Goal: Download file/media

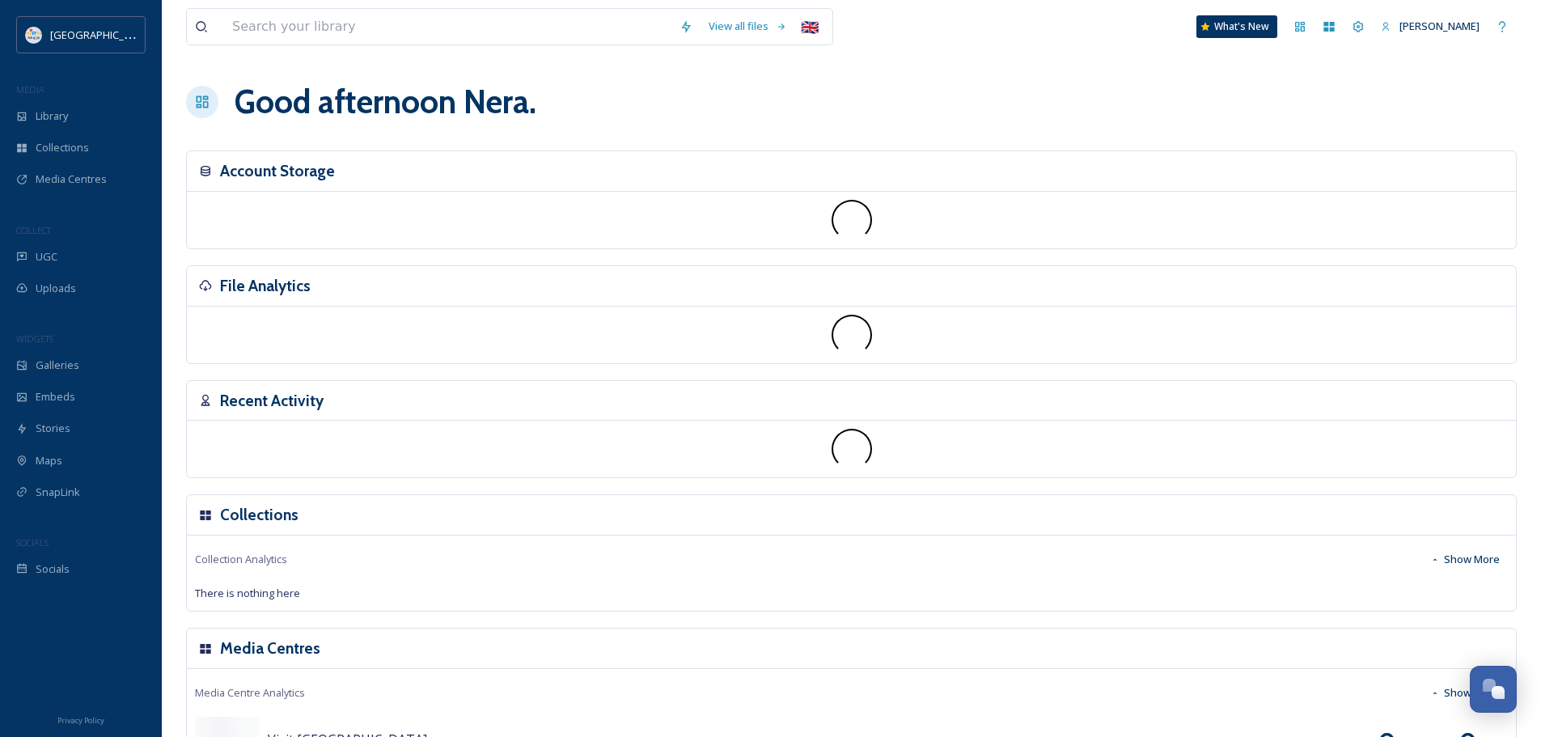
scroll to position [2205, 0]
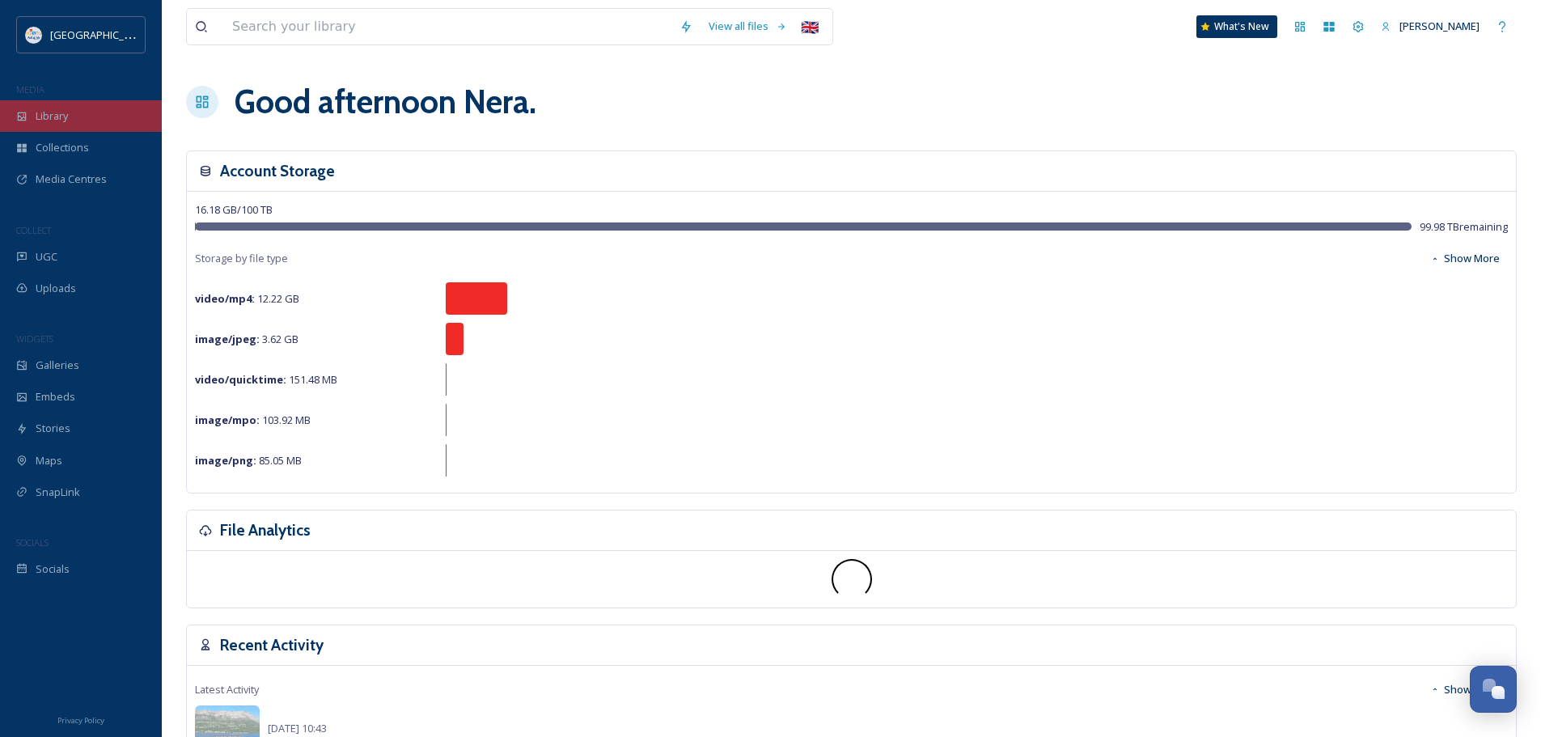
click at [58, 127] on div "Library" at bounding box center [81, 116] width 162 height 32
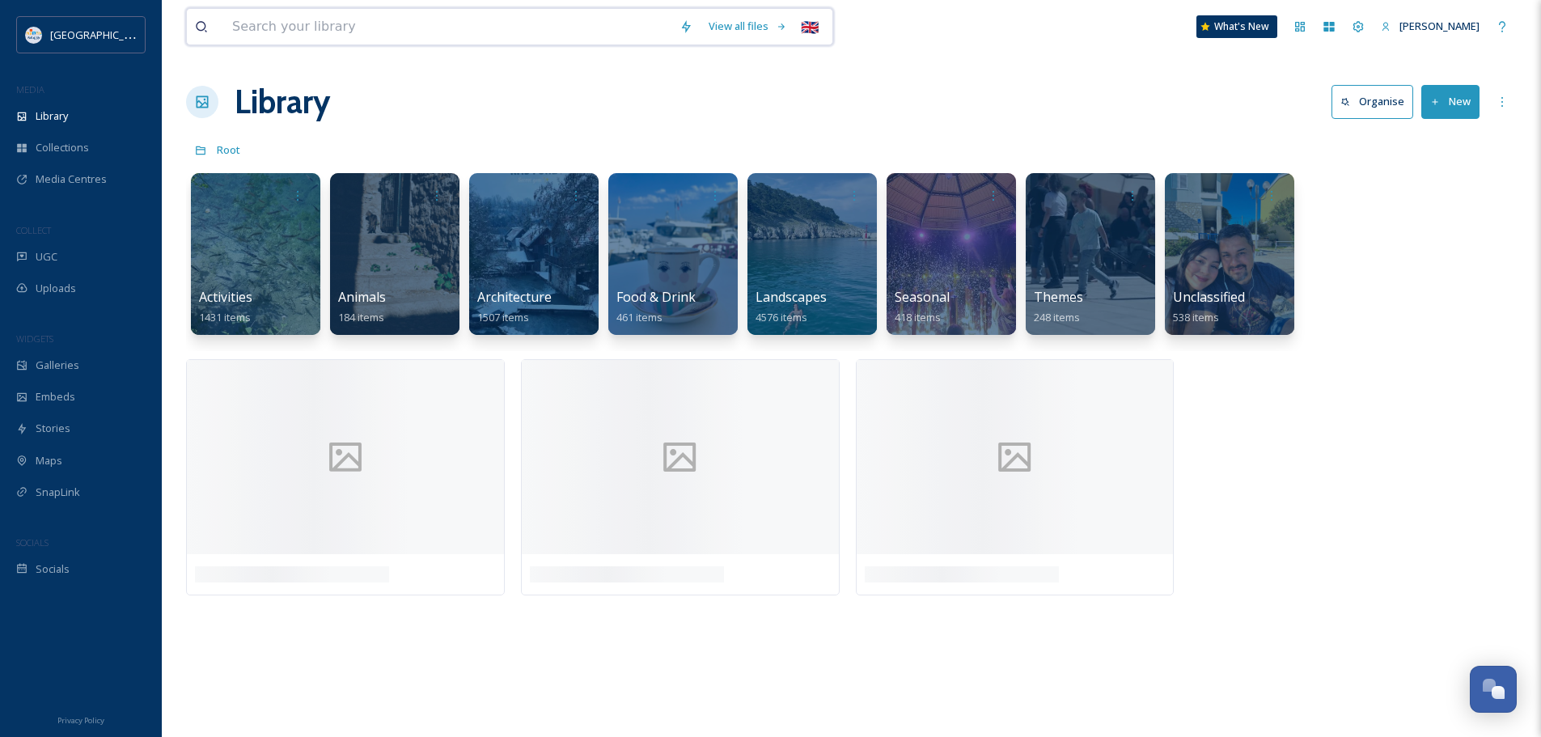
click at [324, 28] on input at bounding box center [447, 27] width 447 height 36
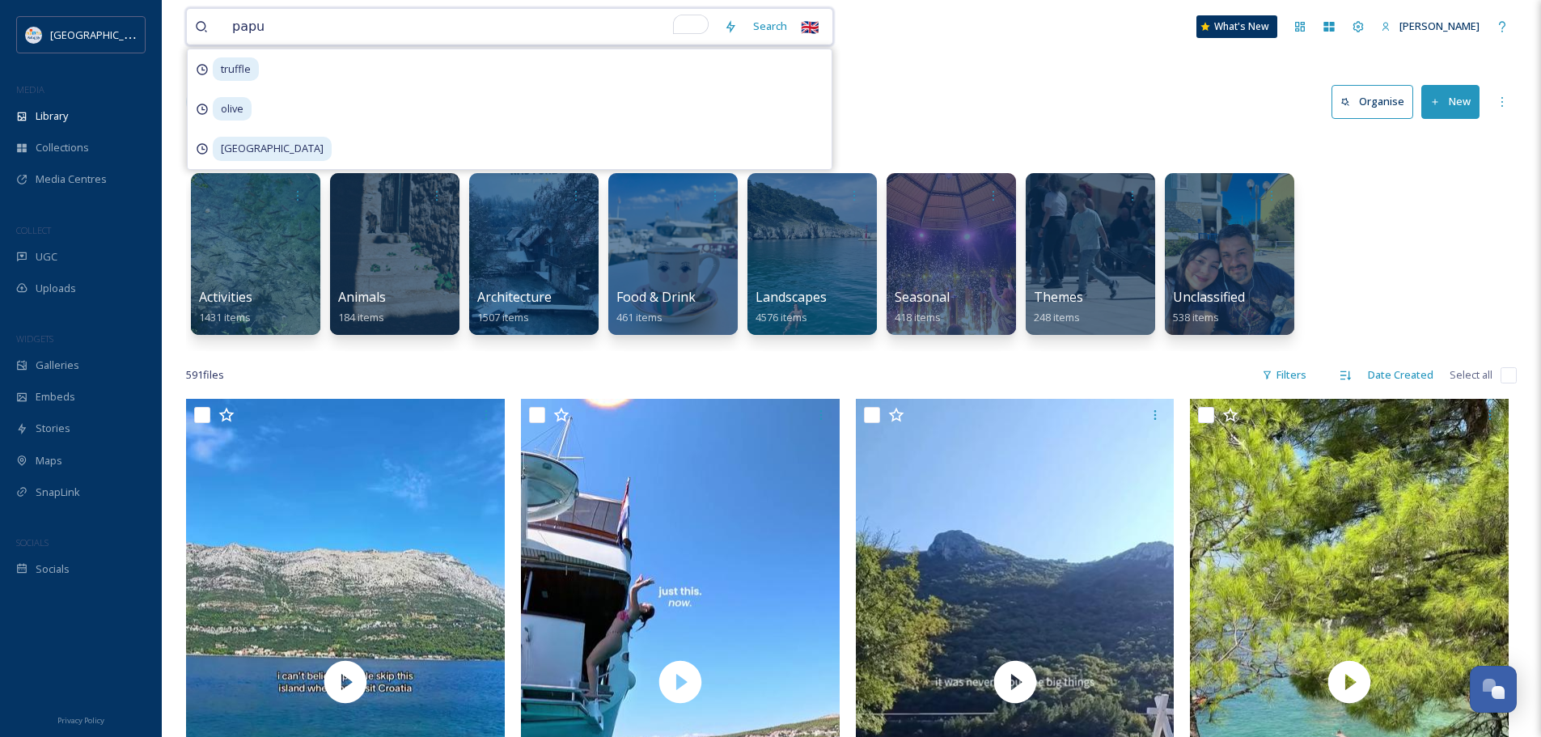
type input "papuk"
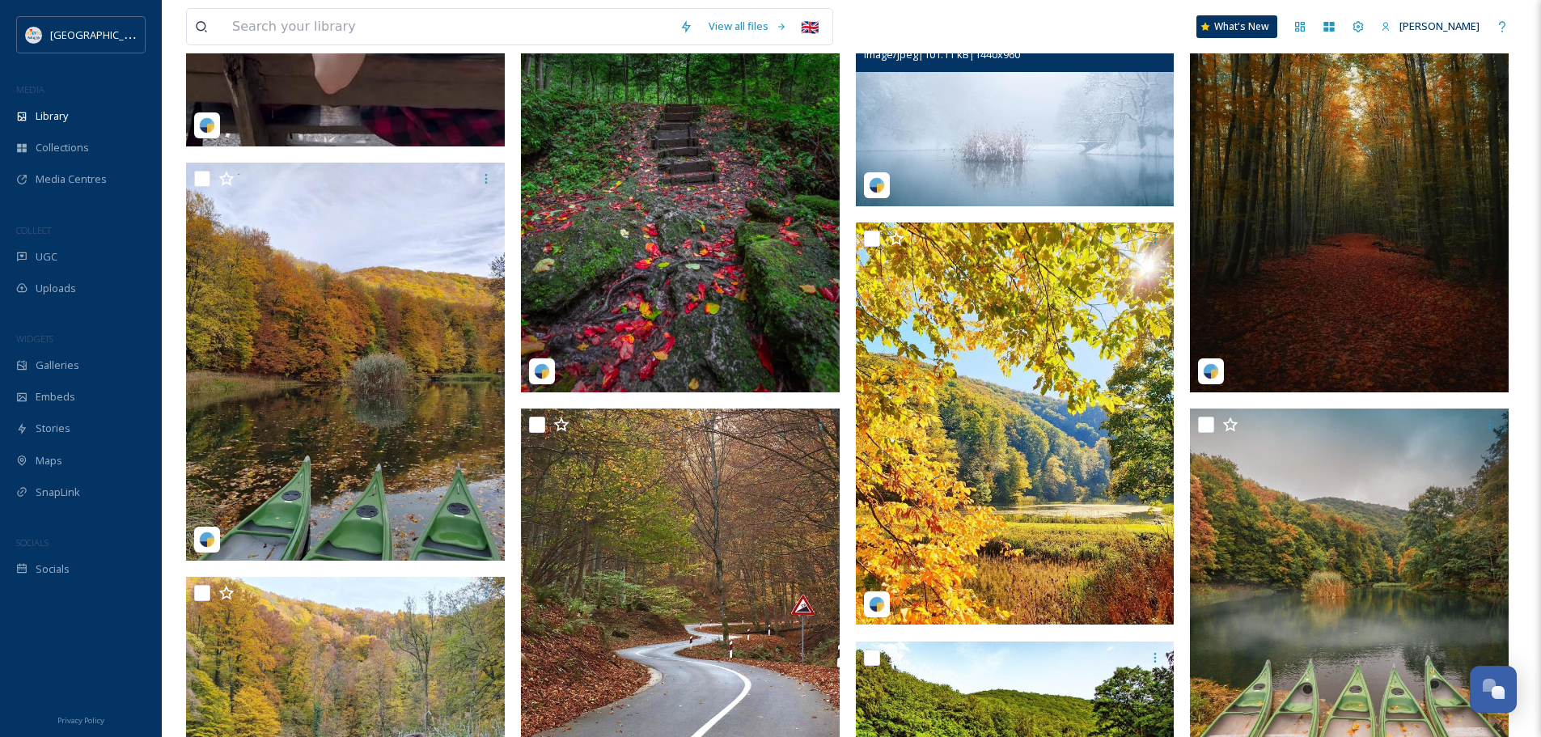
scroll to position [647, 0]
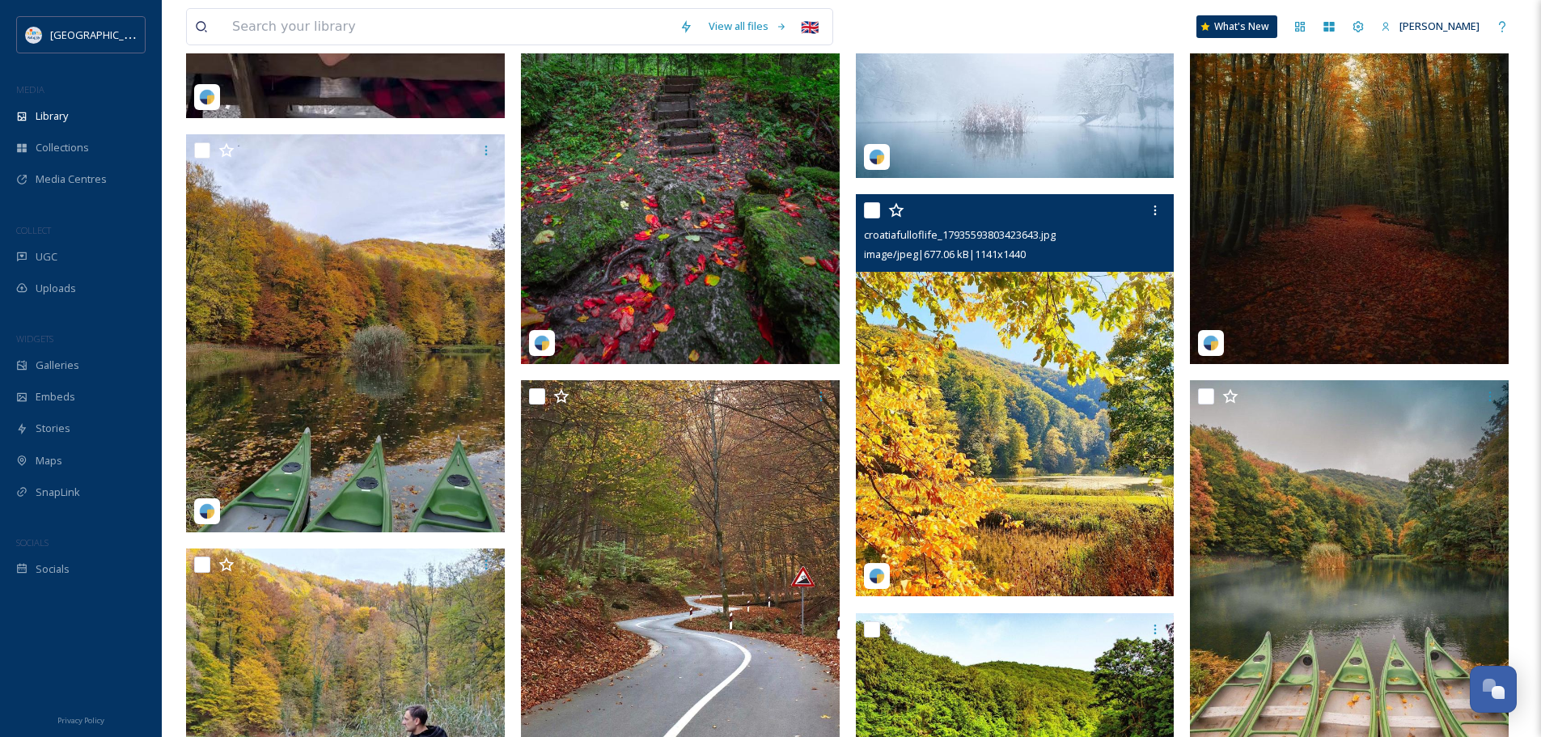
click at [1040, 394] on img at bounding box center [1015, 395] width 319 height 402
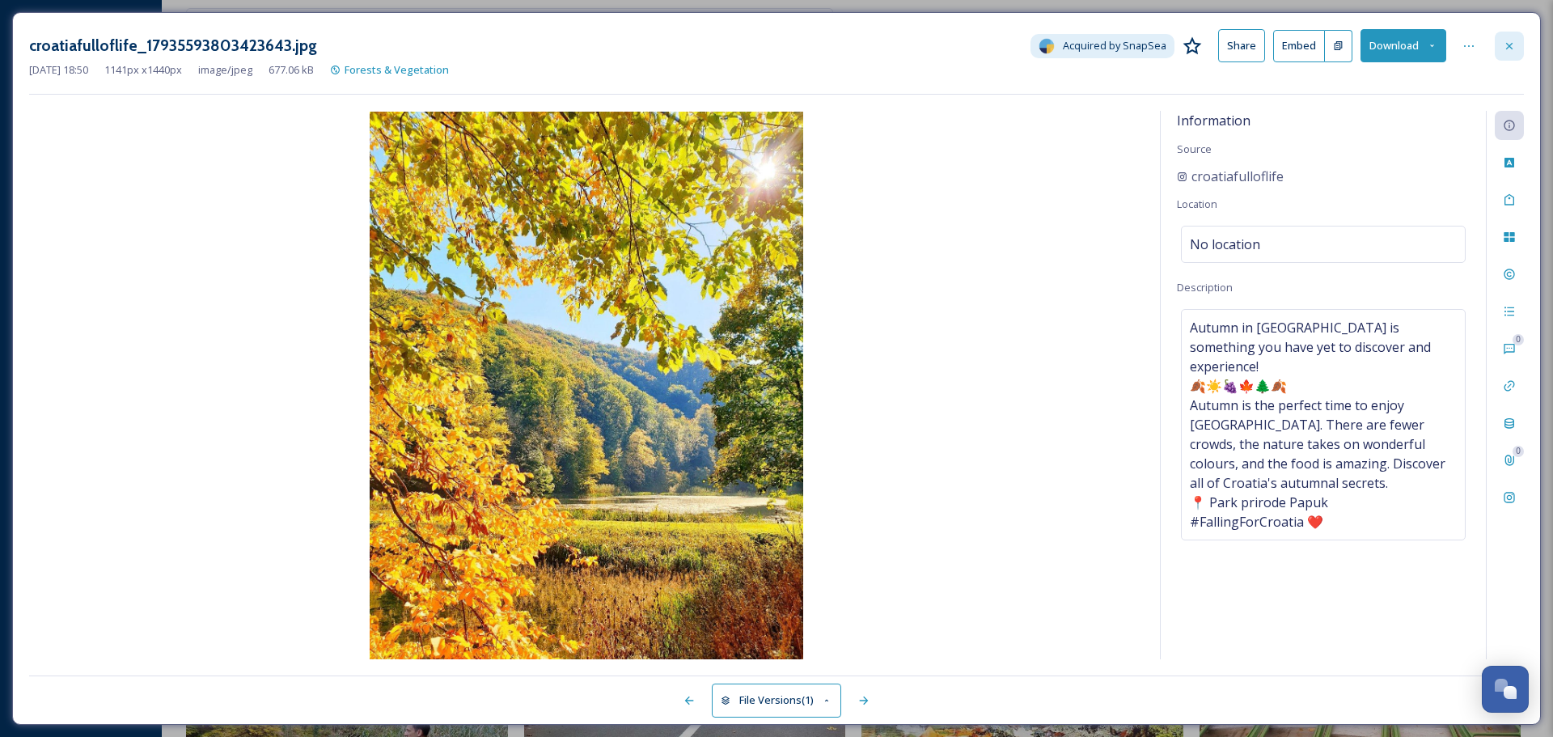
click at [1514, 50] on icon at bounding box center [1509, 46] width 13 height 13
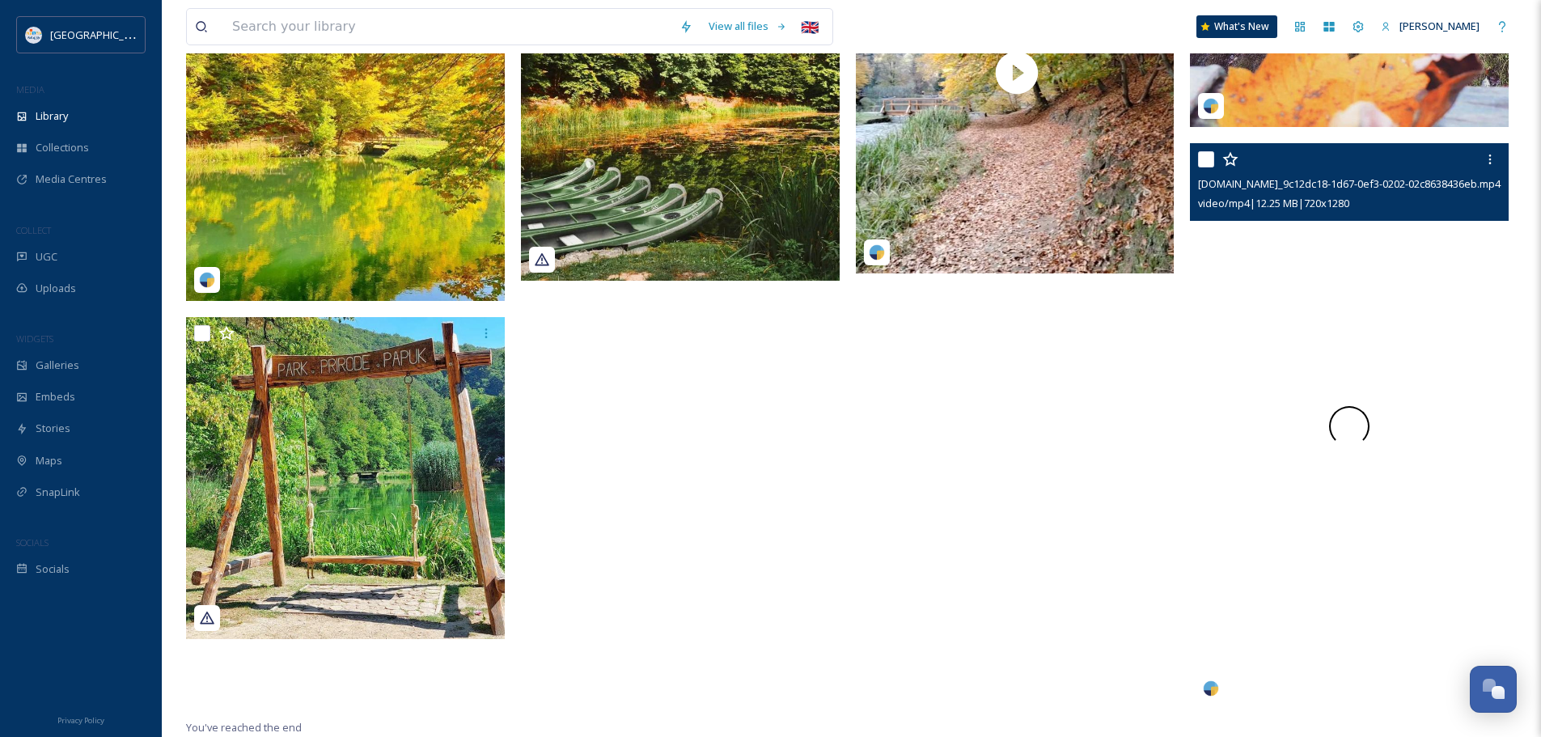
scroll to position [2144, 0]
click at [1448, 397] on video "t.photo.click_9c12dc18-1d67-0ef3-0202-02c8638436eb.mp4" at bounding box center [1349, 426] width 319 height 566
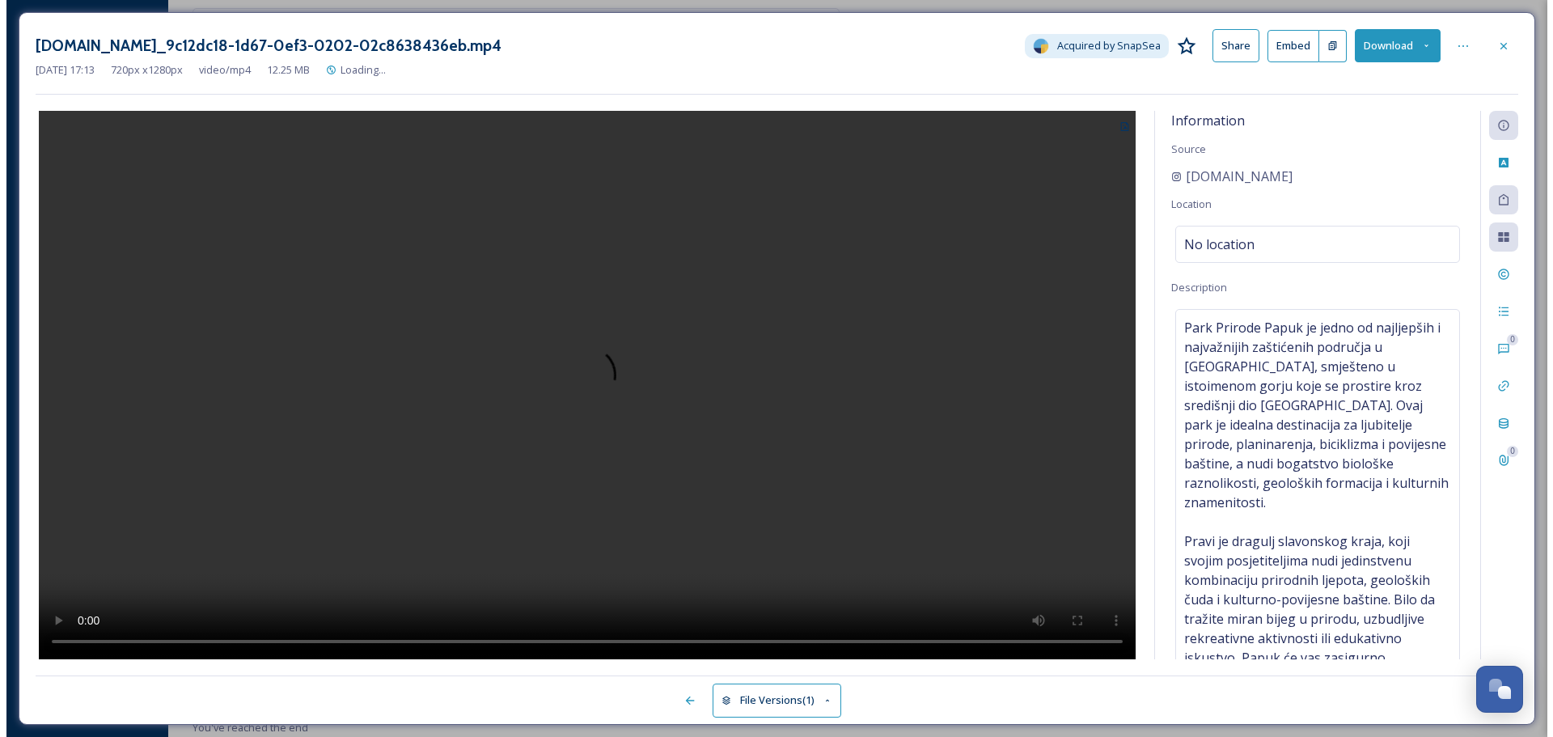
scroll to position [2074, 0]
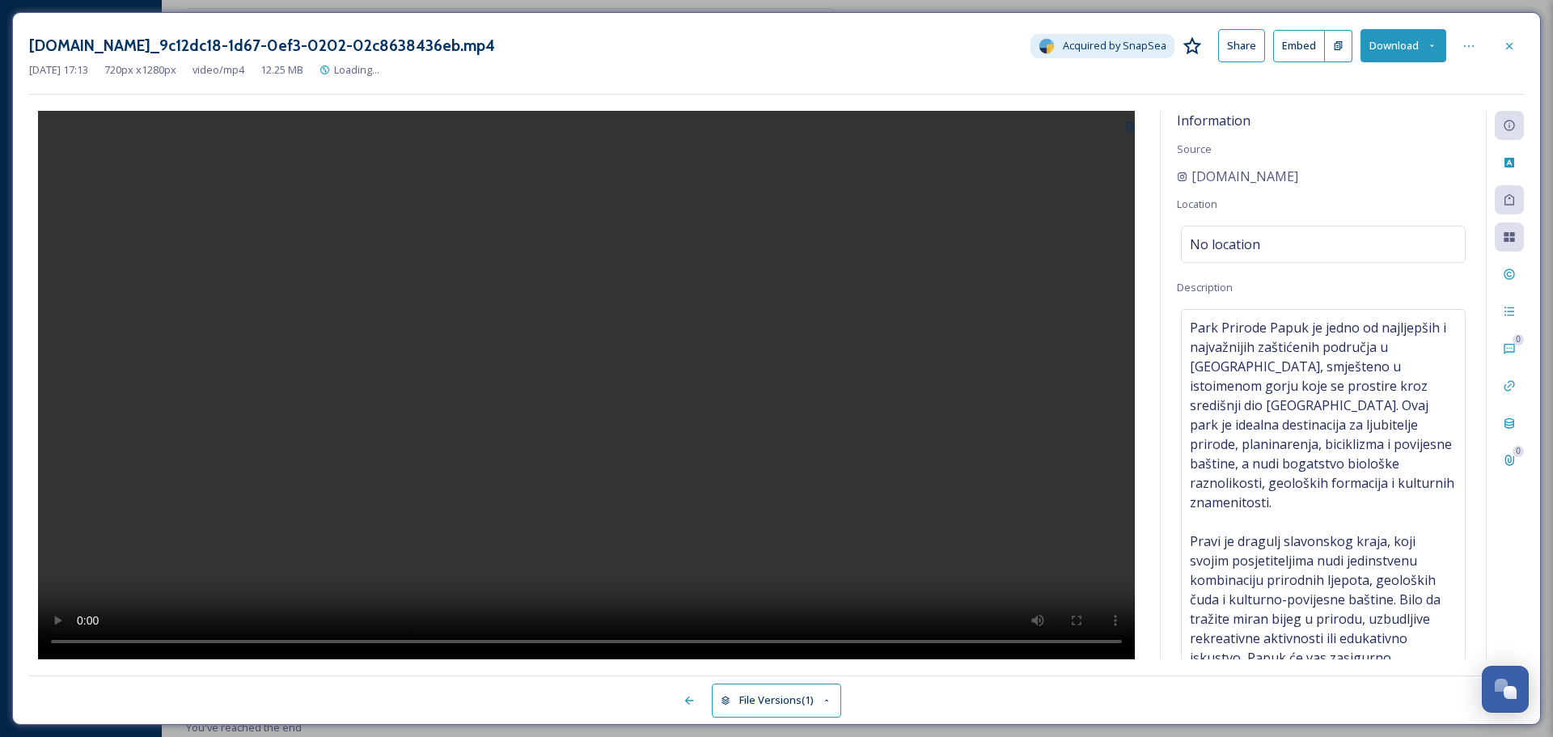
click at [622, 455] on video at bounding box center [586, 385] width 1097 height 548
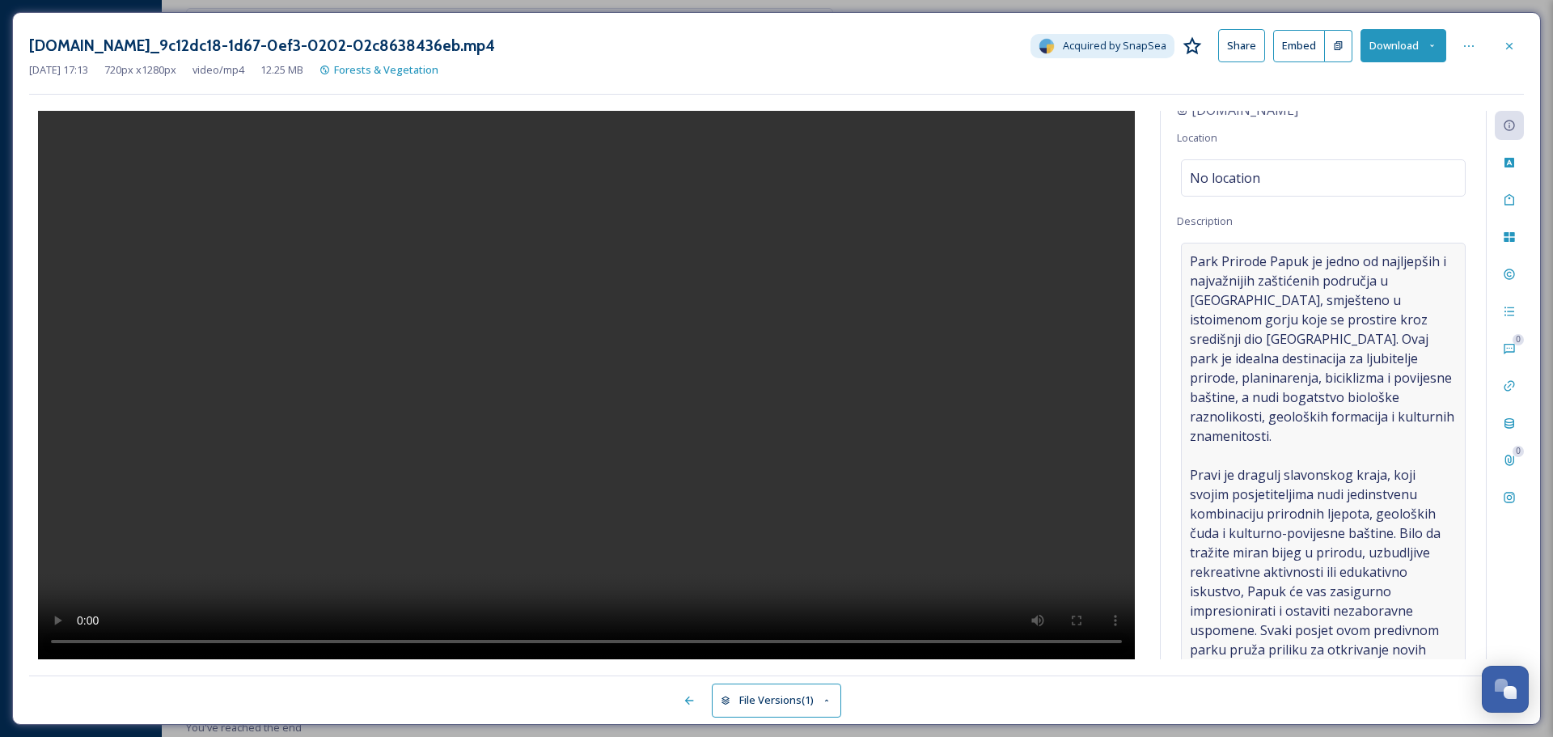
scroll to position [156, 0]
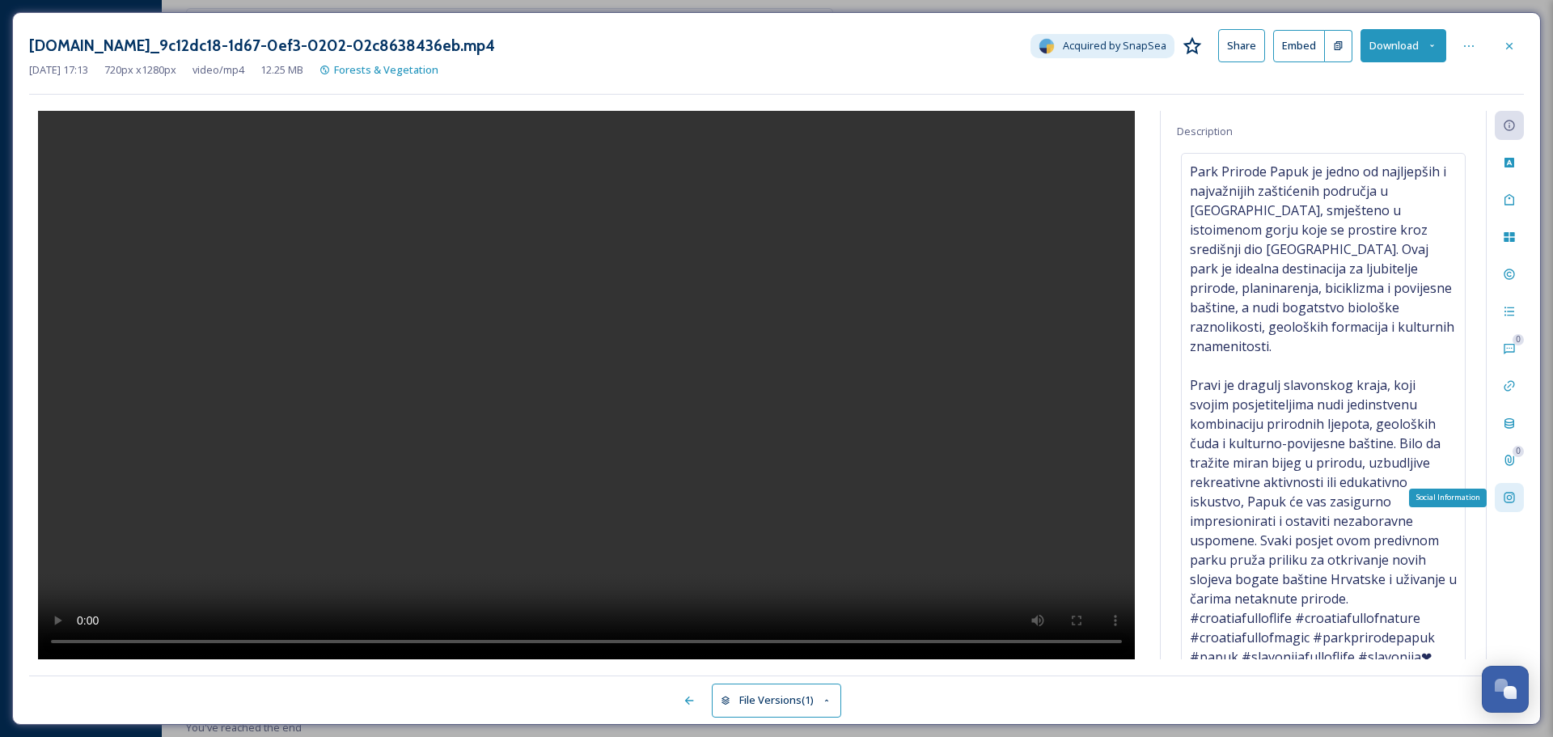
click at [1509, 495] on icon at bounding box center [1509, 497] width 13 height 13
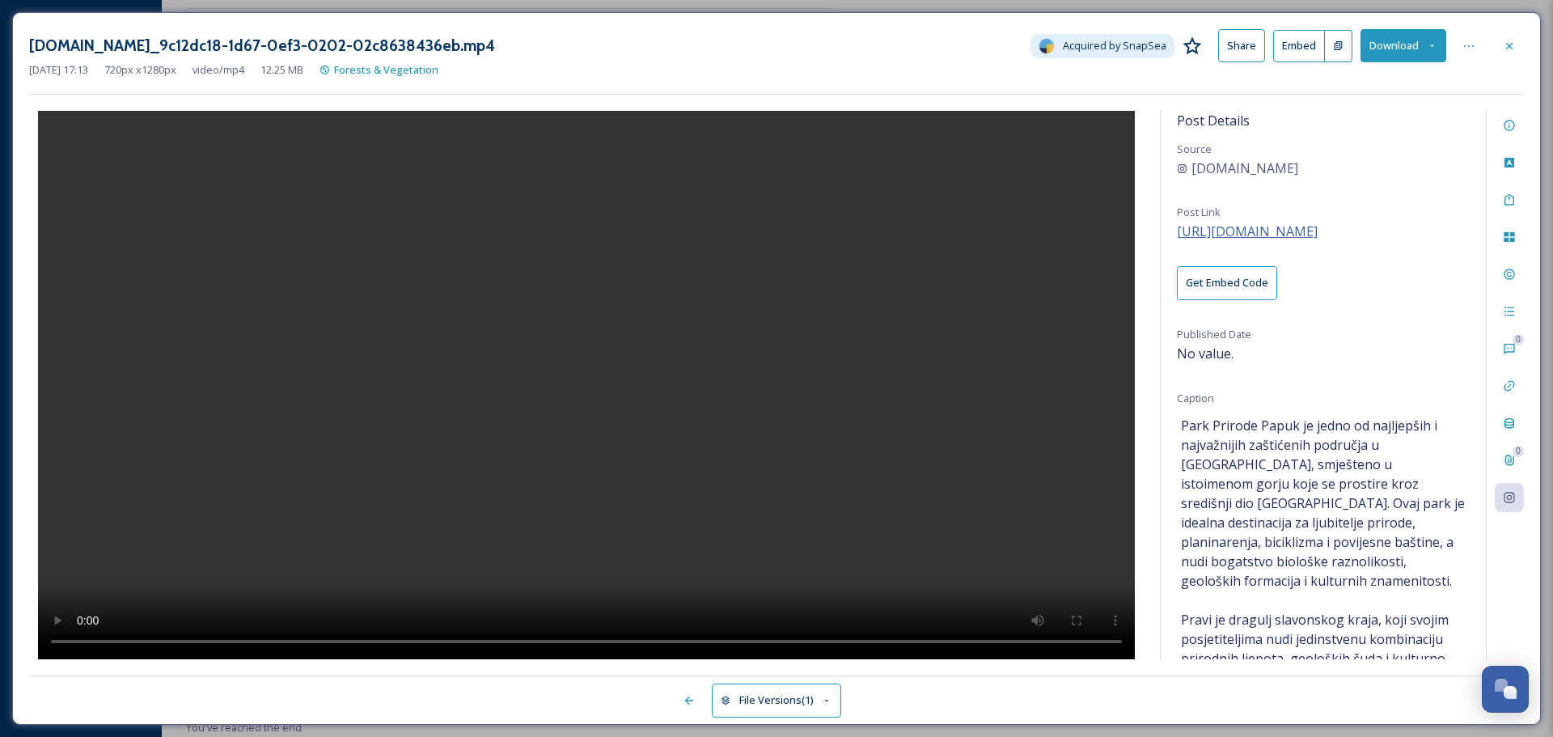
click at [1285, 235] on span "https://instagram.com/p/DBsyjDnNHuU" at bounding box center [1247, 231] width 141 height 18
click at [1398, 52] on button "Download" at bounding box center [1404, 45] width 86 height 33
click at [1321, 83] on span "Download Original (720 x 1280)" at bounding box center [1361, 82] width 147 height 15
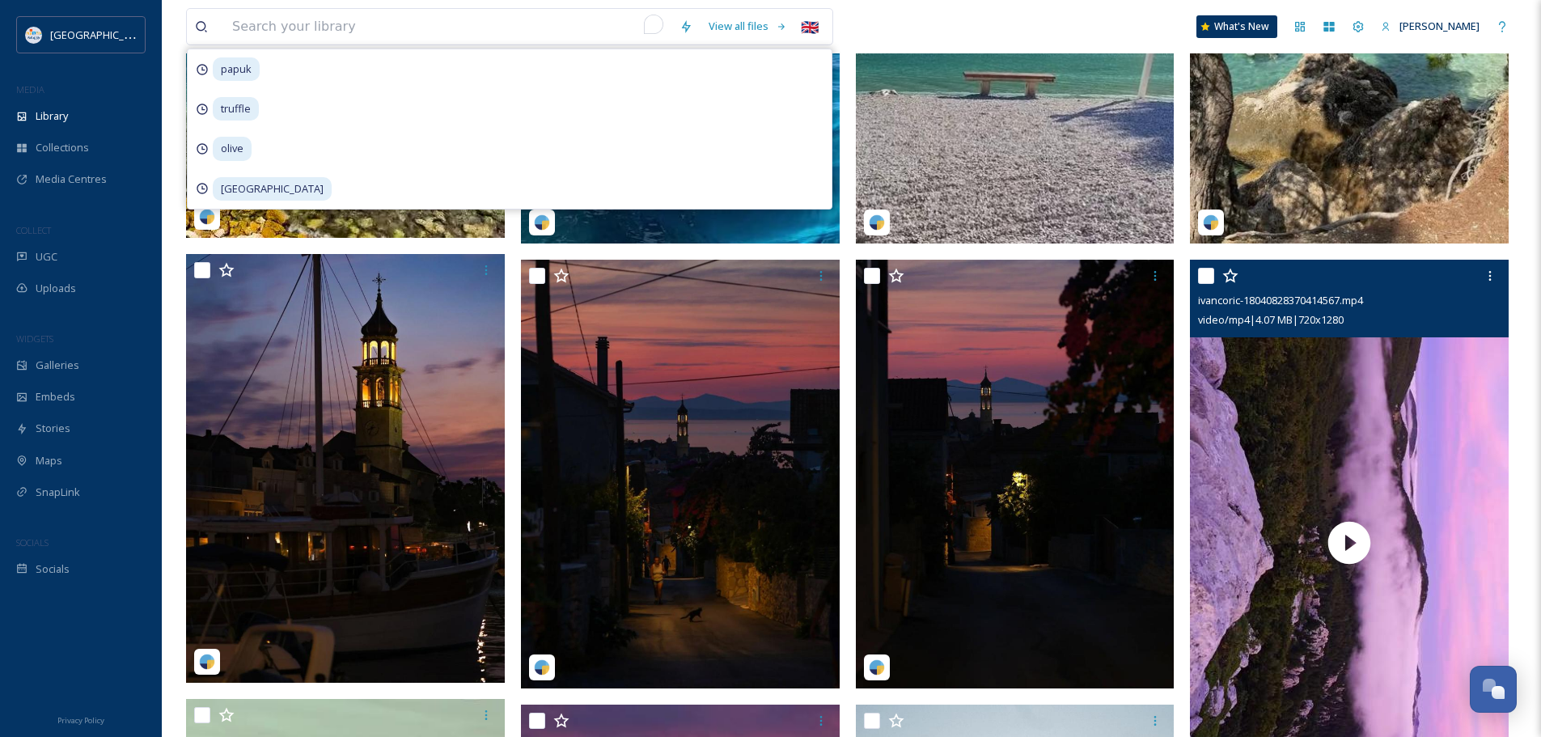
scroll to position [2205, 0]
type input "zagorje"
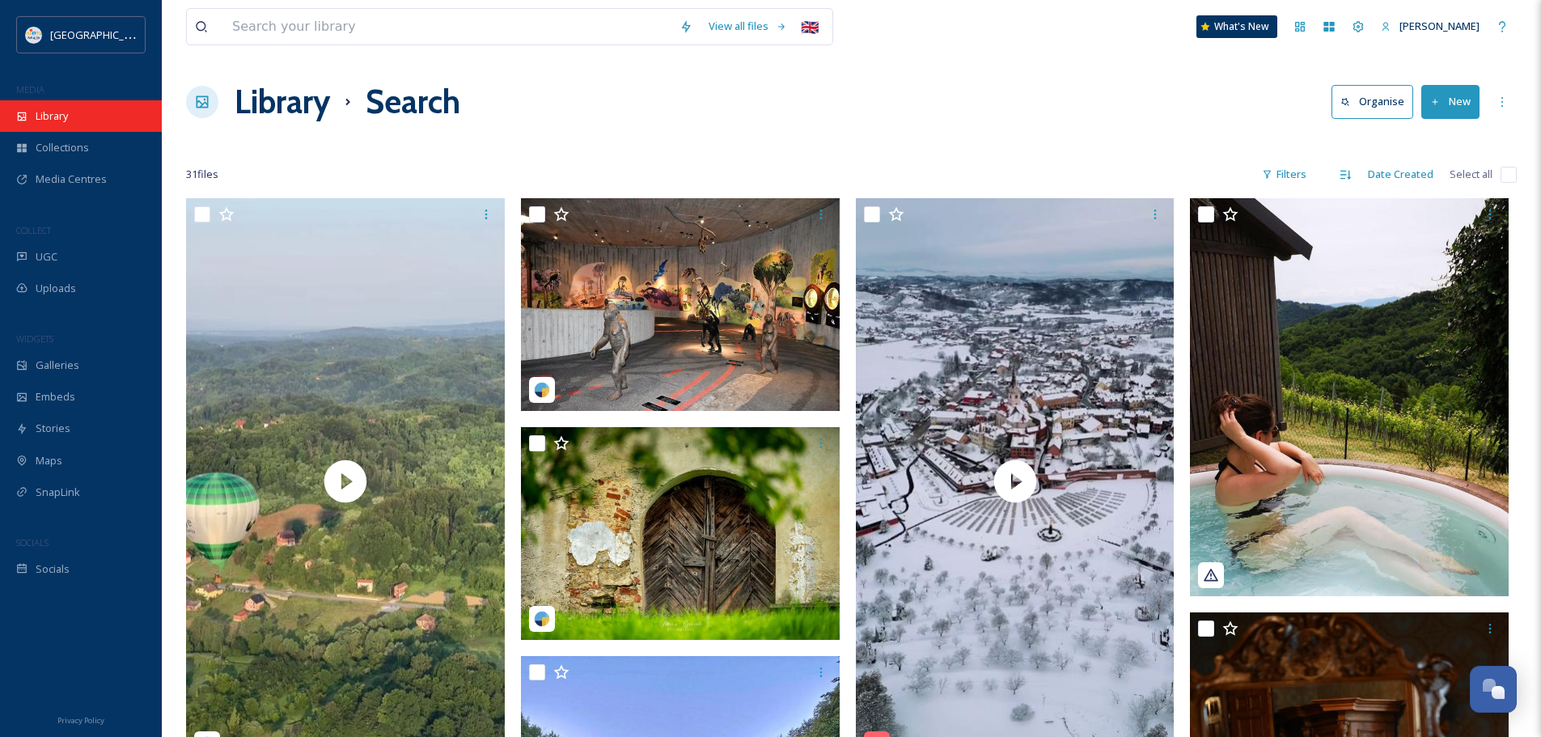
click at [72, 101] on div "Library" at bounding box center [81, 116] width 162 height 32
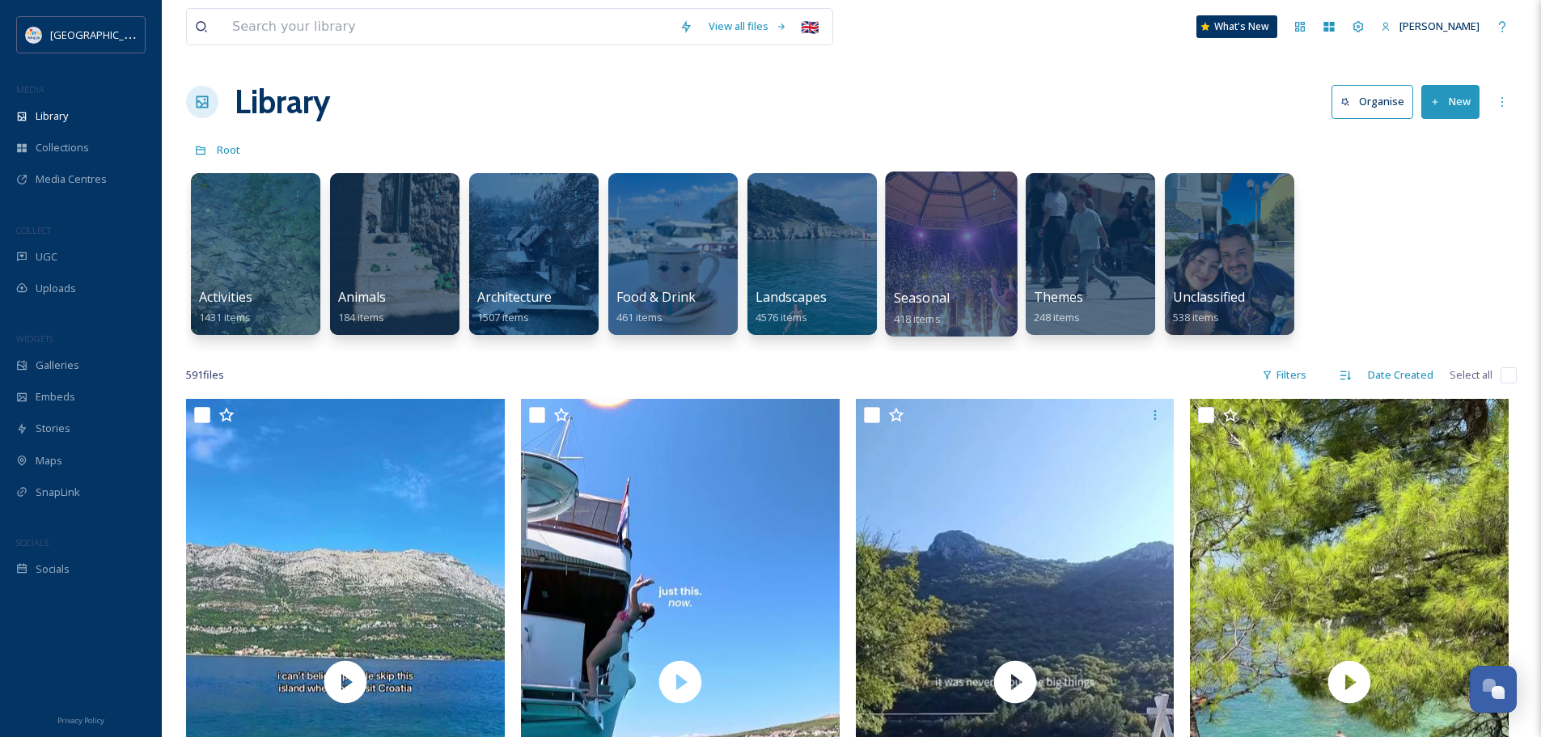
click at [966, 243] on div at bounding box center [951, 253] width 132 height 165
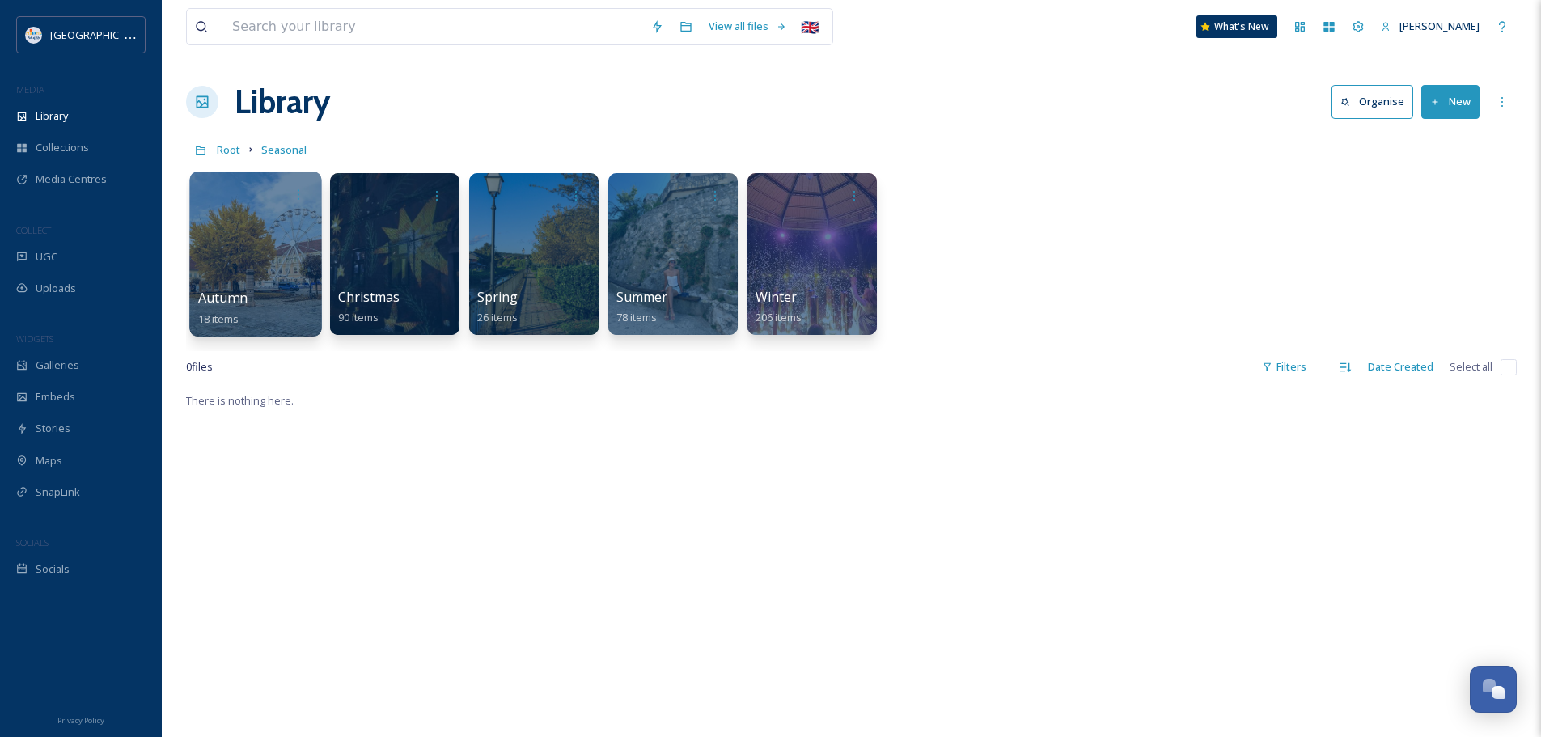
click at [273, 233] on div at bounding box center [255, 253] width 132 height 165
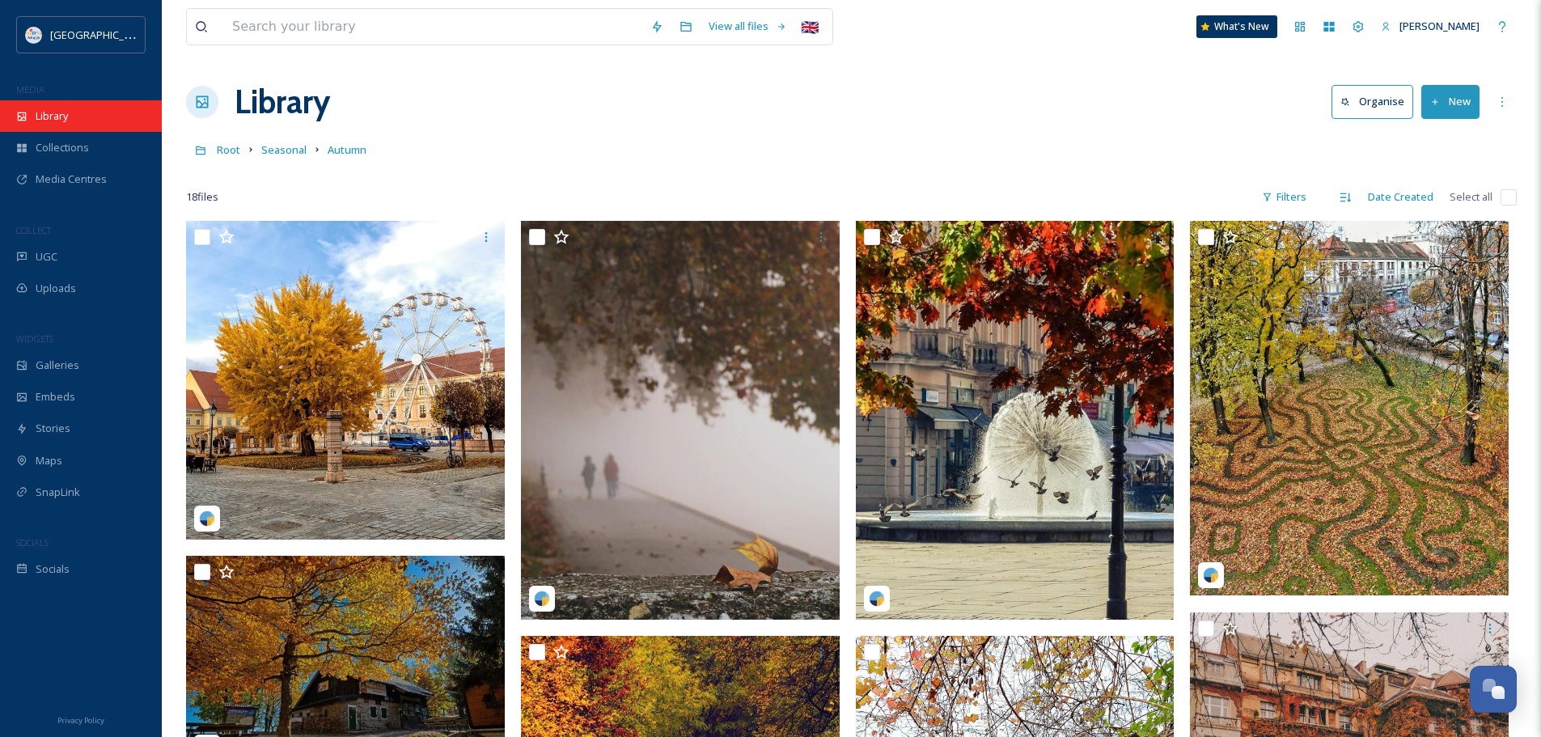
click at [67, 117] on span "Library" at bounding box center [52, 115] width 32 height 15
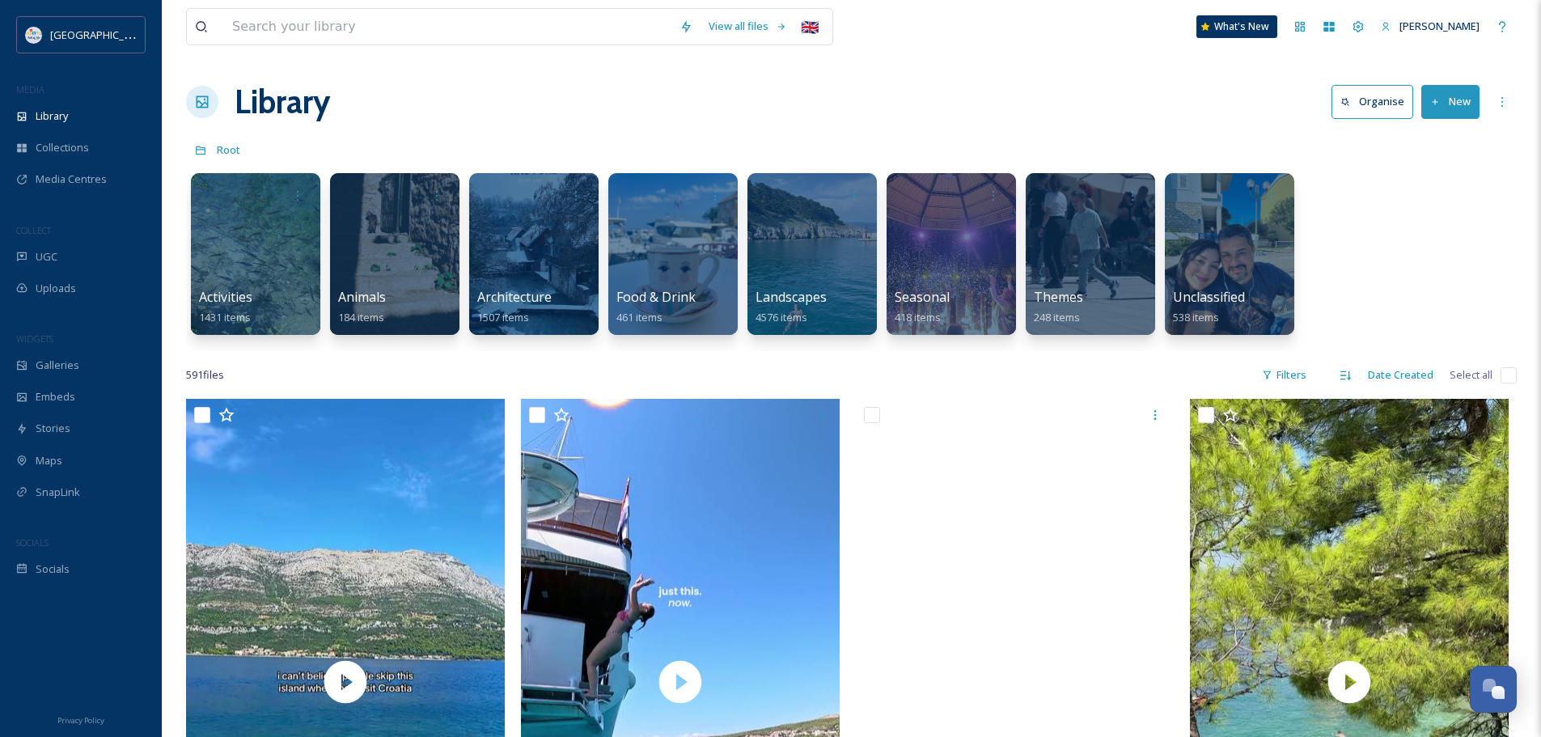
click at [607, 136] on div "Root" at bounding box center [851, 149] width 1331 height 31
click at [507, 281] on div at bounding box center [534, 253] width 132 height 165
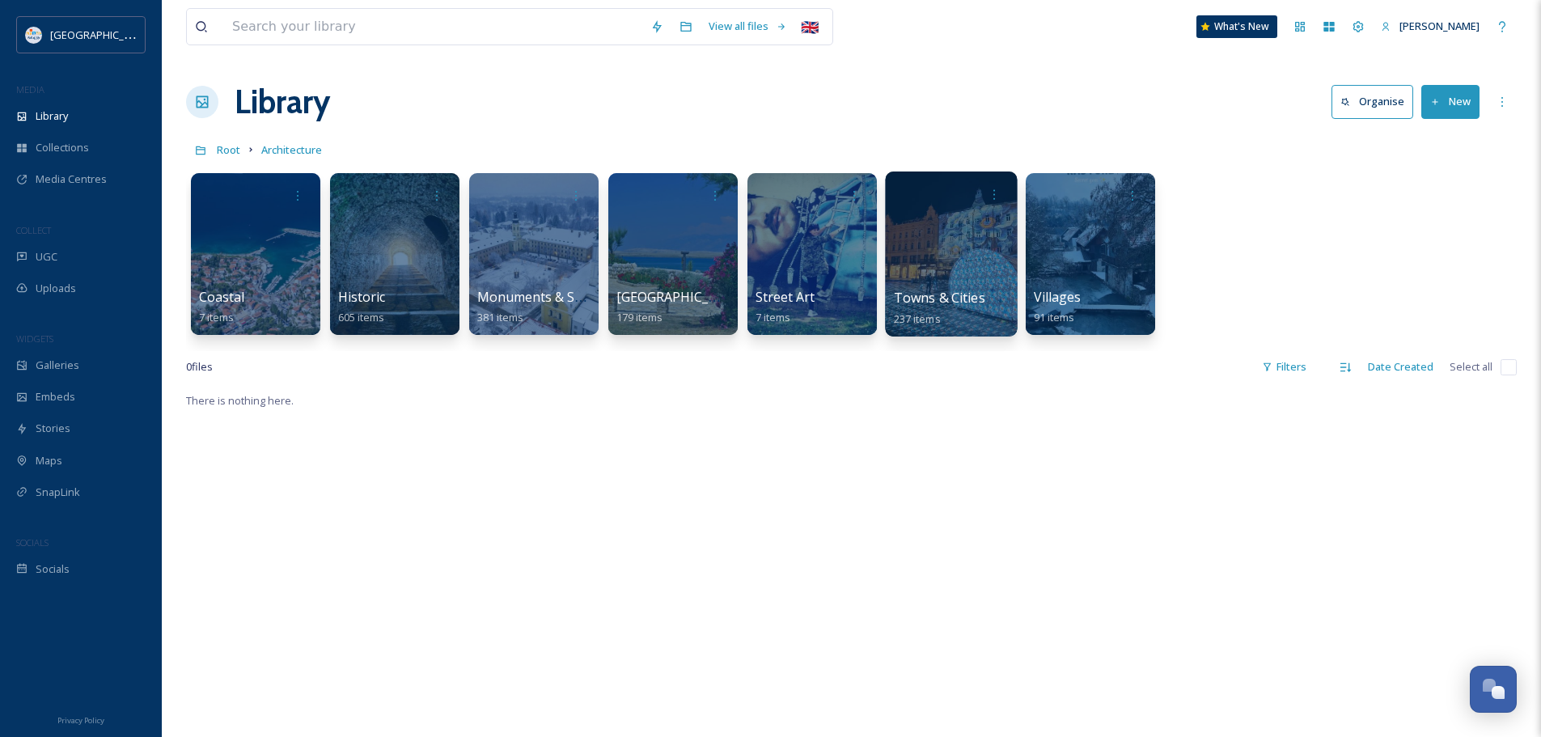
click at [993, 279] on div at bounding box center [951, 253] width 132 height 165
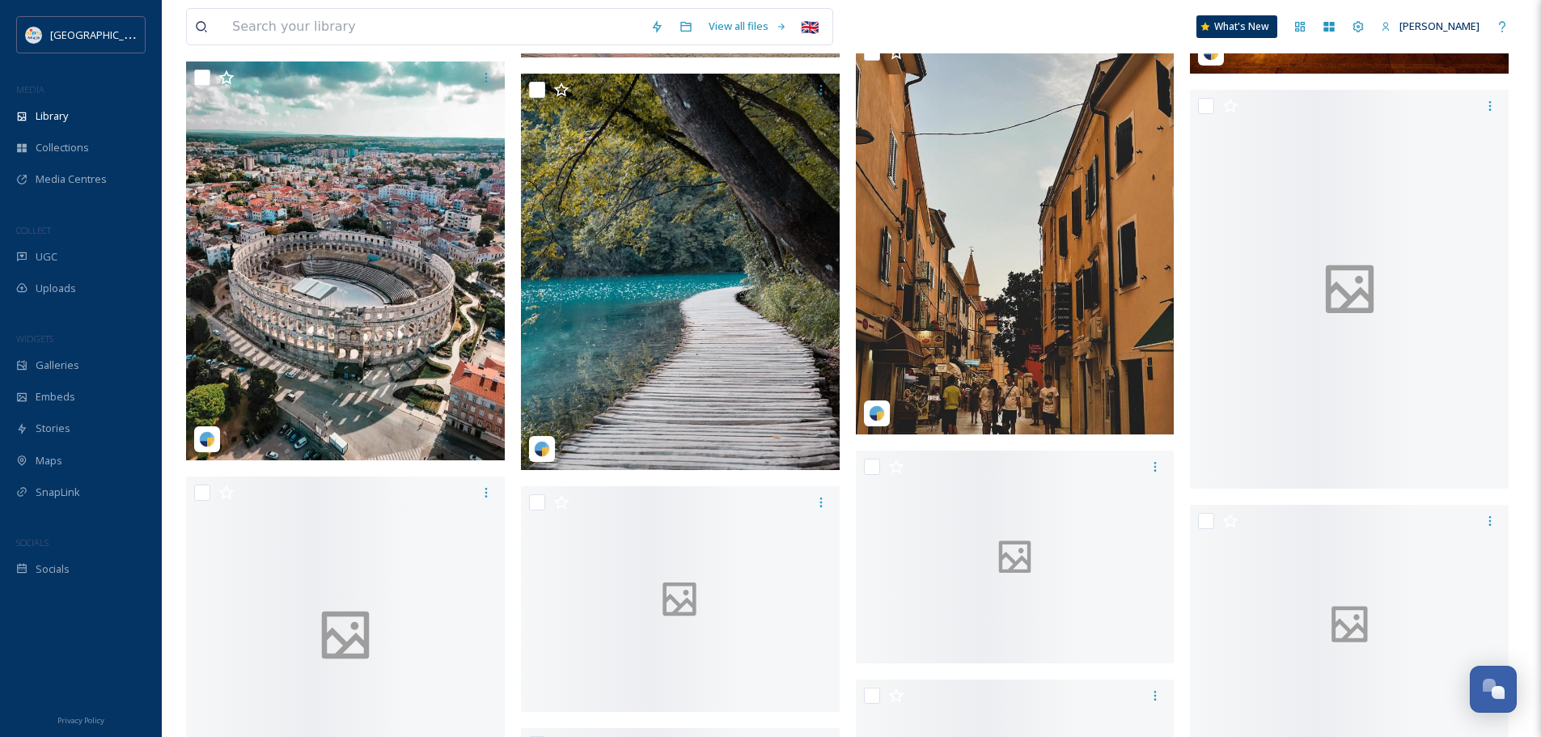
scroll to position [4691, 0]
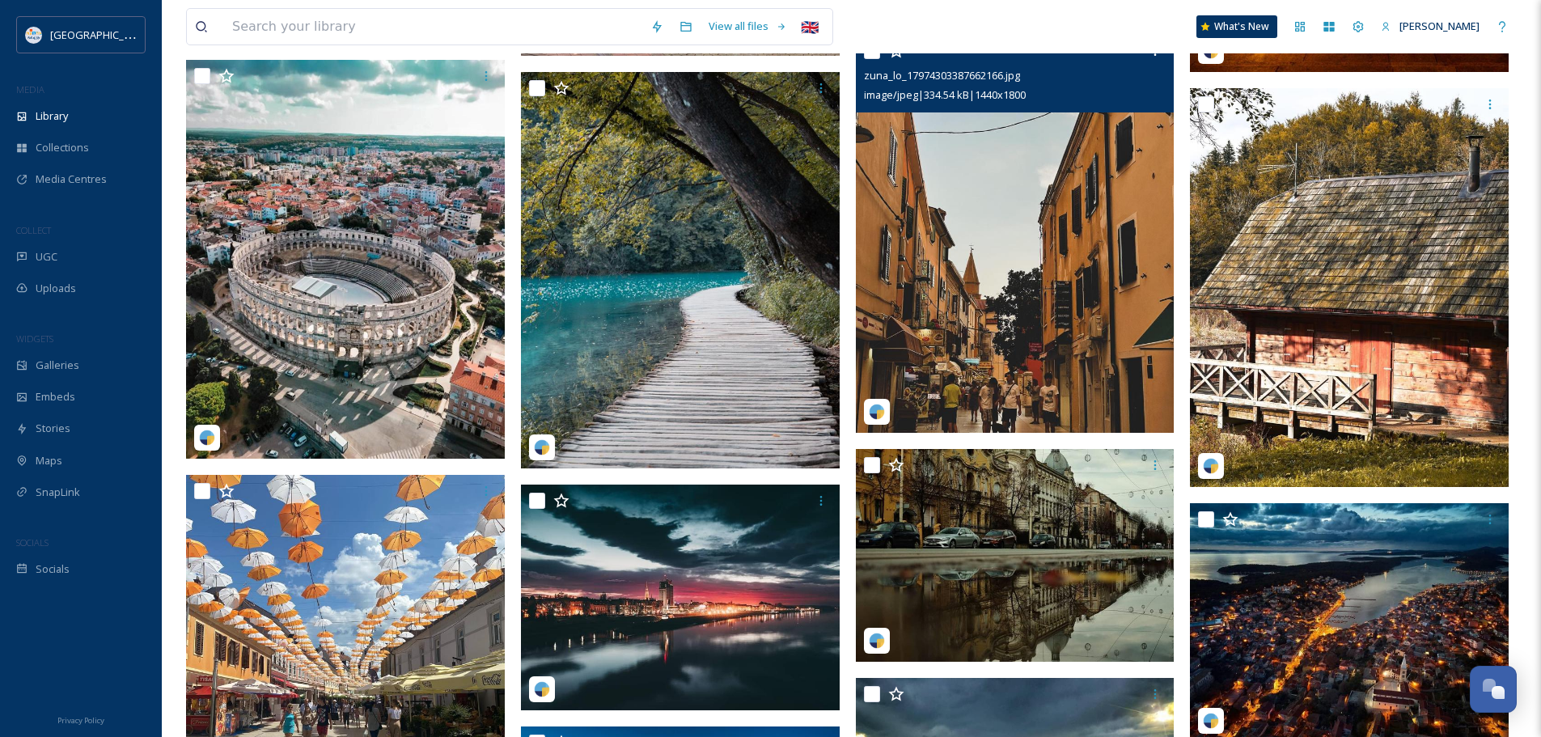
click at [988, 237] on img at bounding box center [1015, 234] width 319 height 399
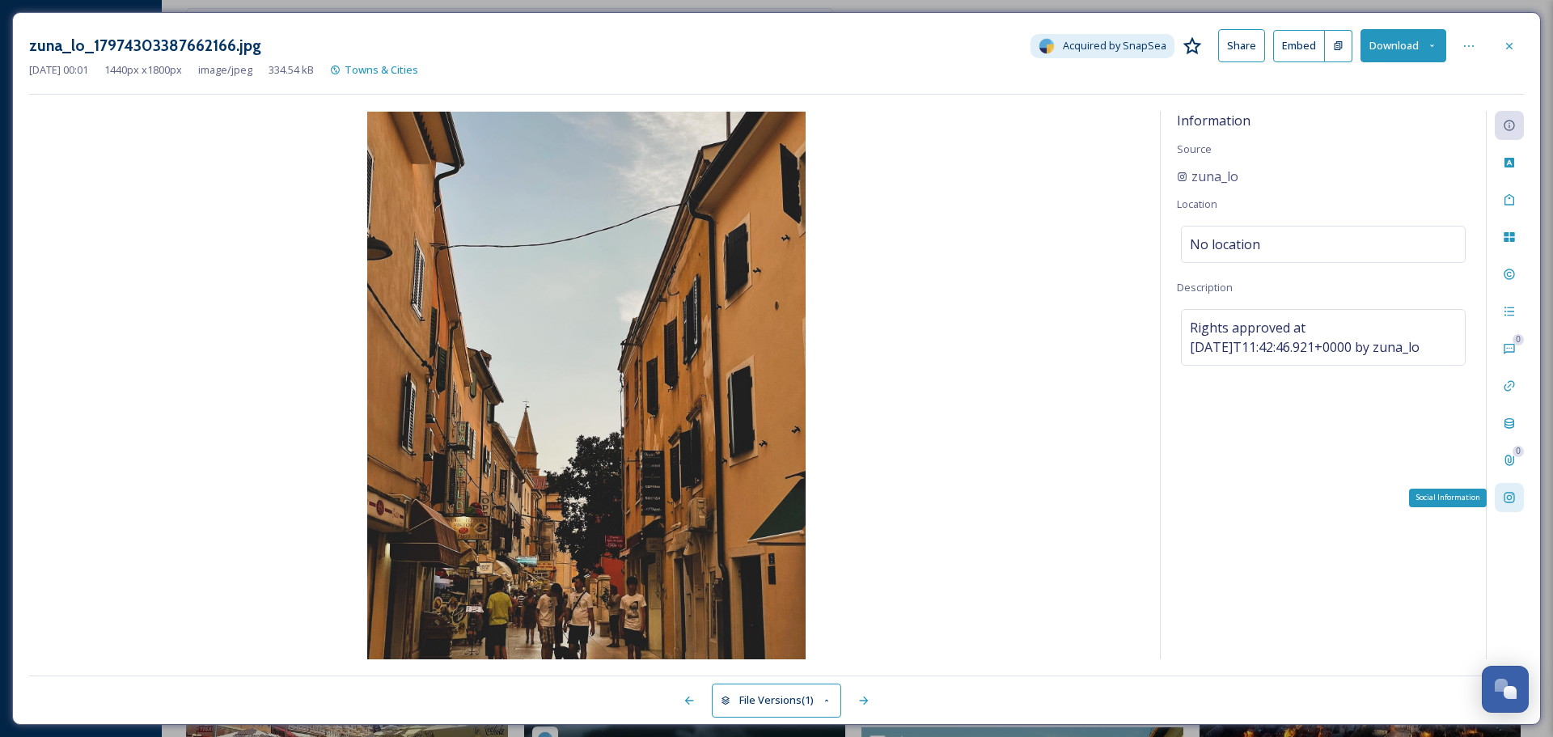
click at [1507, 497] on icon at bounding box center [1509, 498] width 11 height 11
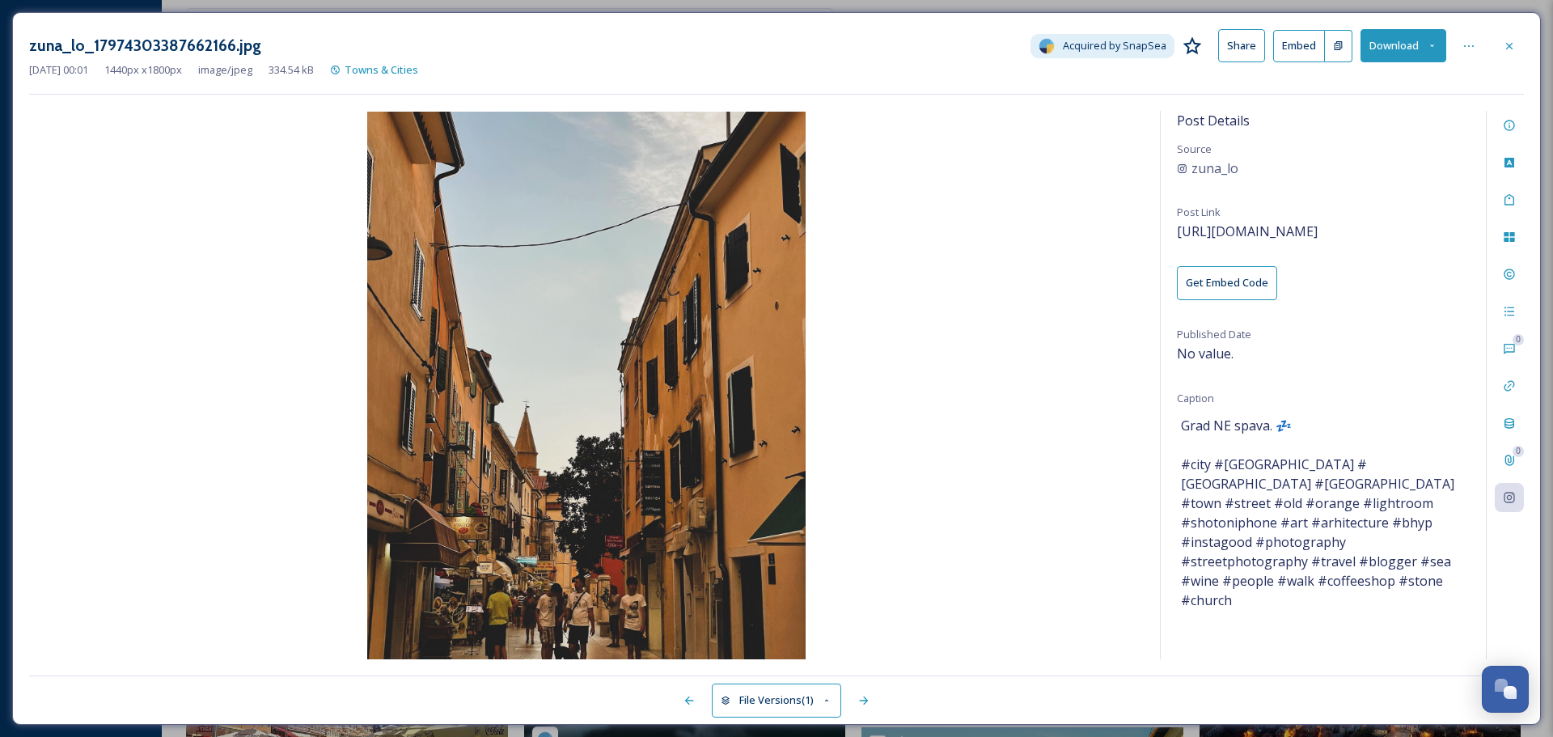
click at [1521, 31] on div "zuna_lo_17974303387662166.jpg Acquired by SnapSea Share Embed Download" at bounding box center [776, 45] width 1495 height 33
click at [1515, 37] on div at bounding box center [1509, 46] width 29 height 29
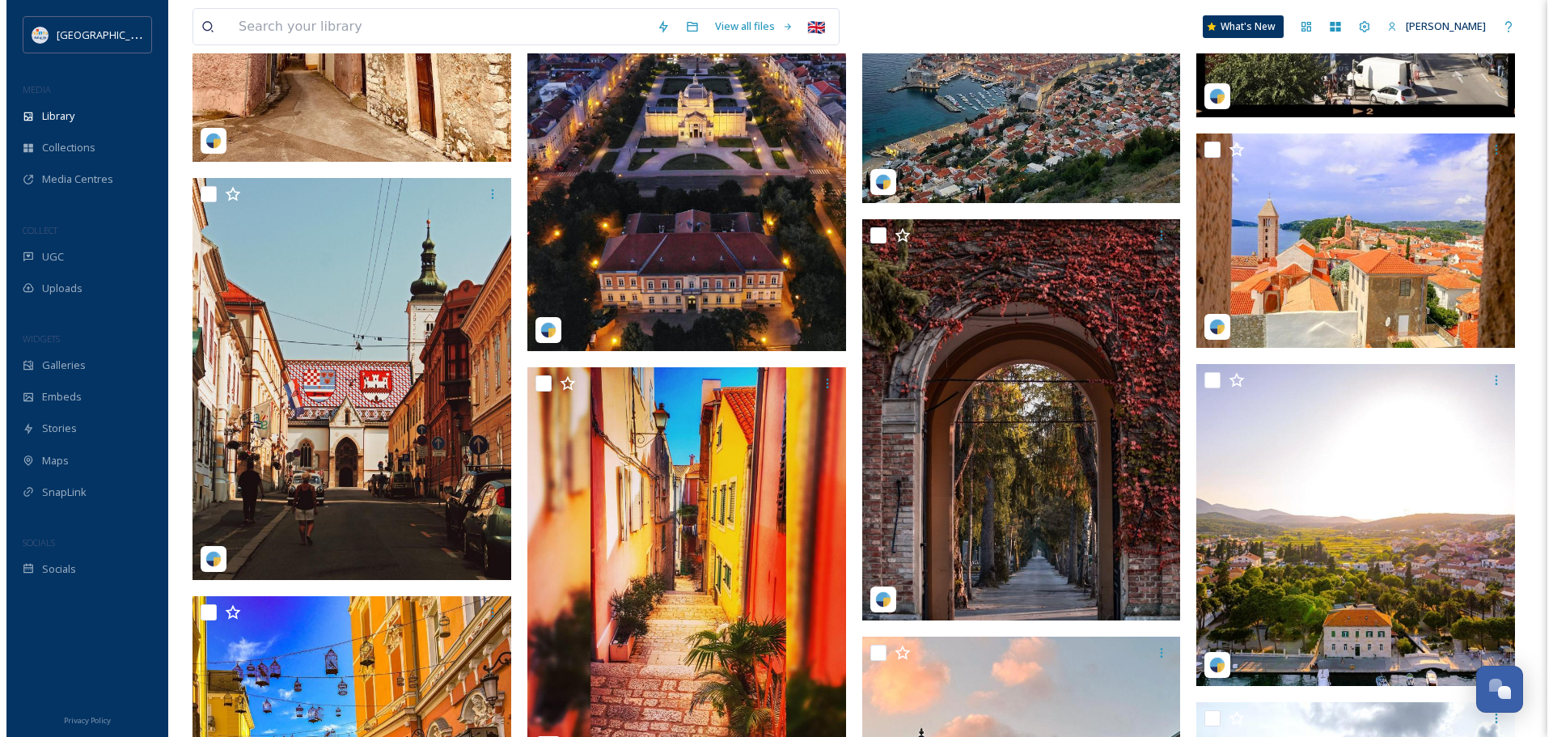
scroll to position [9140, 0]
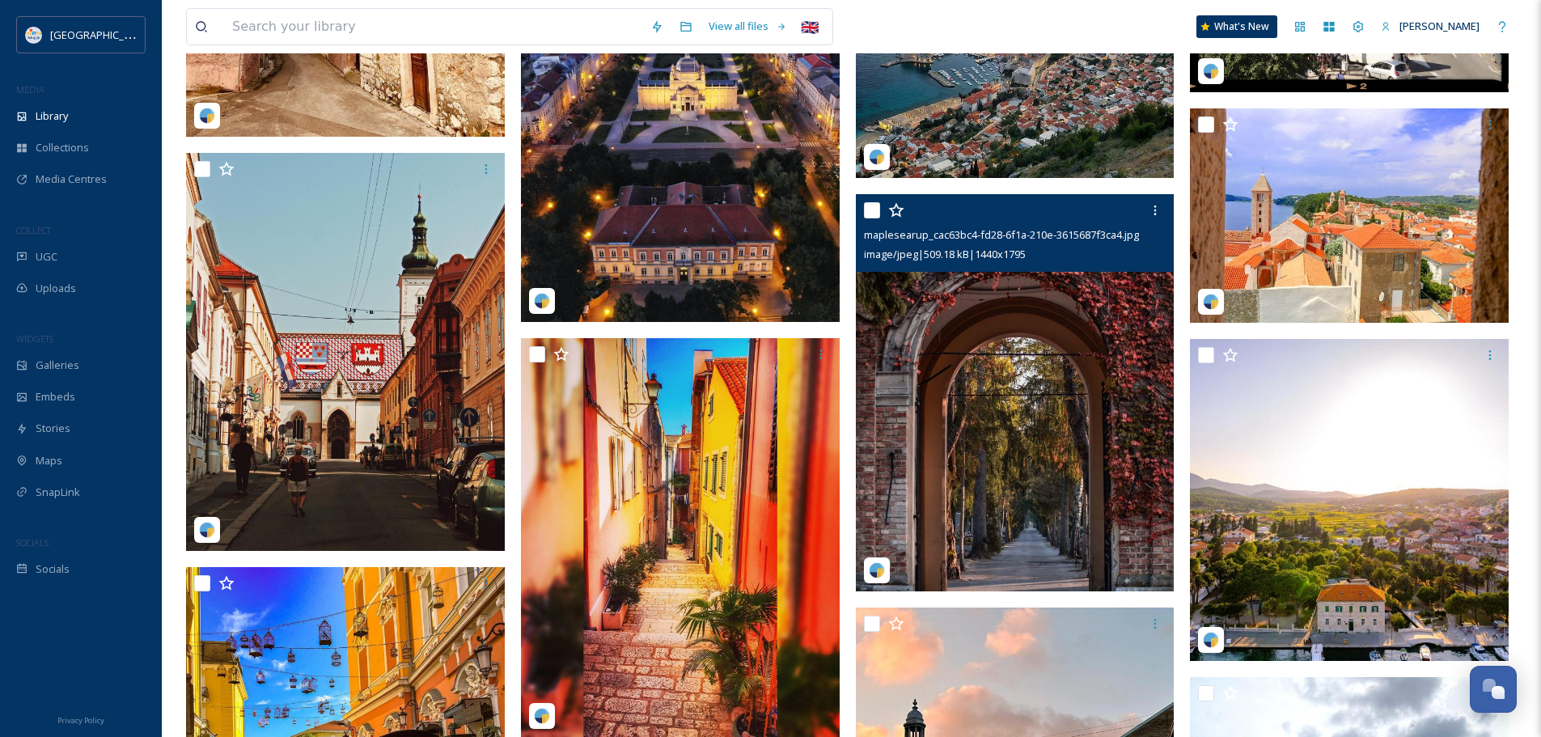
click at [986, 389] on img at bounding box center [1015, 392] width 319 height 397
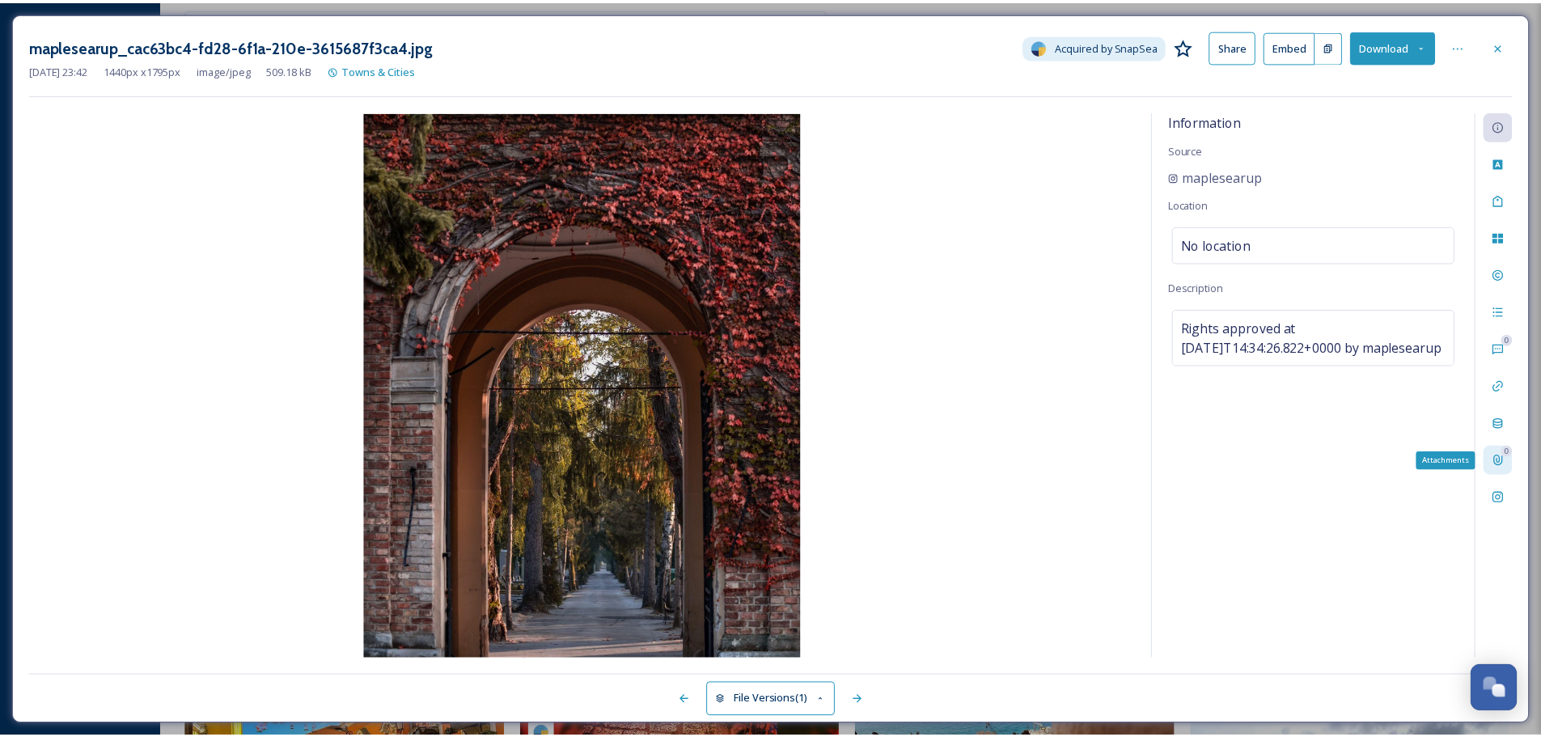
scroll to position [9143, 0]
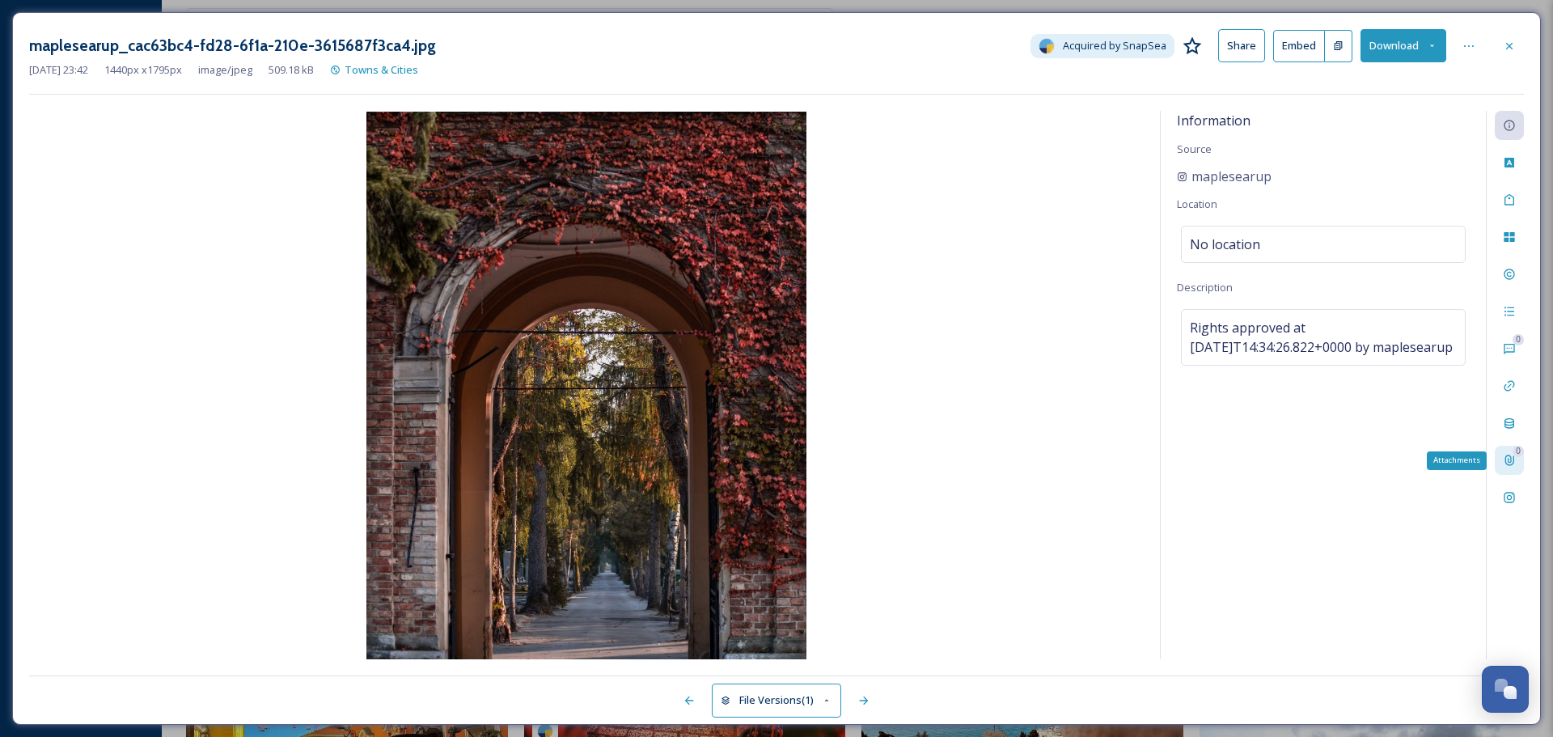
click at [1511, 459] on icon at bounding box center [1509, 460] width 9 height 11
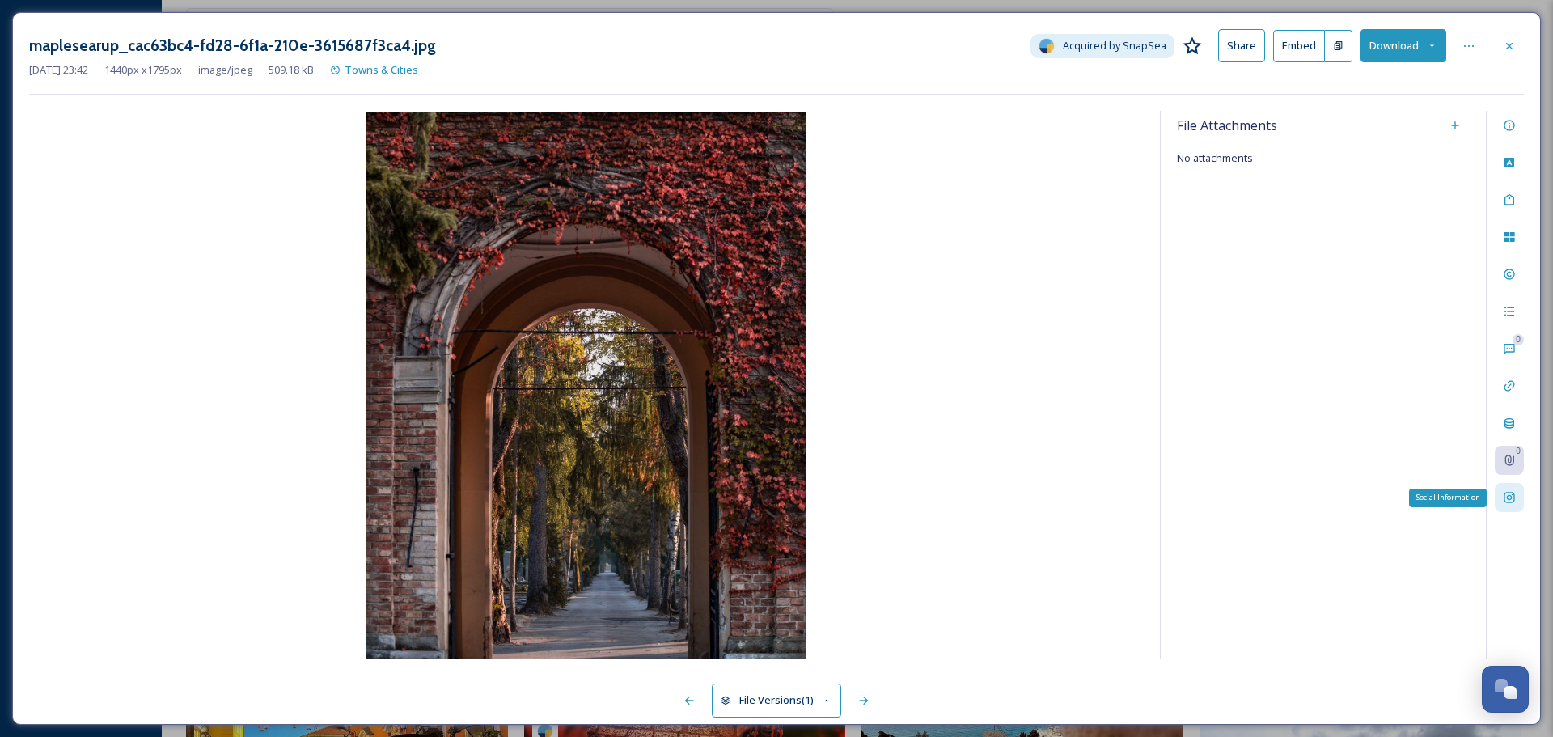
click at [1513, 497] on icon at bounding box center [1509, 497] width 13 height 13
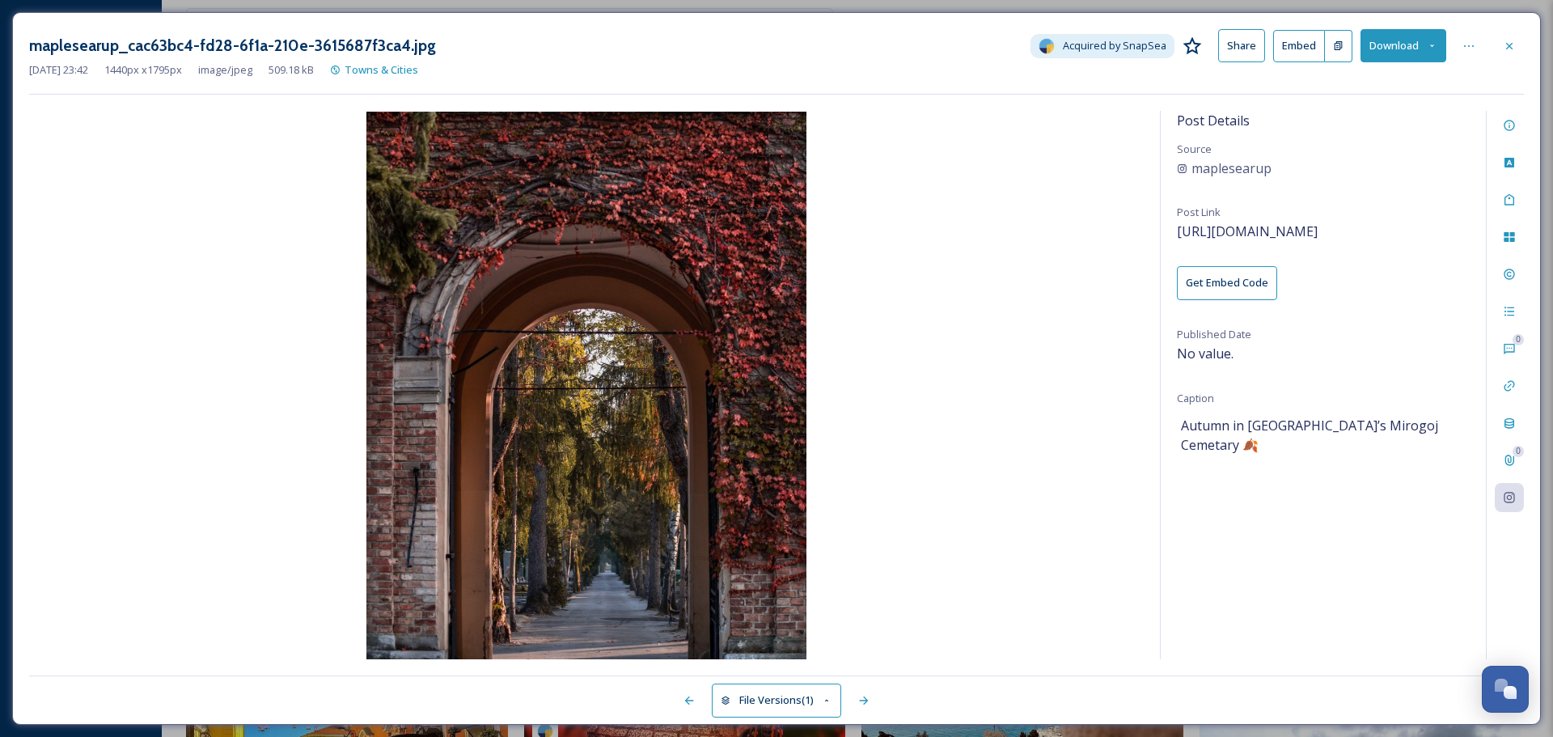
click at [1505, 24] on div "maplesearup_cac63bc4-fd28-6f1a-210e-3615687f3ca4.jpg Acquired by SnapSea Share …" at bounding box center [776, 368] width 1529 height 713
click at [1513, 51] on icon at bounding box center [1509, 46] width 13 height 13
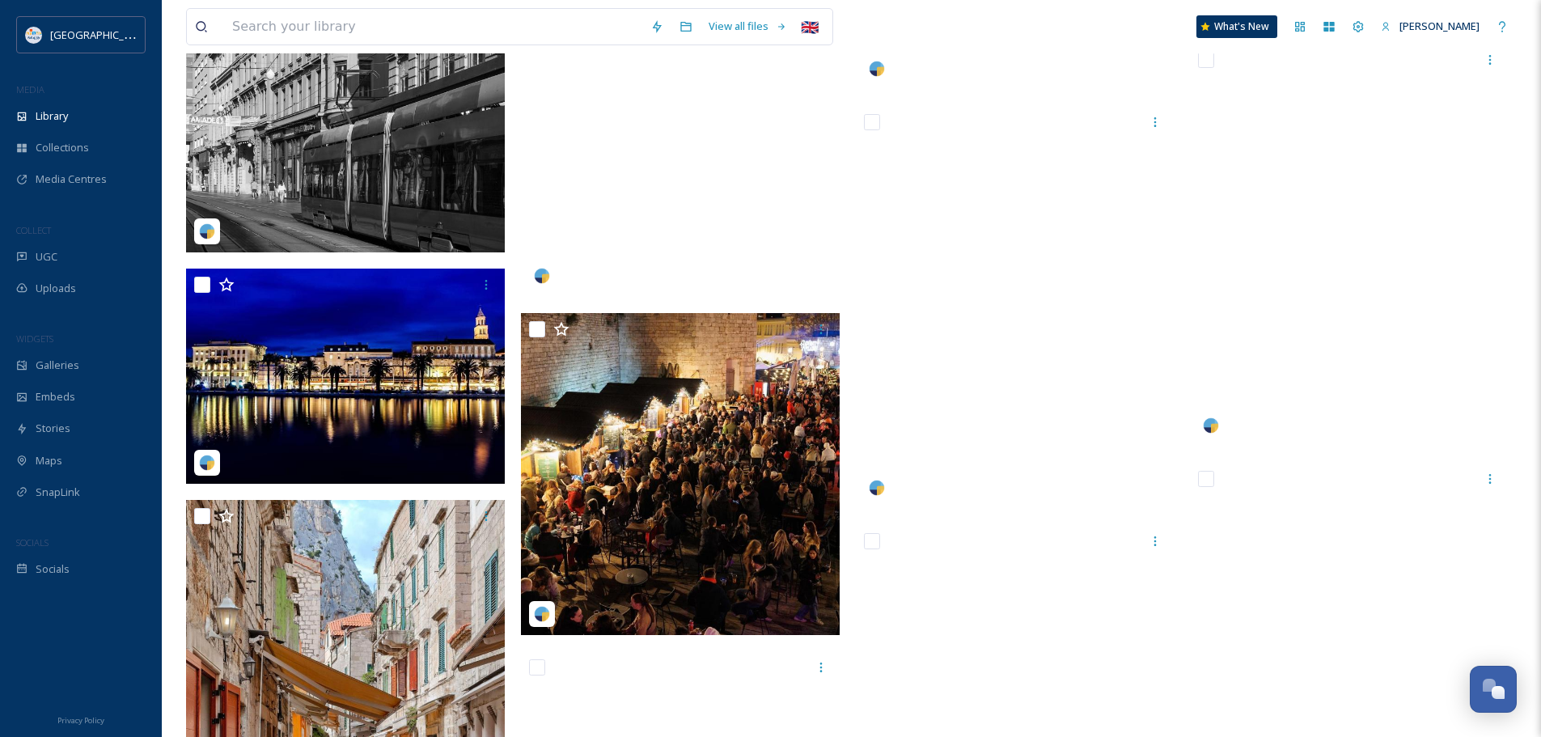
scroll to position [14805, 0]
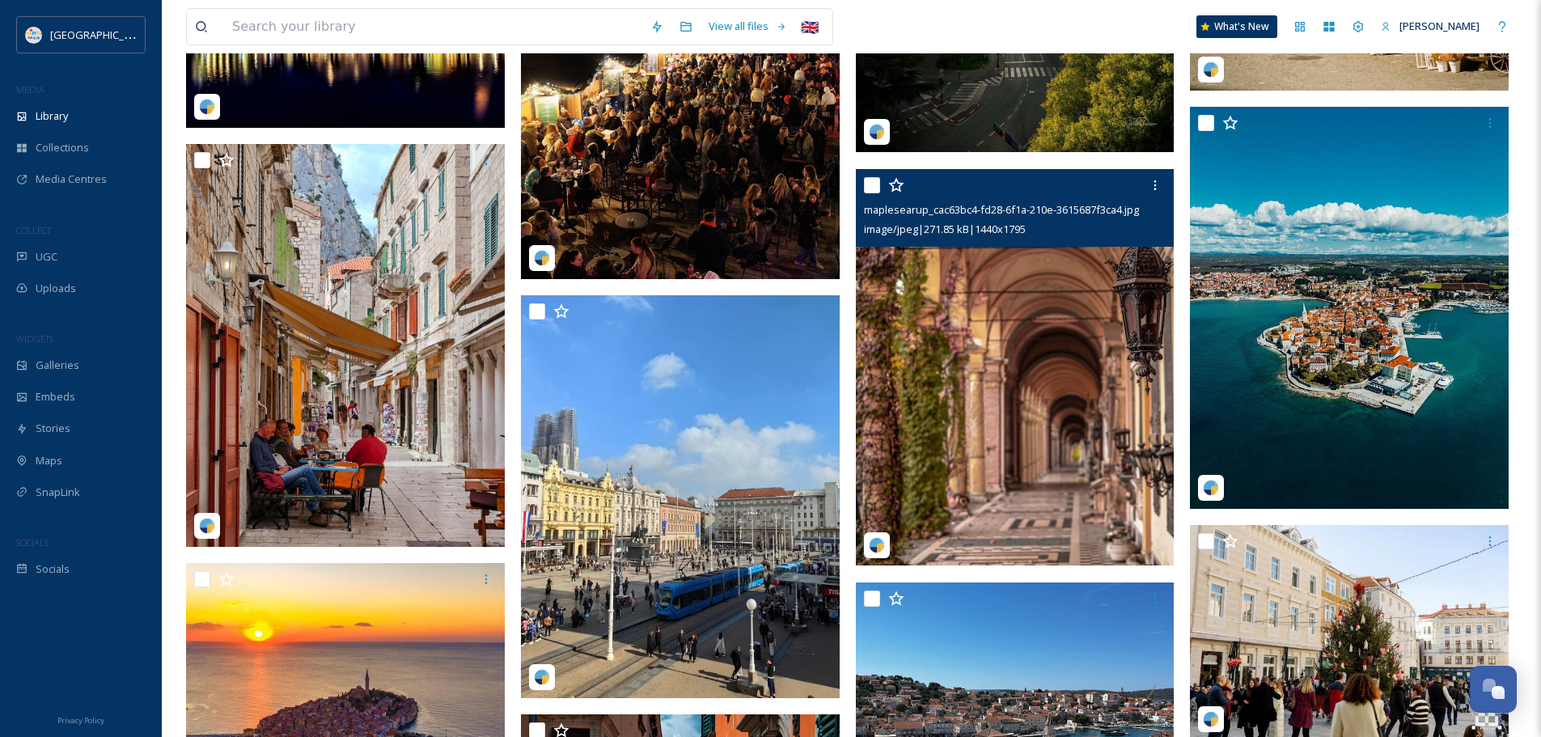
click at [1048, 383] on img at bounding box center [1015, 367] width 319 height 397
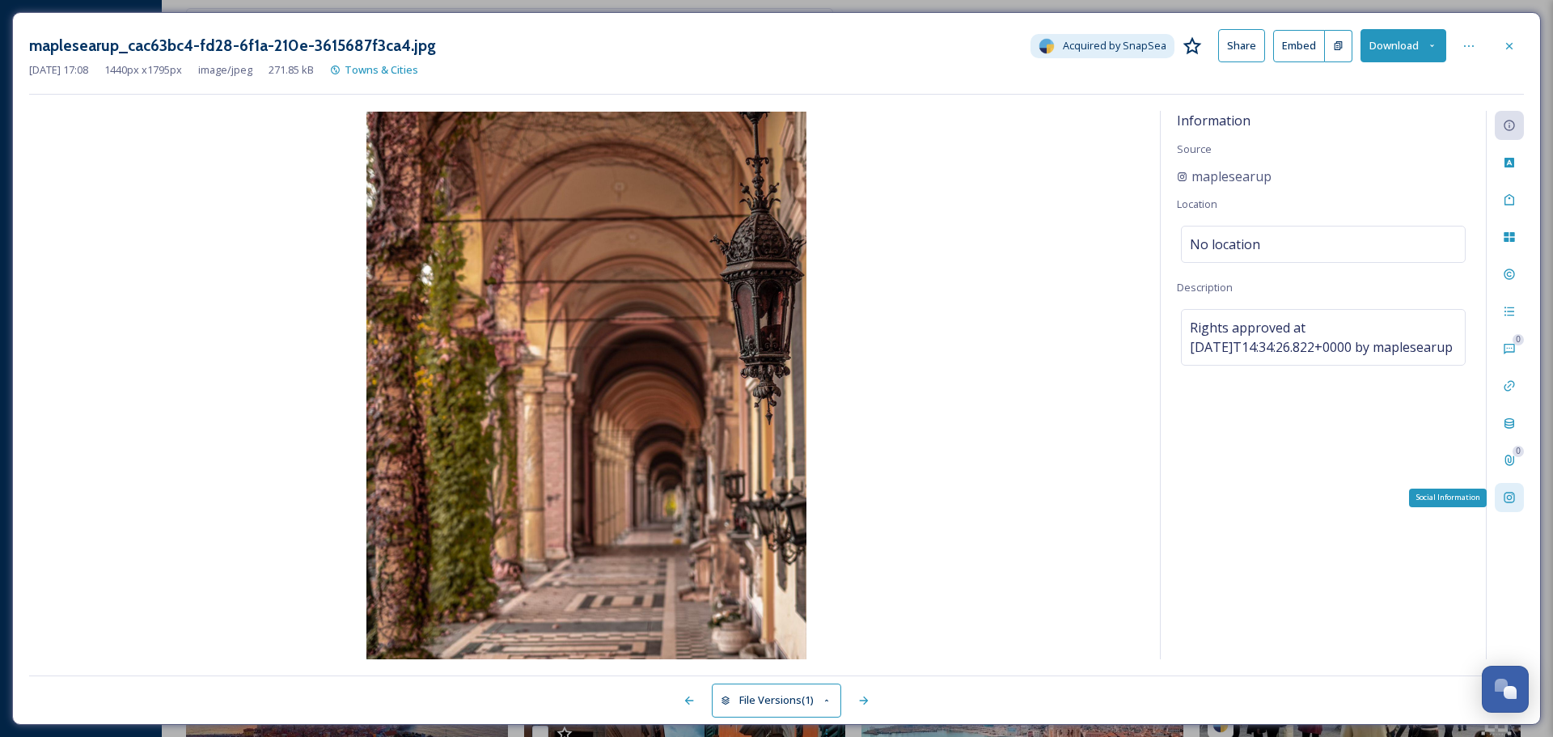
click at [1506, 504] on icon at bounding box center [1509, 497] width 13 height 13
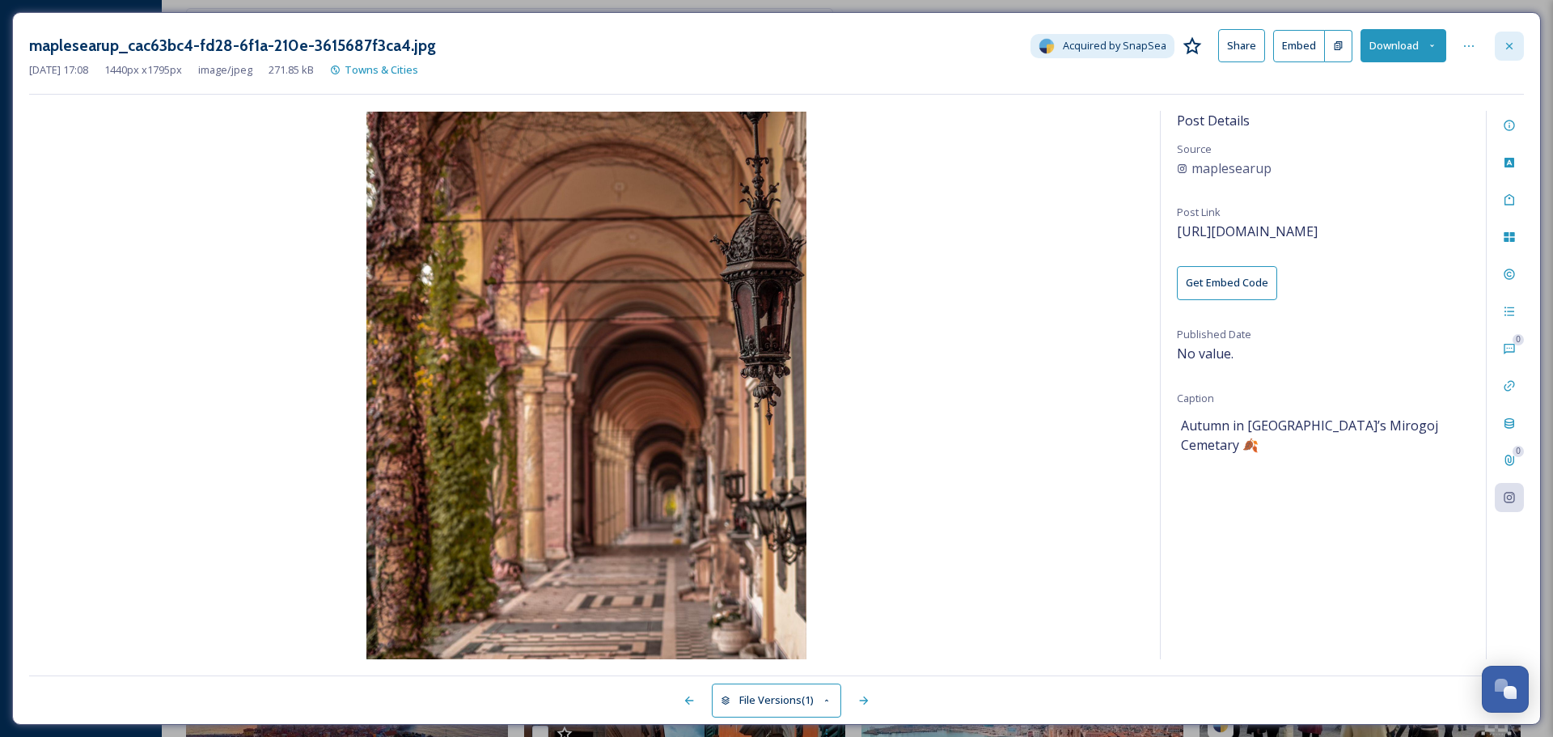
click at [1515, 40] on icon at bounding box center [1509, 46] width 13 height 13
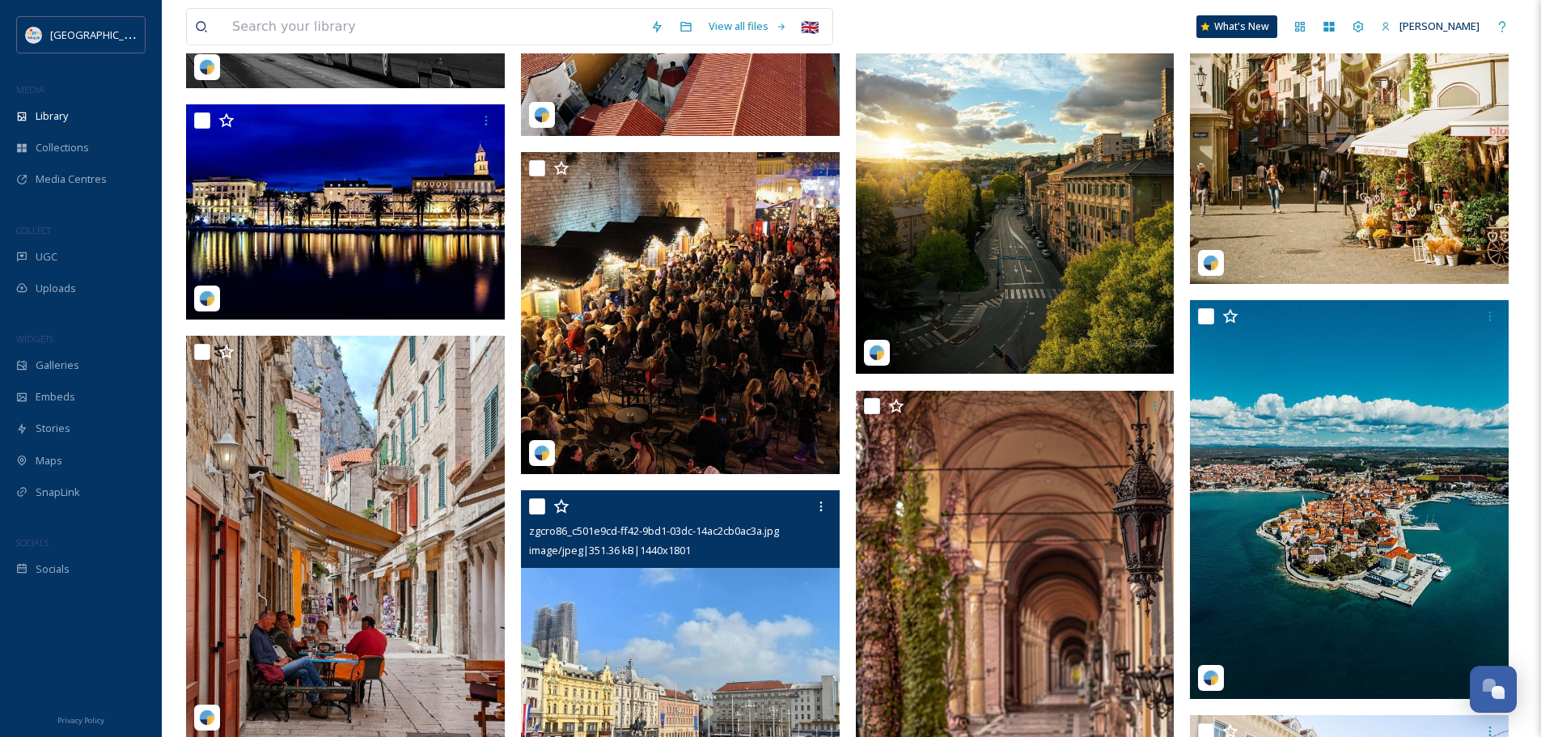
scroll to position [14563, 0]
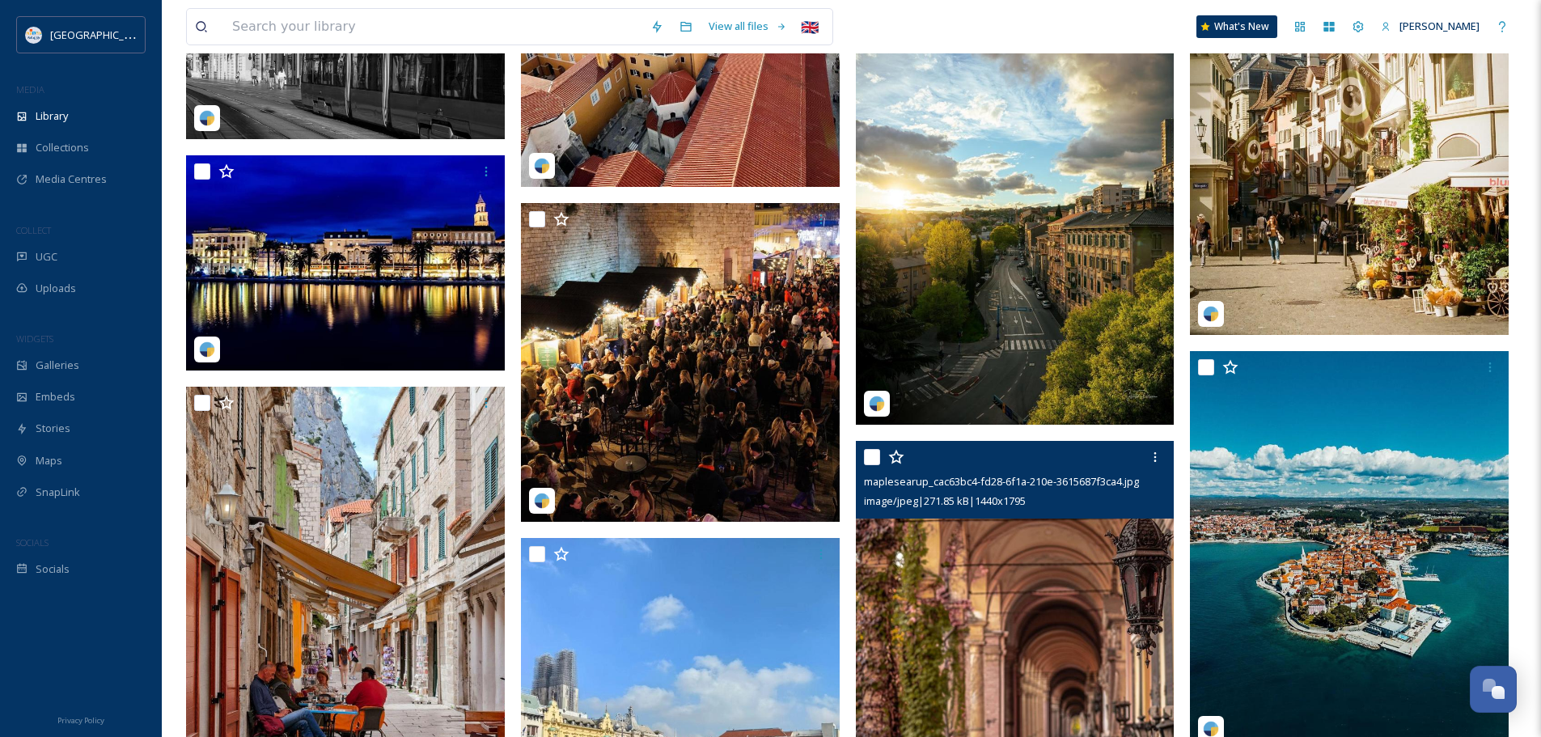
click at [964, 630] on img at bounding box center [1015, 640] width 319 height 397
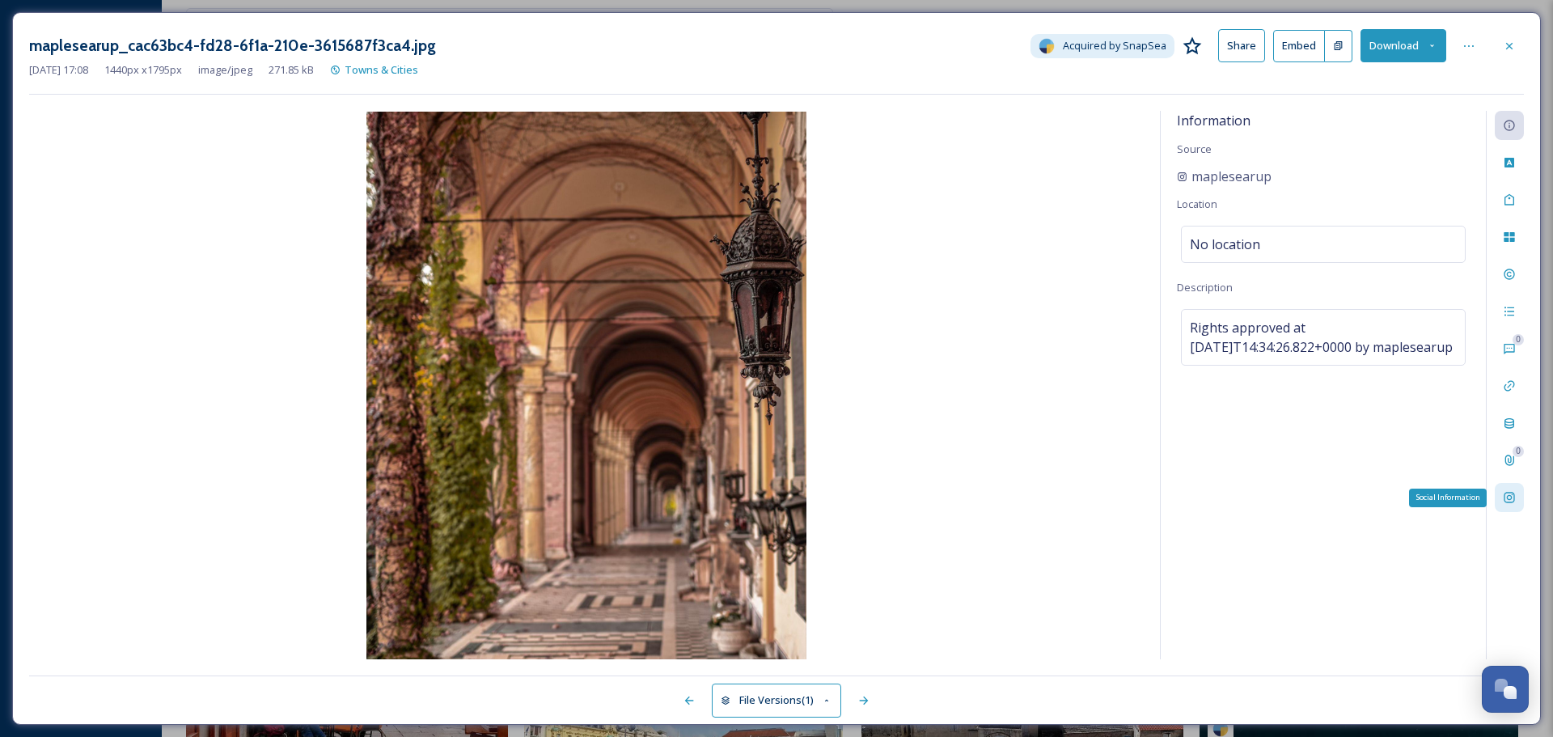
click at [1517, 500] on div "Social Information" at bounding box center [1509, 497] width 29 height 29
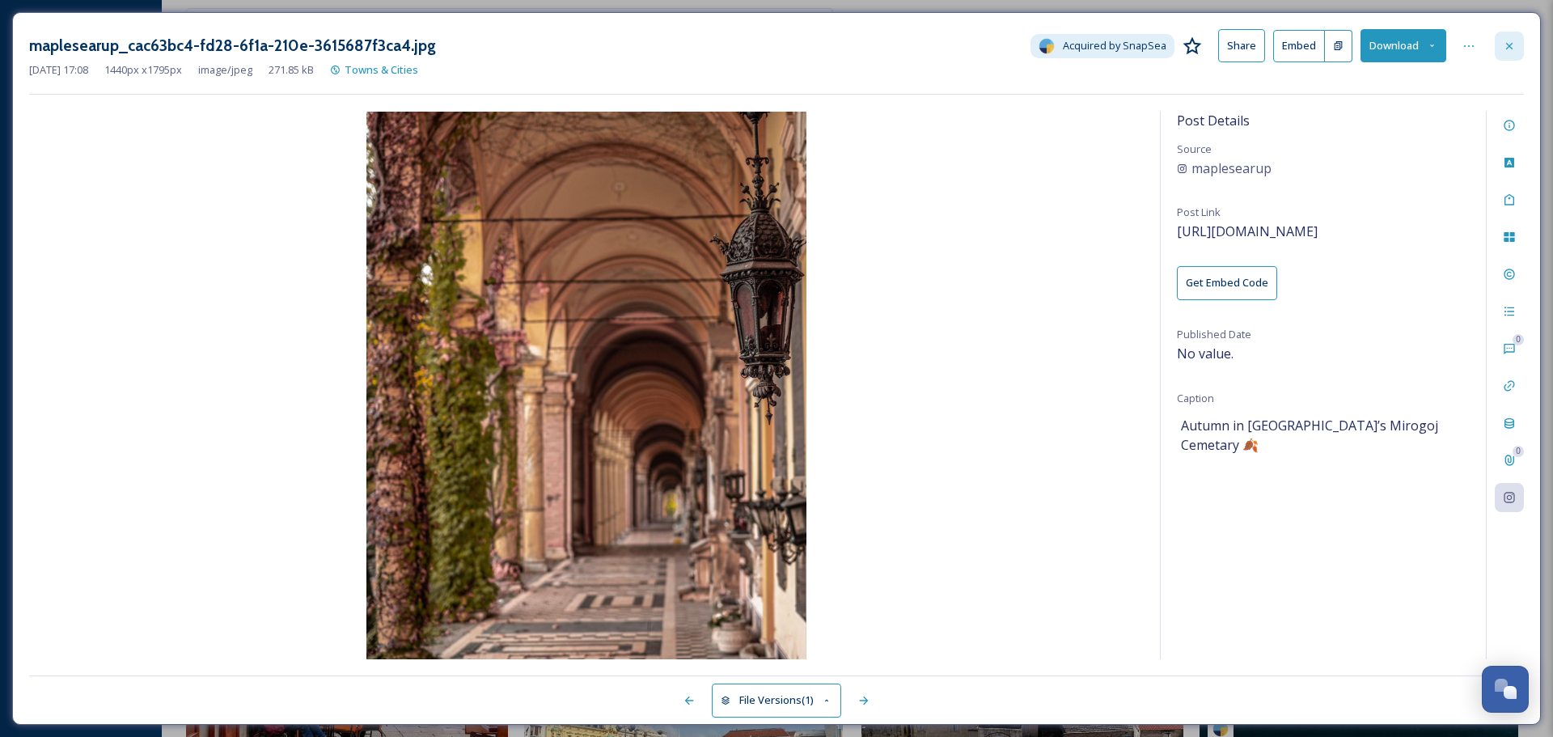
click at [1502, 37] on div at bounding box center [1509, 46] width 29 height 29
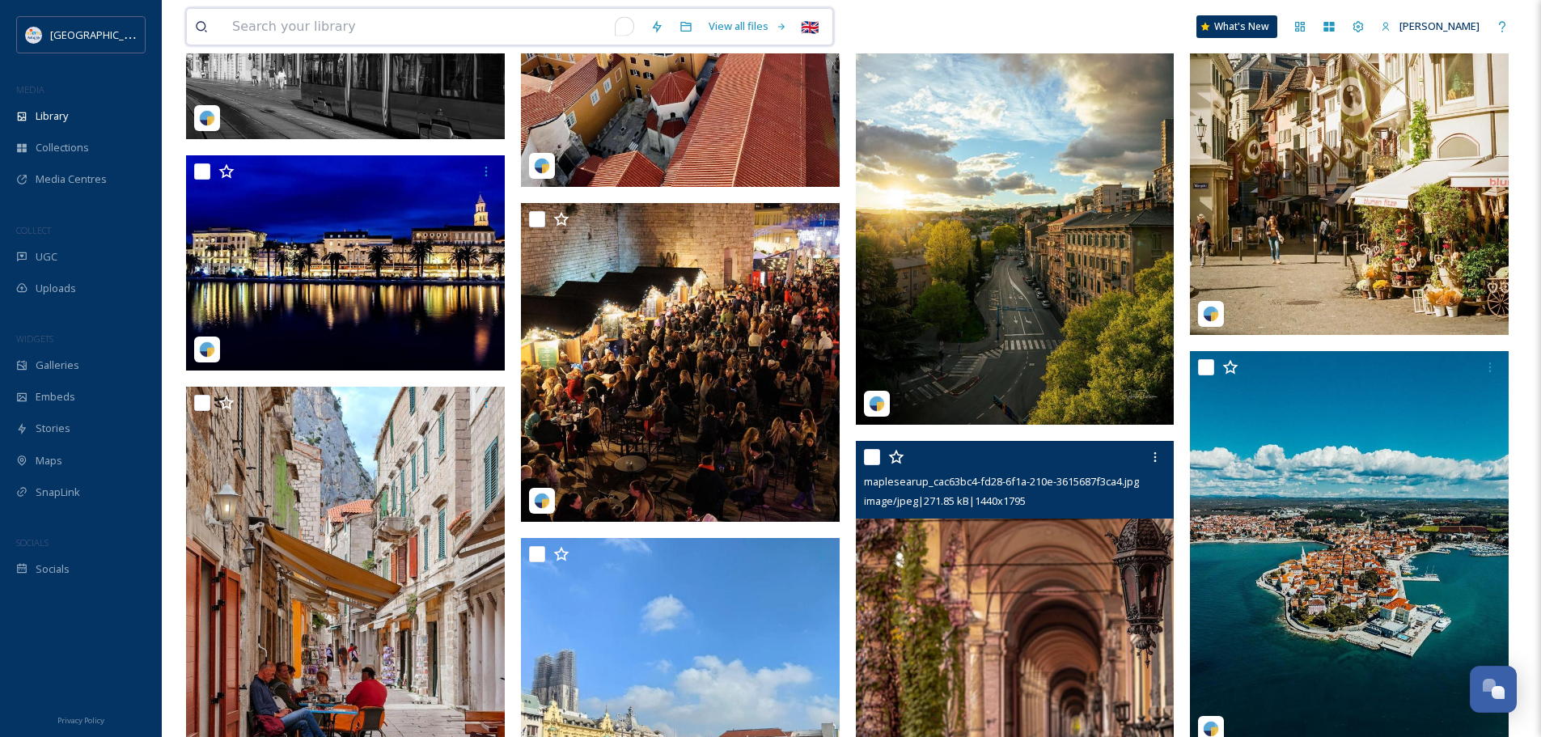
click at [446, 28] on input "To enrich screen reader interactions, please activate Accessibility in Grammarl…" at bounding box center [433, 27] width 418 height 36
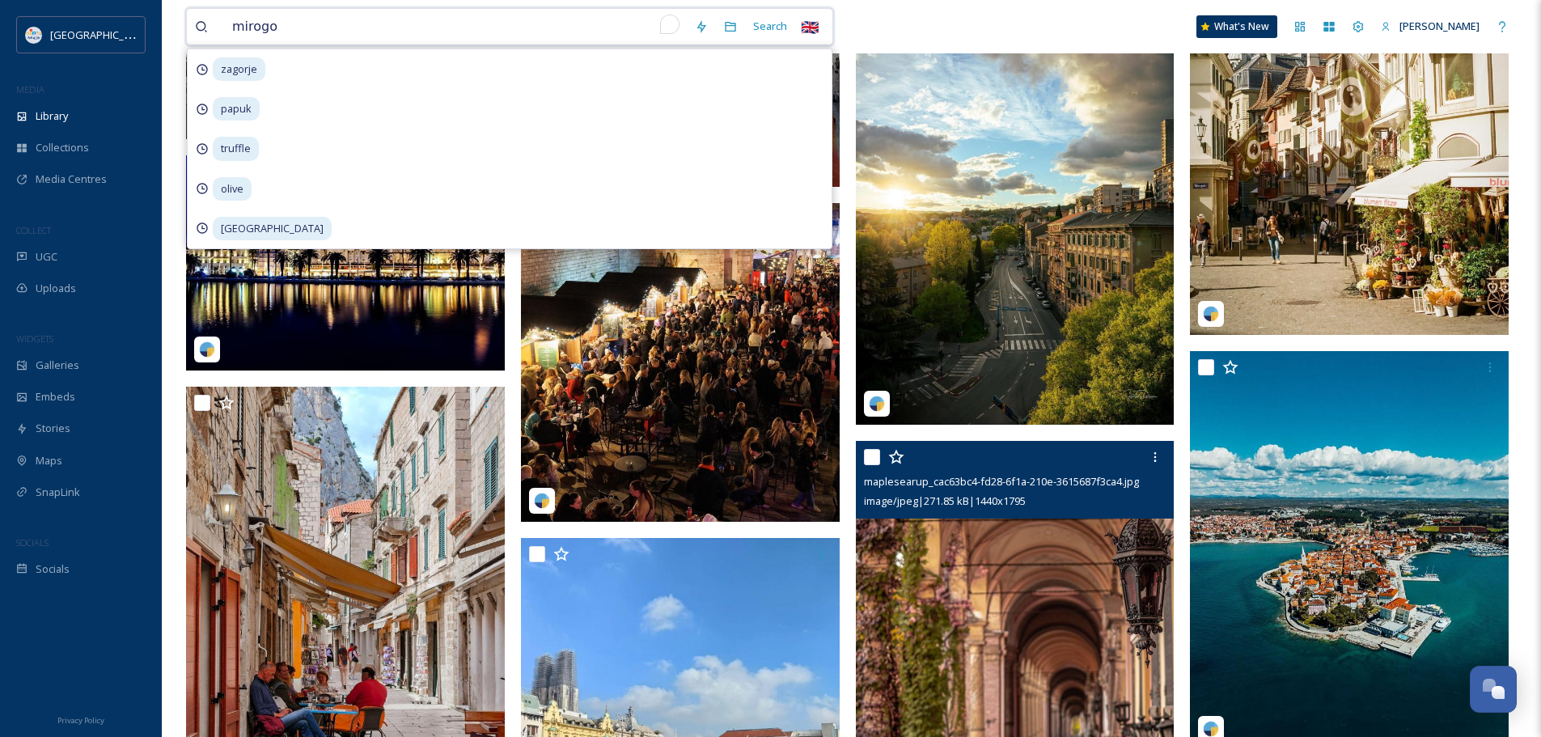
type input "mirogoj"
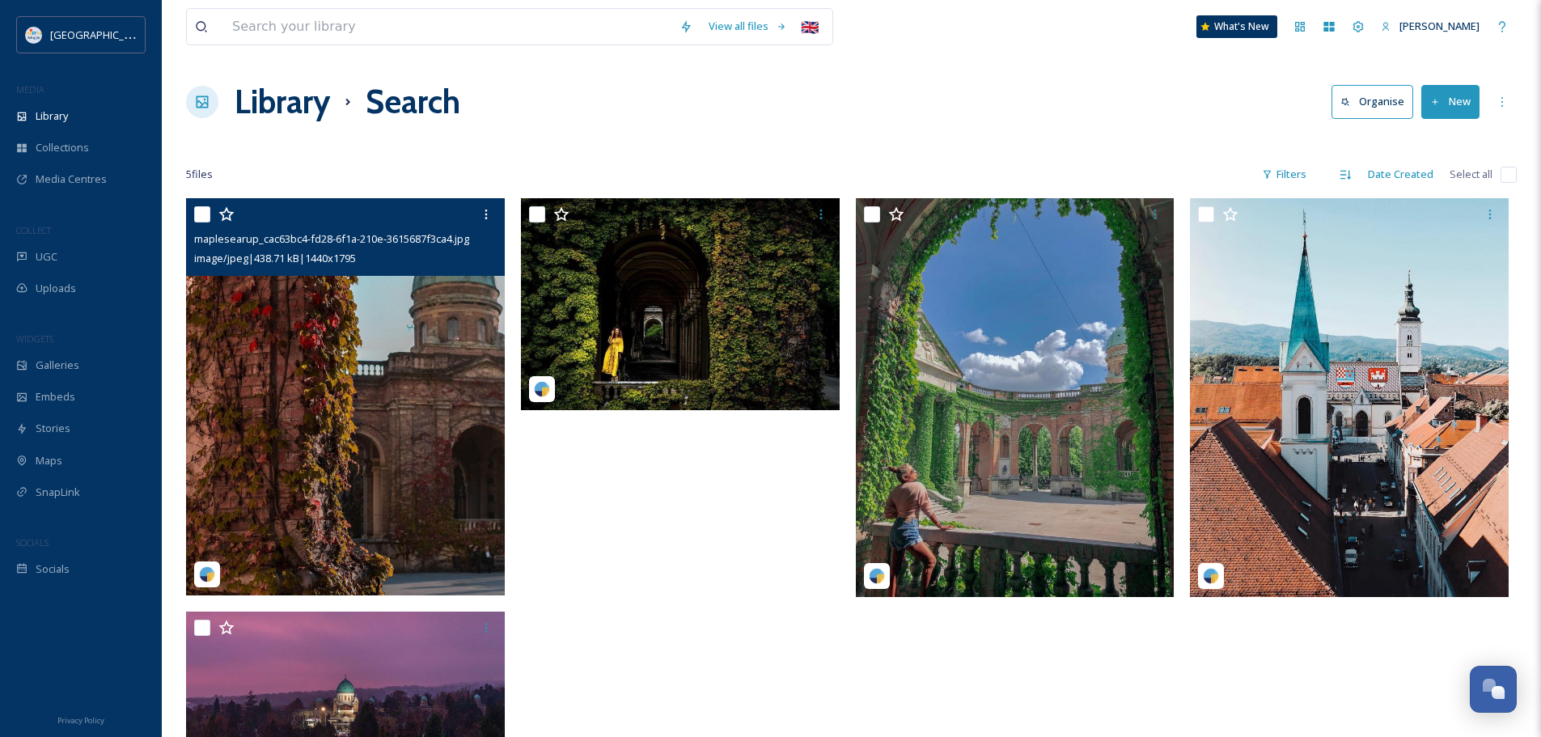
click at [380, 471] on img at bounding box center [345, 396] width 319 height 397
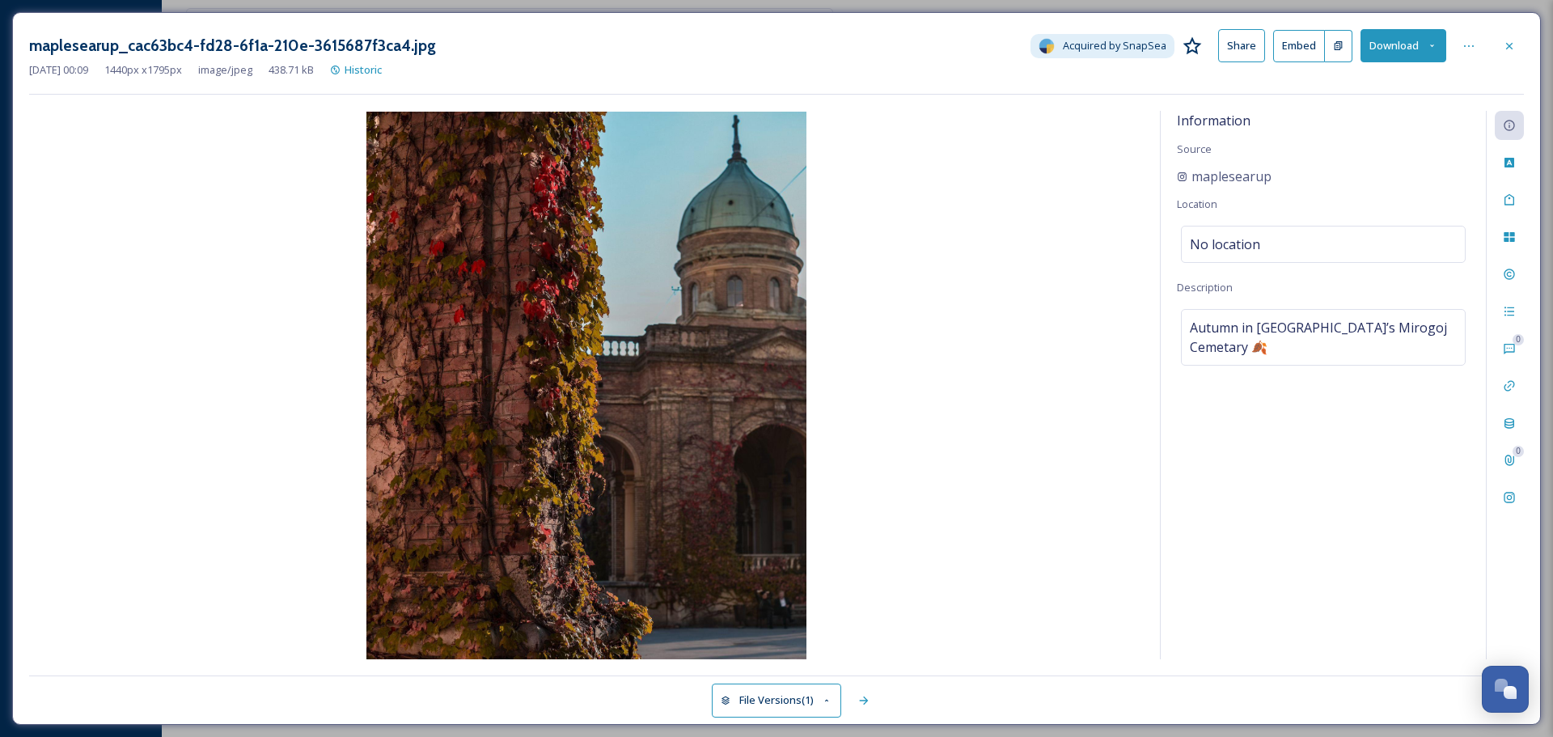
click at [1390, 51] on button "Download" at bounding box center [1404, 45] width 86 height 33
click at [1335, 79] on span "Download Original (1440 x 1795)" at bounding box center [1360, 82] width 153 height 15
click at [1504, 50] on icon at bounding box center [1509, 46] width 13 height 13
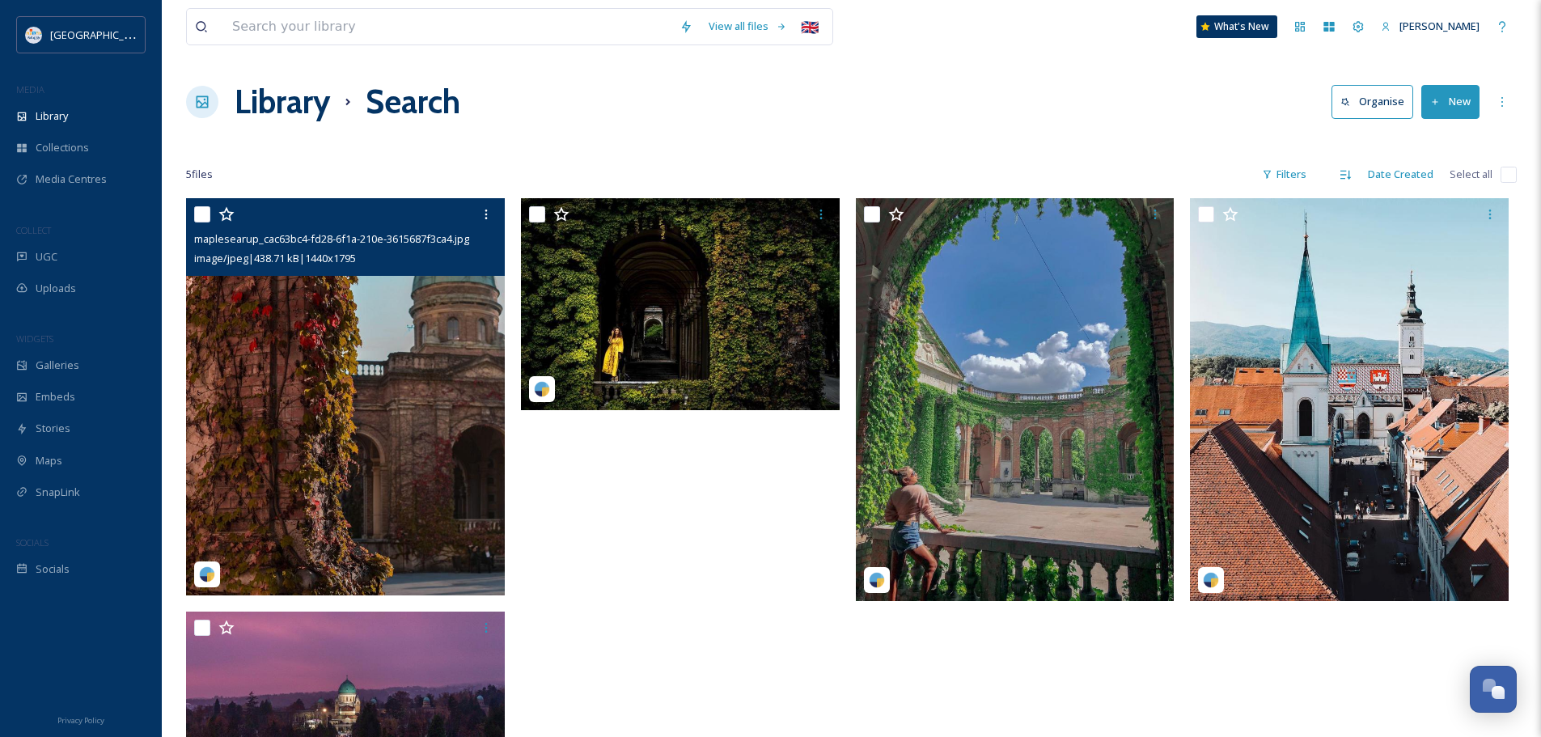
click at [299, 296] on img at bounding box center [345, 396] width 319 height 397
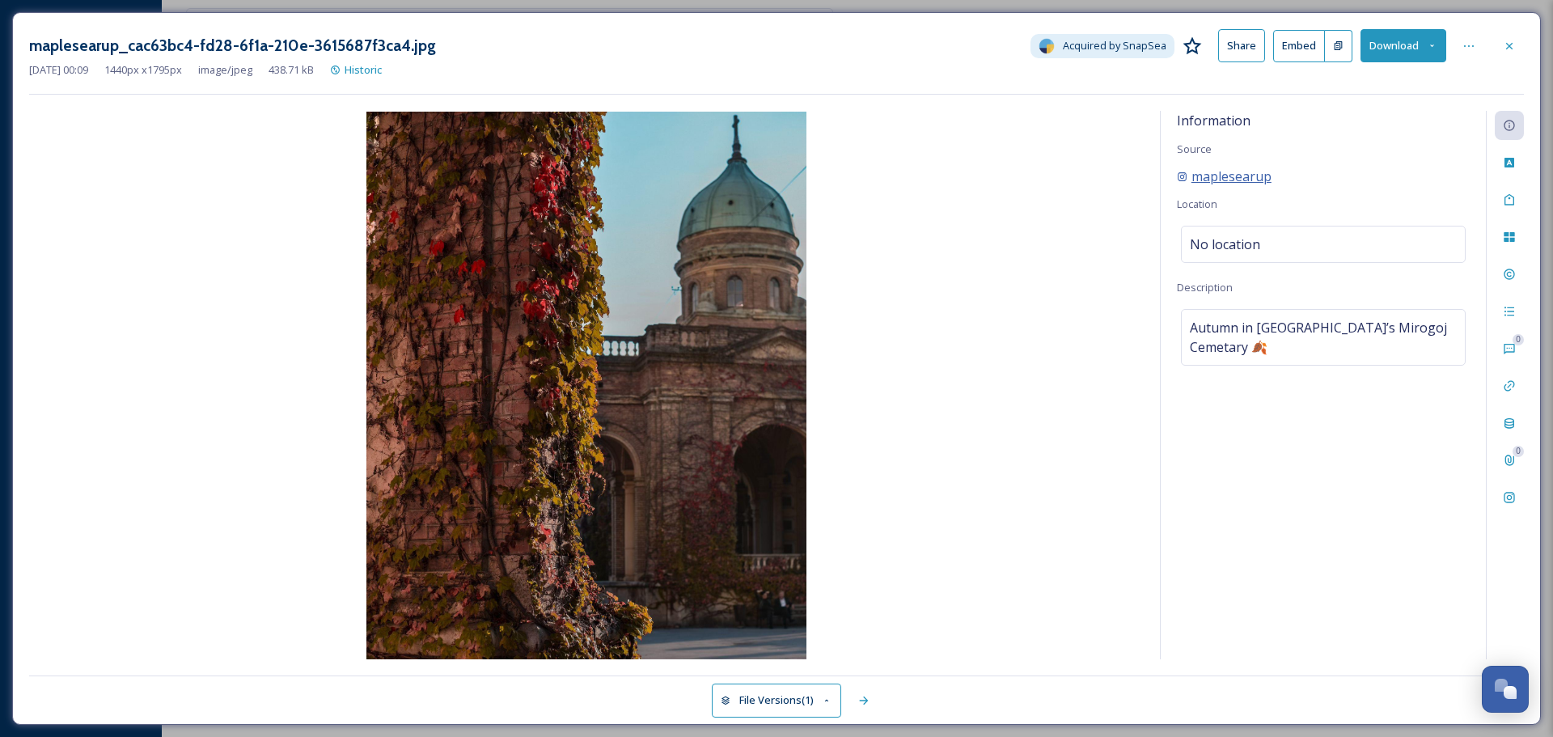
click at [1226, 176] on span "maplesearup" at bounding box center [1231, 176] width 80 height 19
click at [1526, 492] on div "maplesearup_cac63bc4-fd28-6f1a-210e-3615687f3ca4.jpg Acquired by SnapSea Share …" at bounding box center [776, 368] width 1529 height 713
click at [1502, 499] on div "Social Information" at bounding box center [1509, 497] width 29 height 29
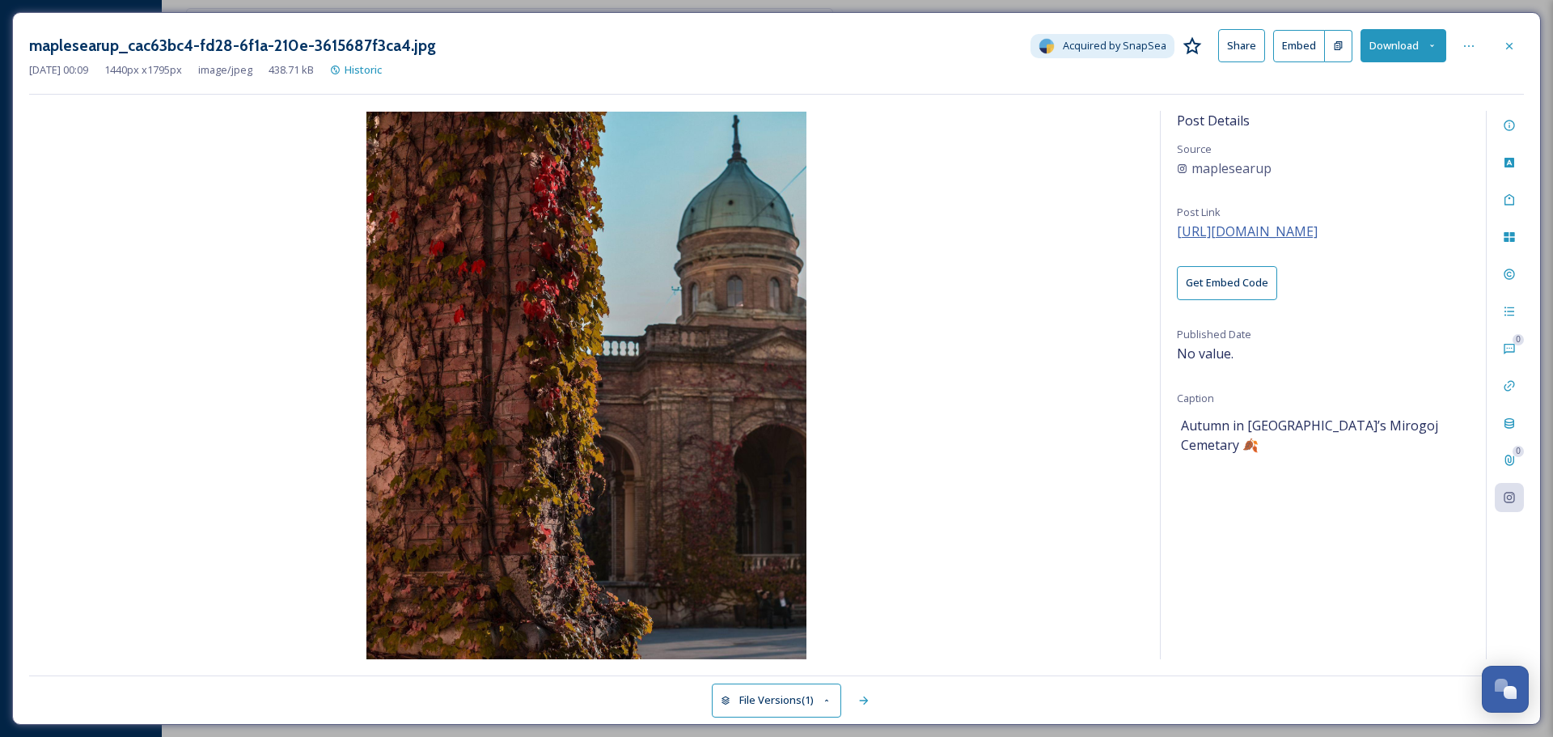
click at [1281, 226] on span "[URL][DOMAIN_NAME]" at bounding box center [1247, 231] width 141 height 18
click at [1515, 53] on div at bounding box center [1509, 46] width 29 height 29
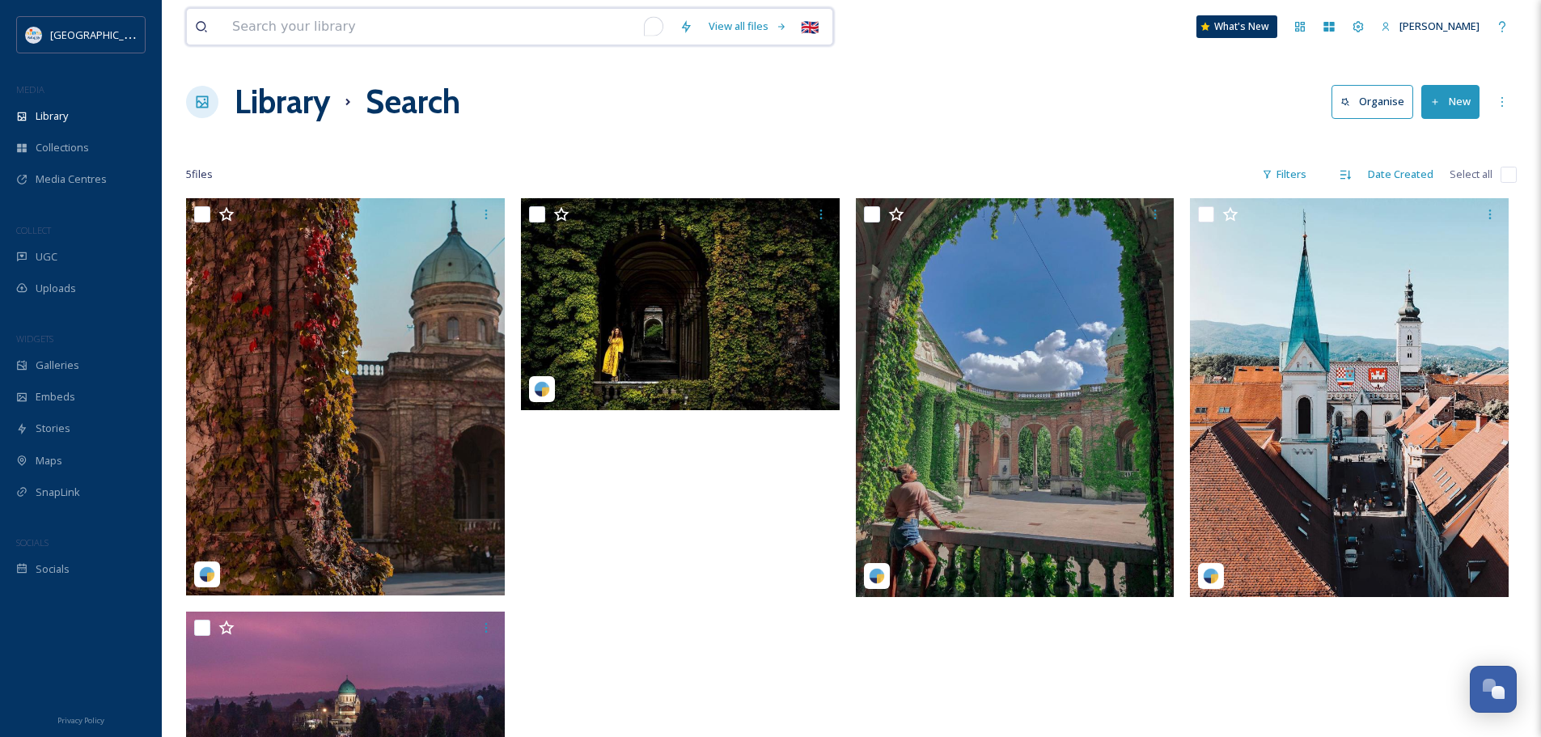
click at [334, 32] on input "To enrich screen reader interactions, please activate Accessibility in Grammarl…" at bounding box center [447, 27] width 447 height 36
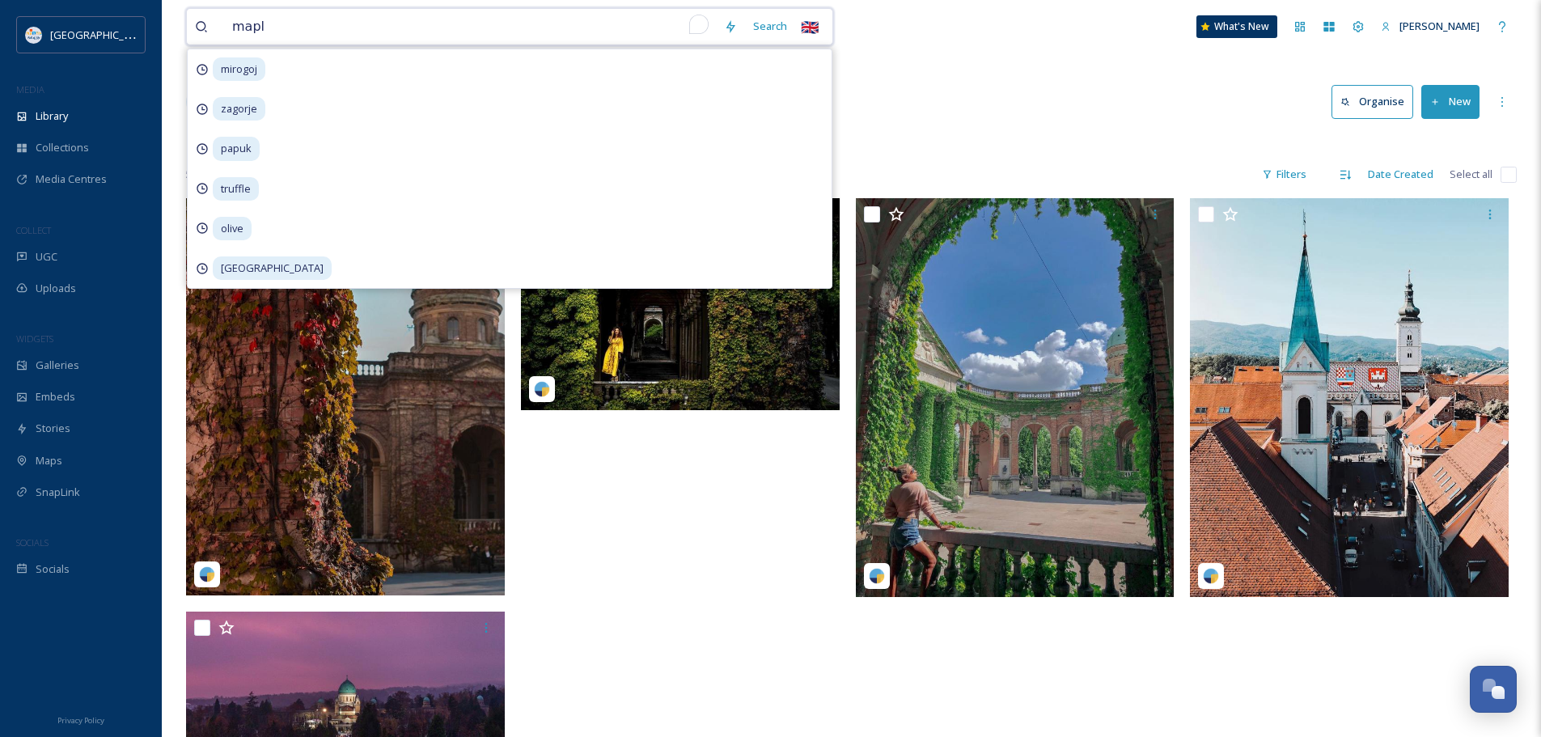
type input "maple"
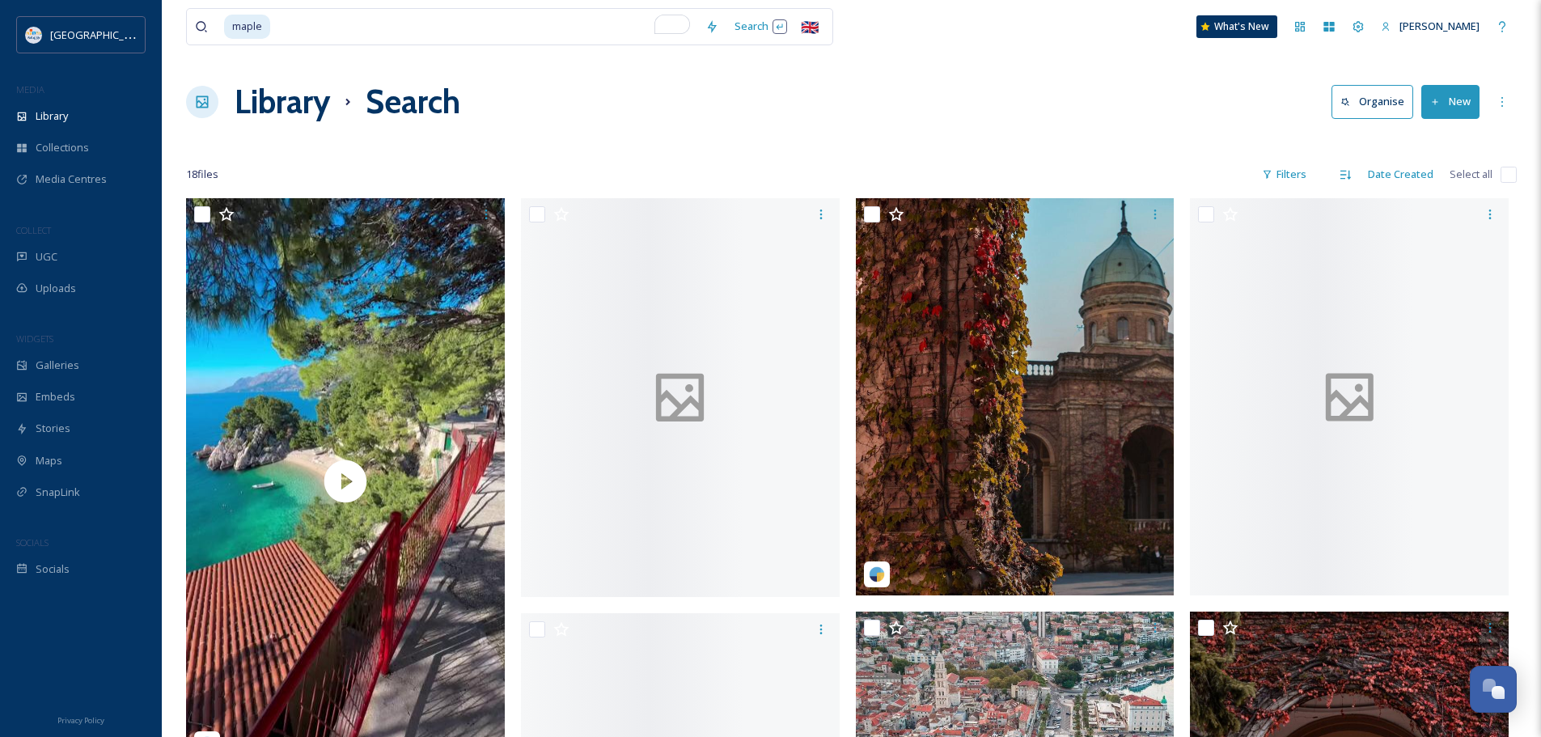
click at [971, 109] on div "Library Search Organise New" at bounding box center [851, 102] width 1331 height 49
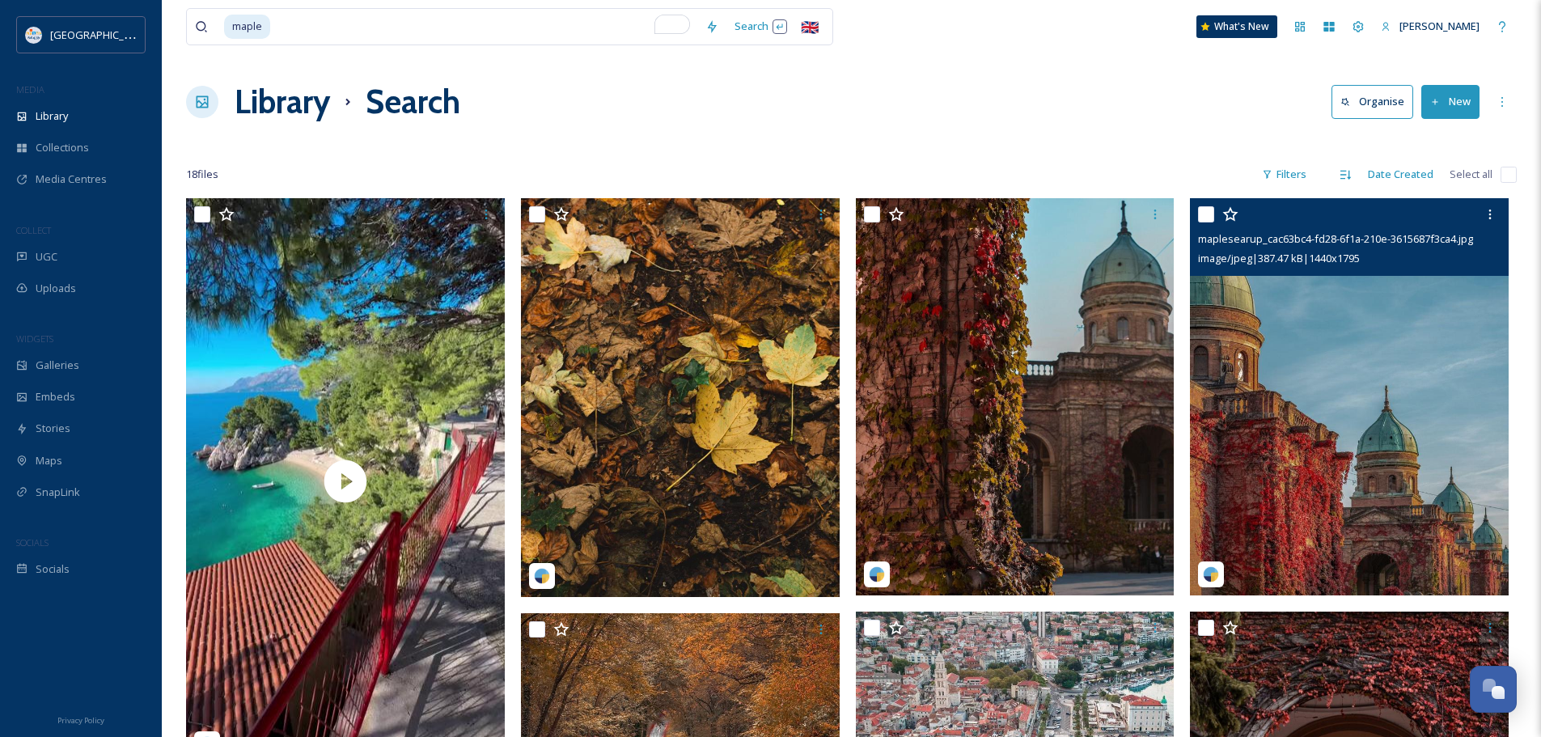
click at [1327, 403] on img at bounding box center [1349, 396] width 319 height 397
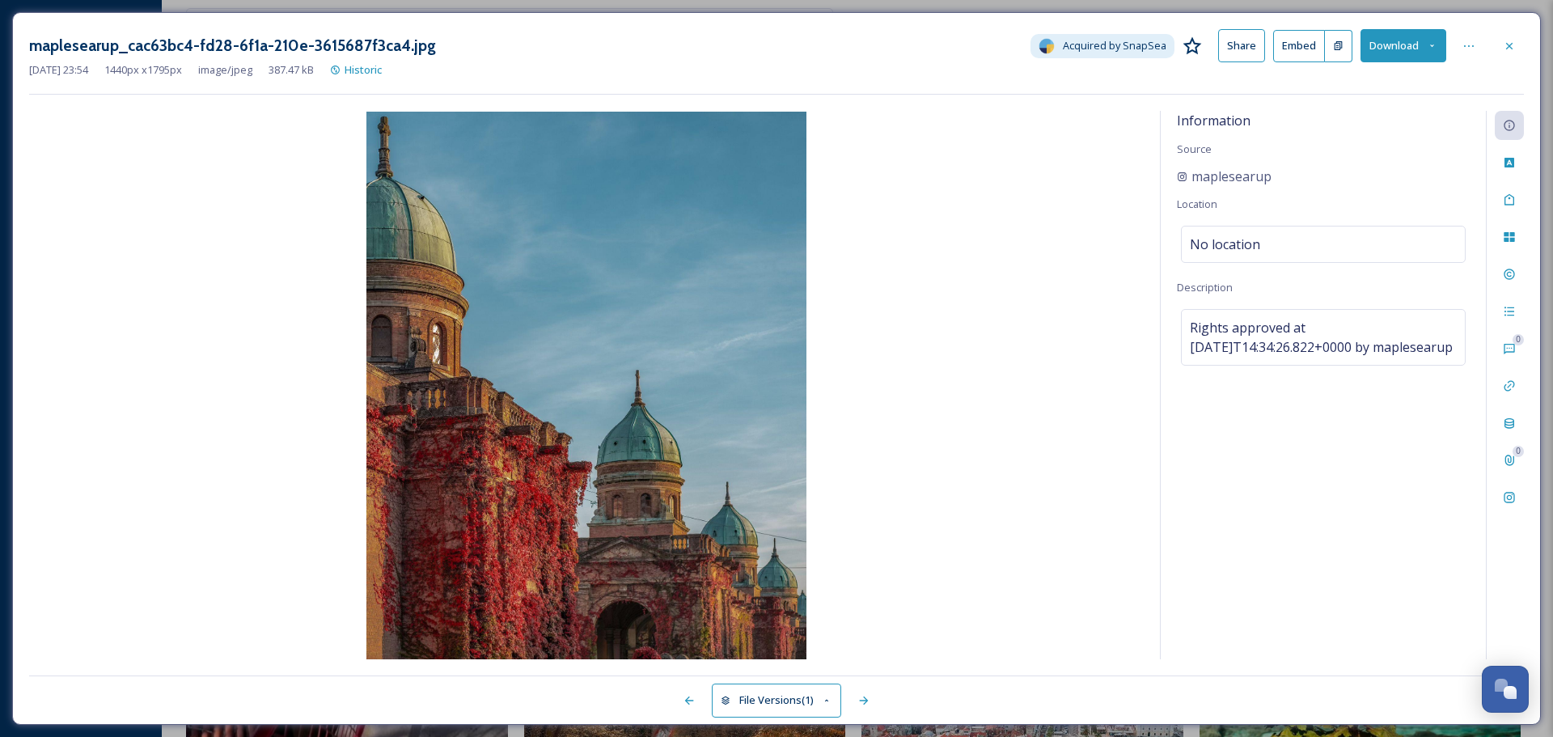
click at [1409, 54] on button "Download" at bounding box center [1404, 45] width 86 height 33
click at [1386, 78] on span "Download Original (1440 x 1795)" at bounding box center [1360, 82] width 153 height 15
click at [1521, 39] on div at bounding box center [1509, 46] width 29 height 29
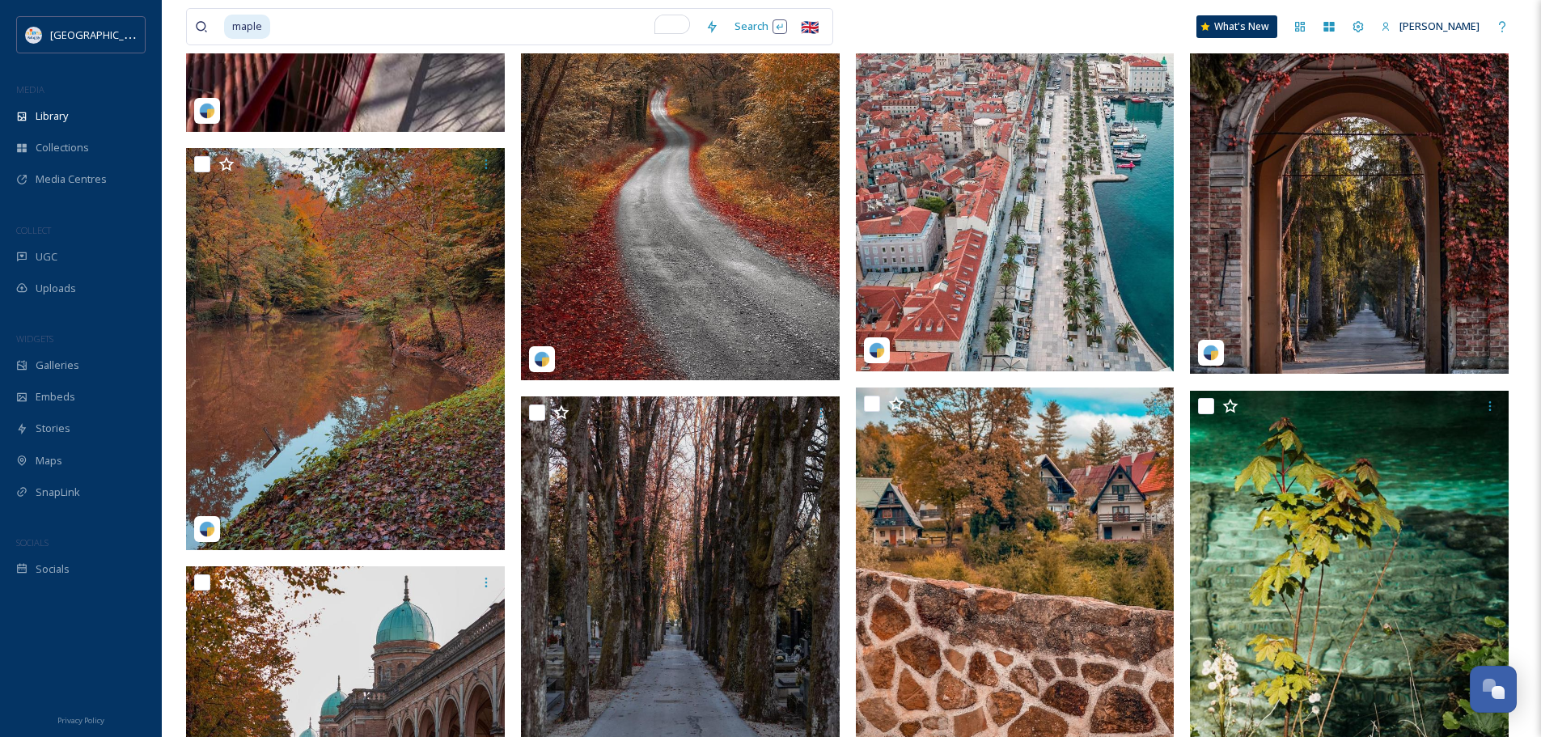
scroll to position [647, 0]
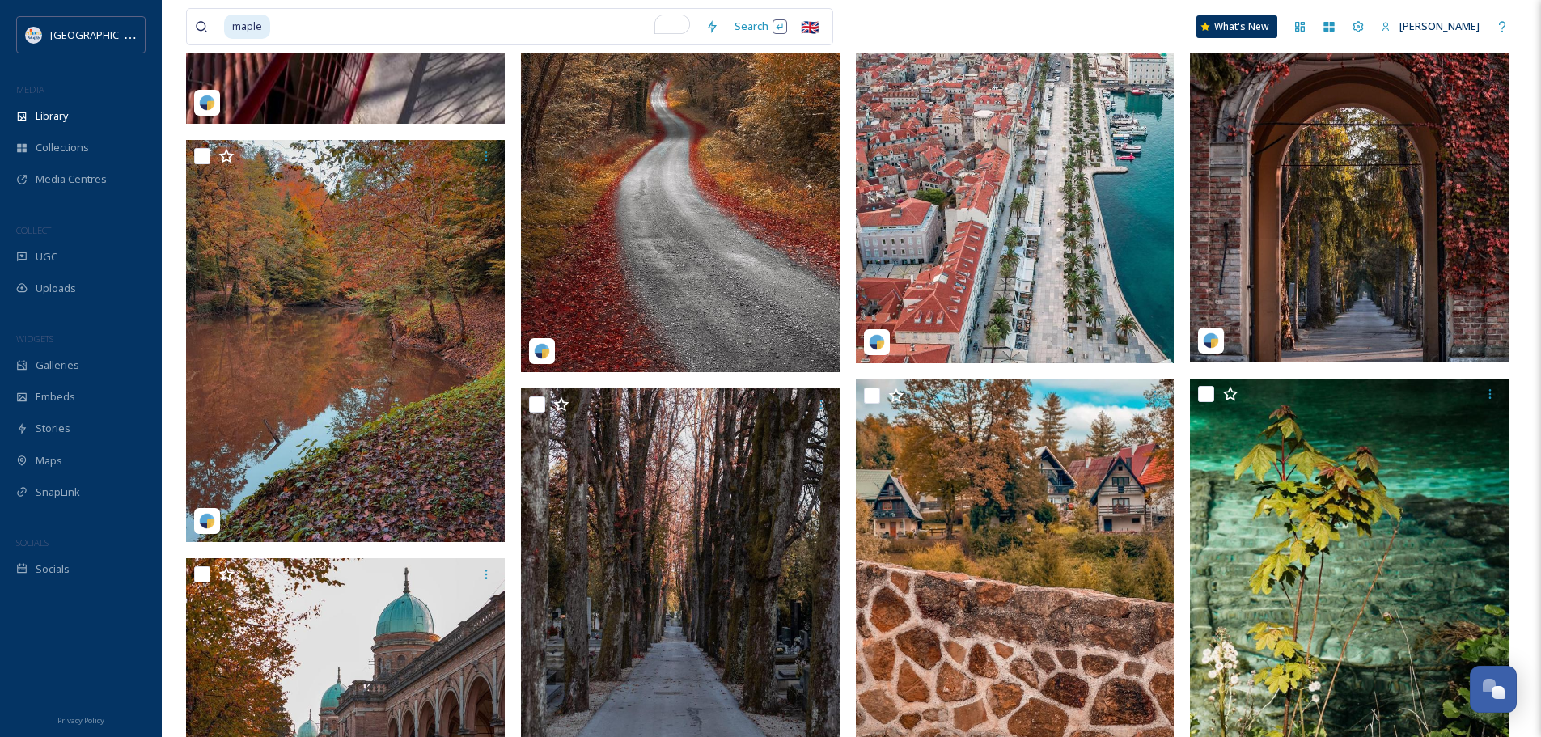
click at [1366, 201] on img at bounding box center [1349, 162] width 319 height 397
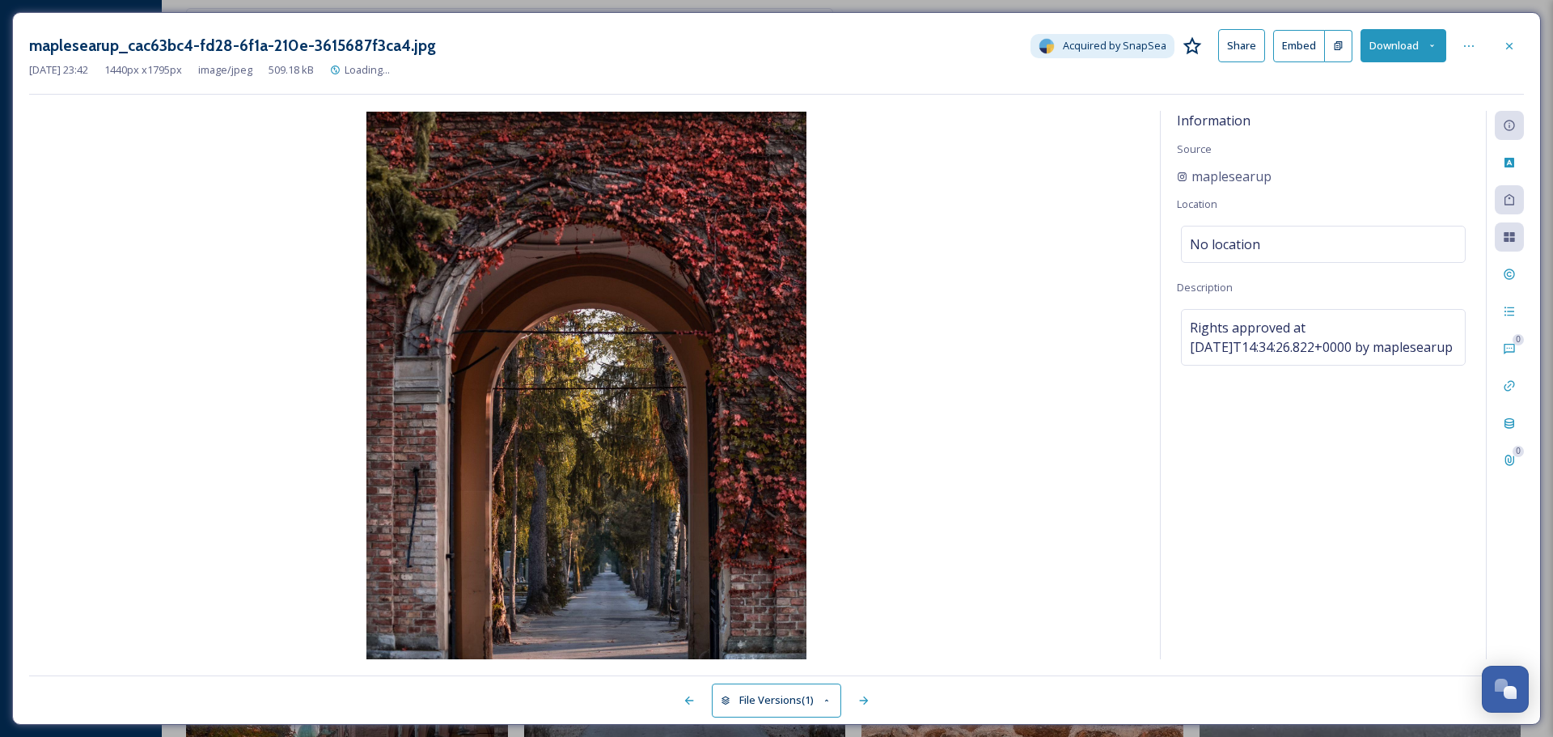
click at [1422, 45] on button "Download" at bounding box center [1404, 45] width 86 height 33
click at [1356, 91] on div "Download Original (1440 x 1795)" at bounding box center [1360, 83] width 169 height 32
click at [1514, 34] on div at bounding box center [1509, 46] width 29 height 29
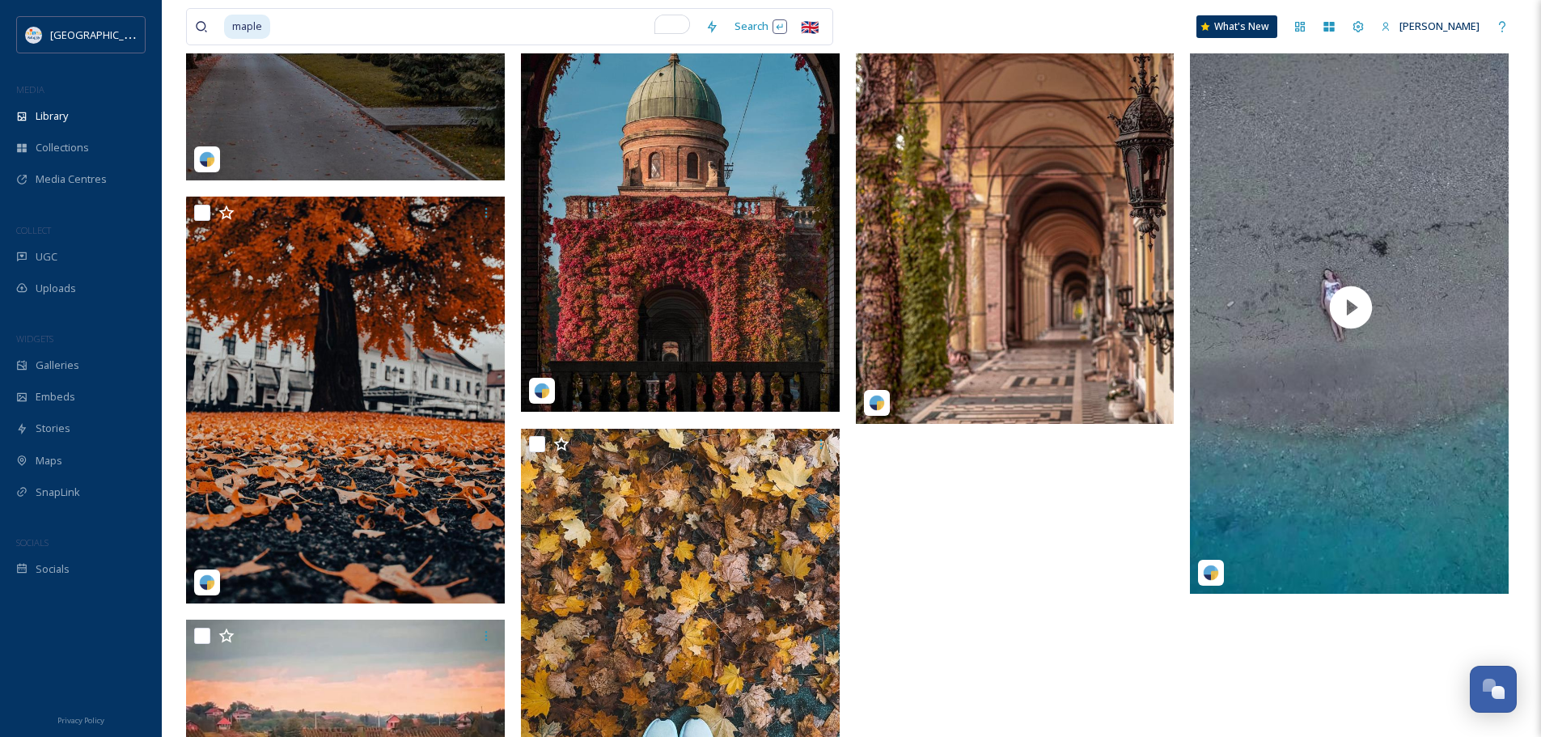
scroll to position [1456, 0]
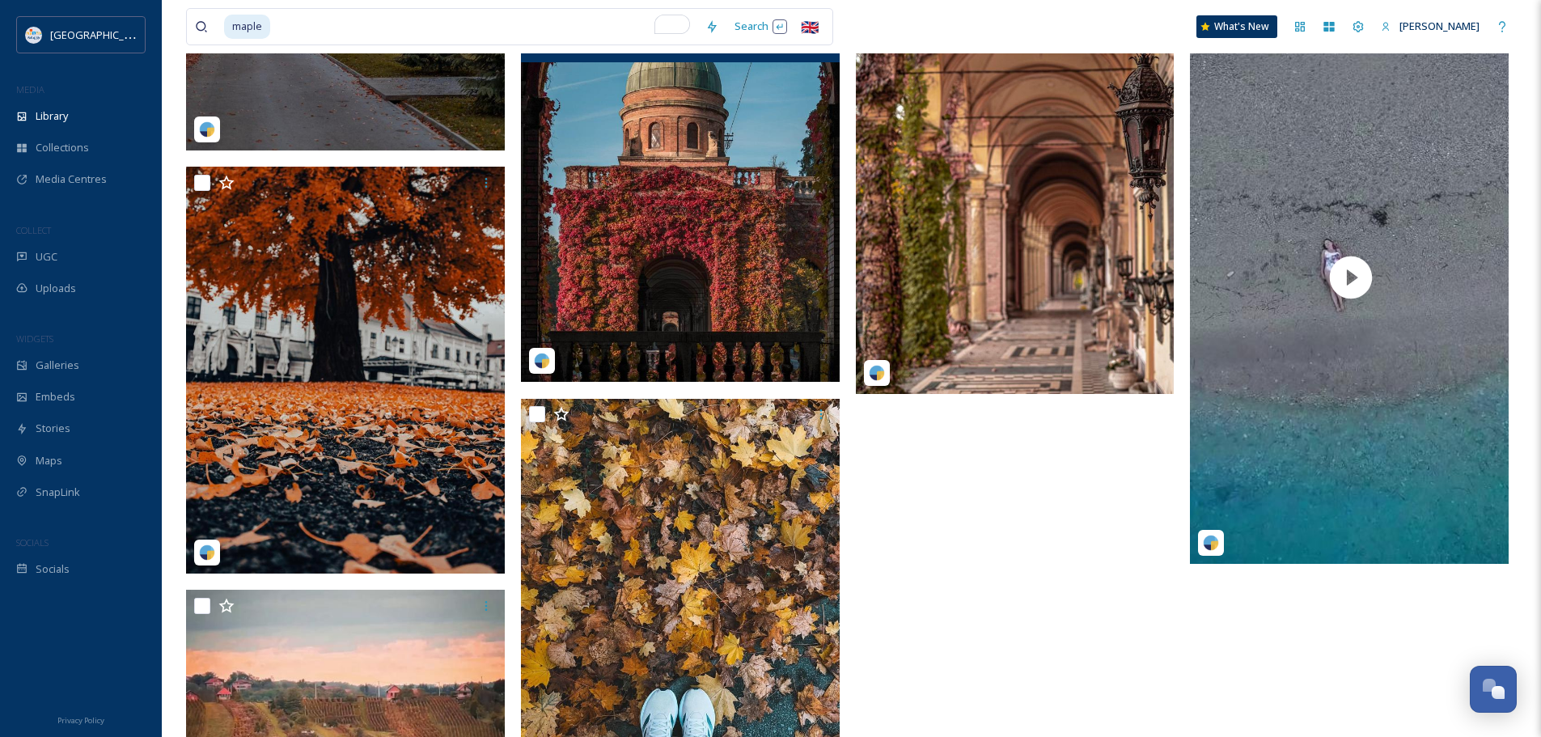
click at [658, 154] on img at bounding box center [680, 183] width 319 height 397
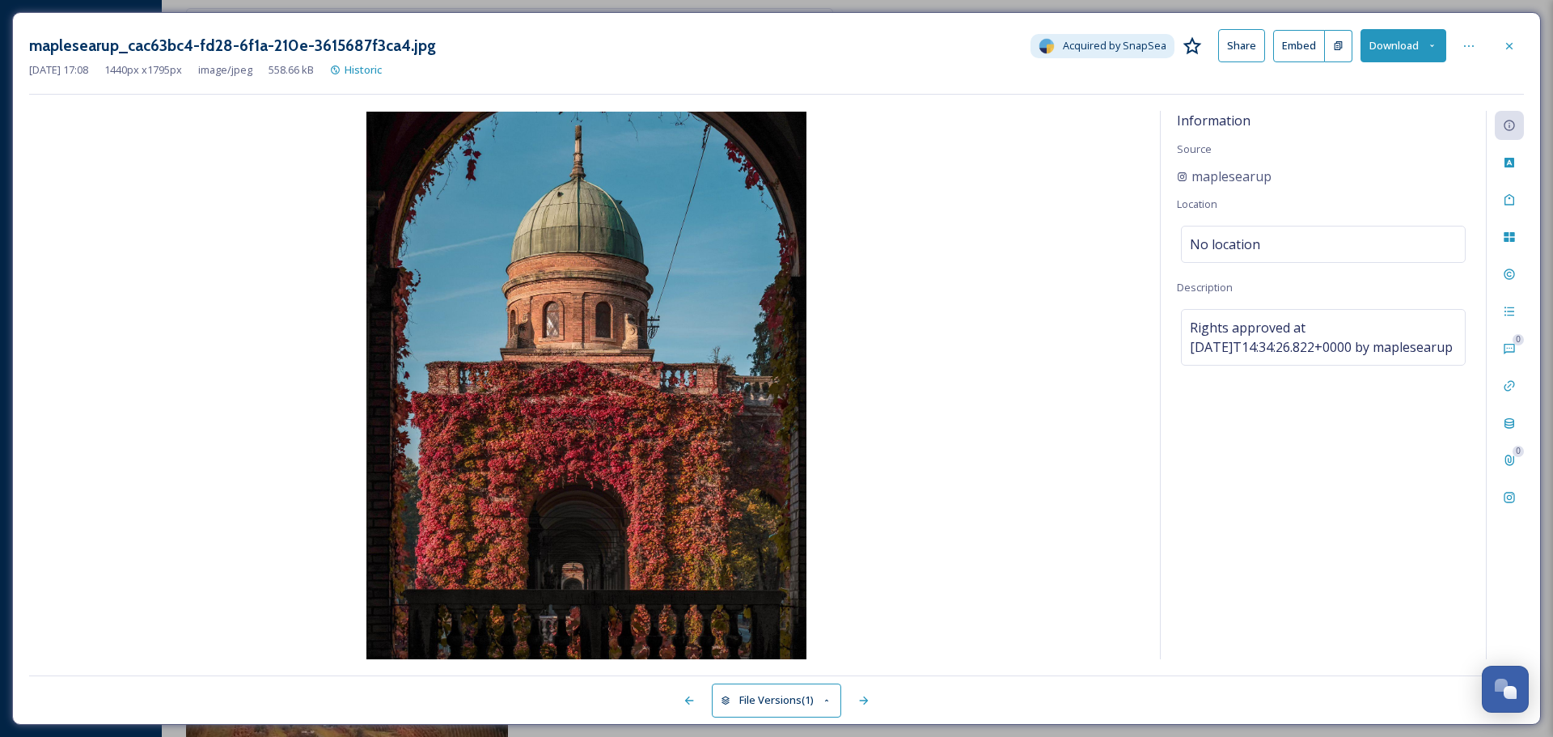
click at [1424, 43] on button "Download" at bounding box center [1404, 45] width 86 height 33
click at [1341, 87] on span "Download Original (1440 x 1795)" at bounding box center [1360, 82] width 153 height 15
click at [1514, 47] on icon at bounding box center [1509, 46] width 13 height 13
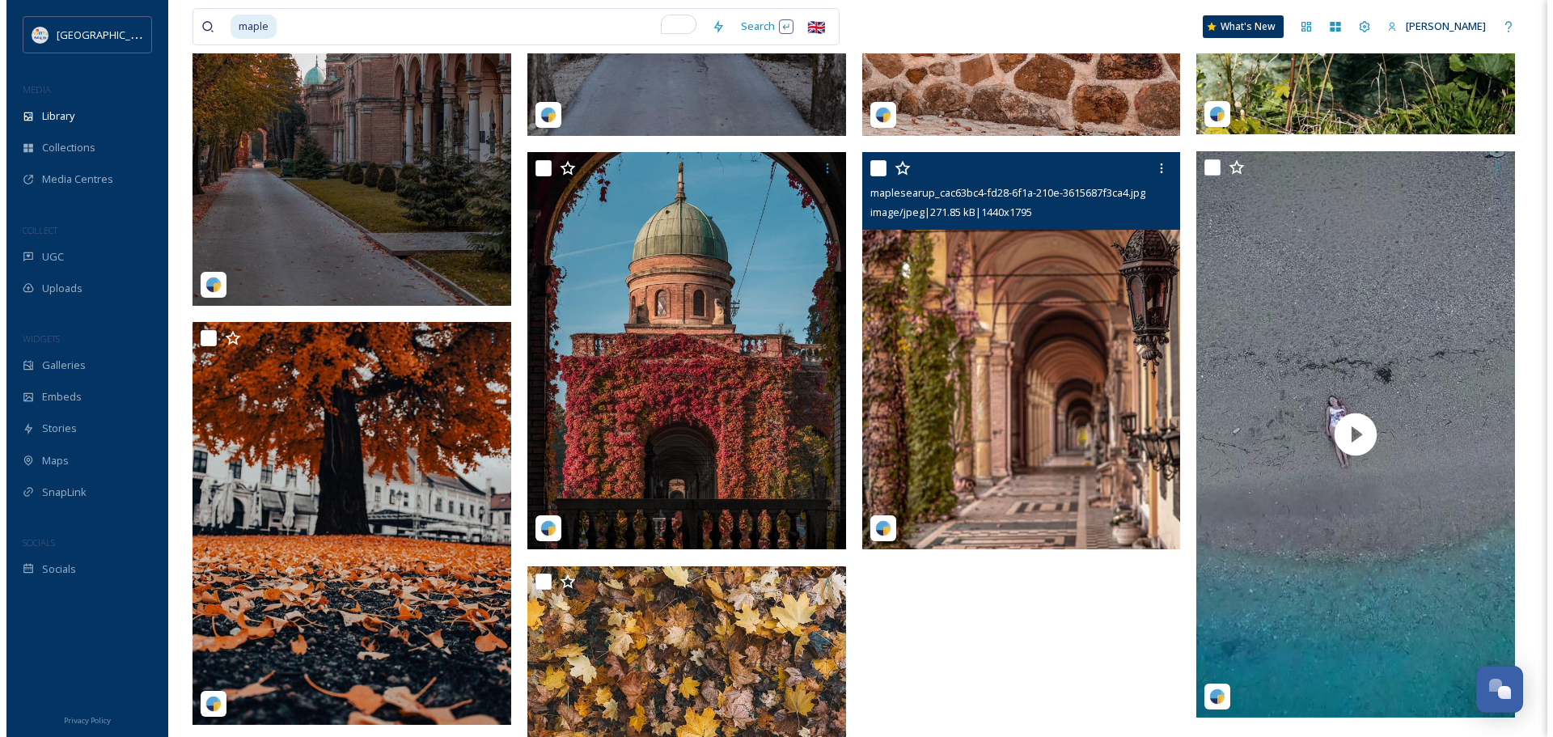
scroll to position [1294, 0]
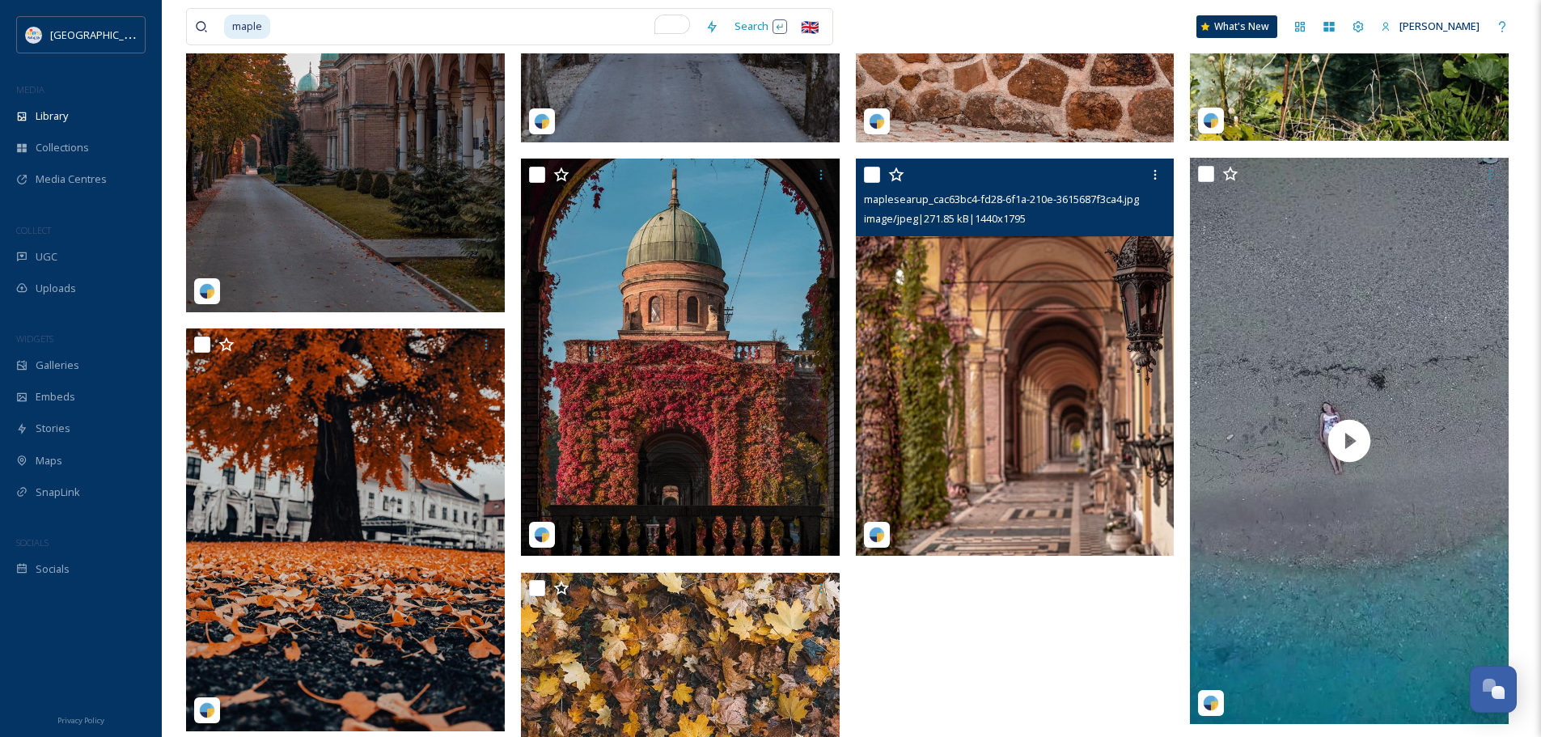
click at [971, 303] on img at bounding box center [1015, 357] width 319 height 397
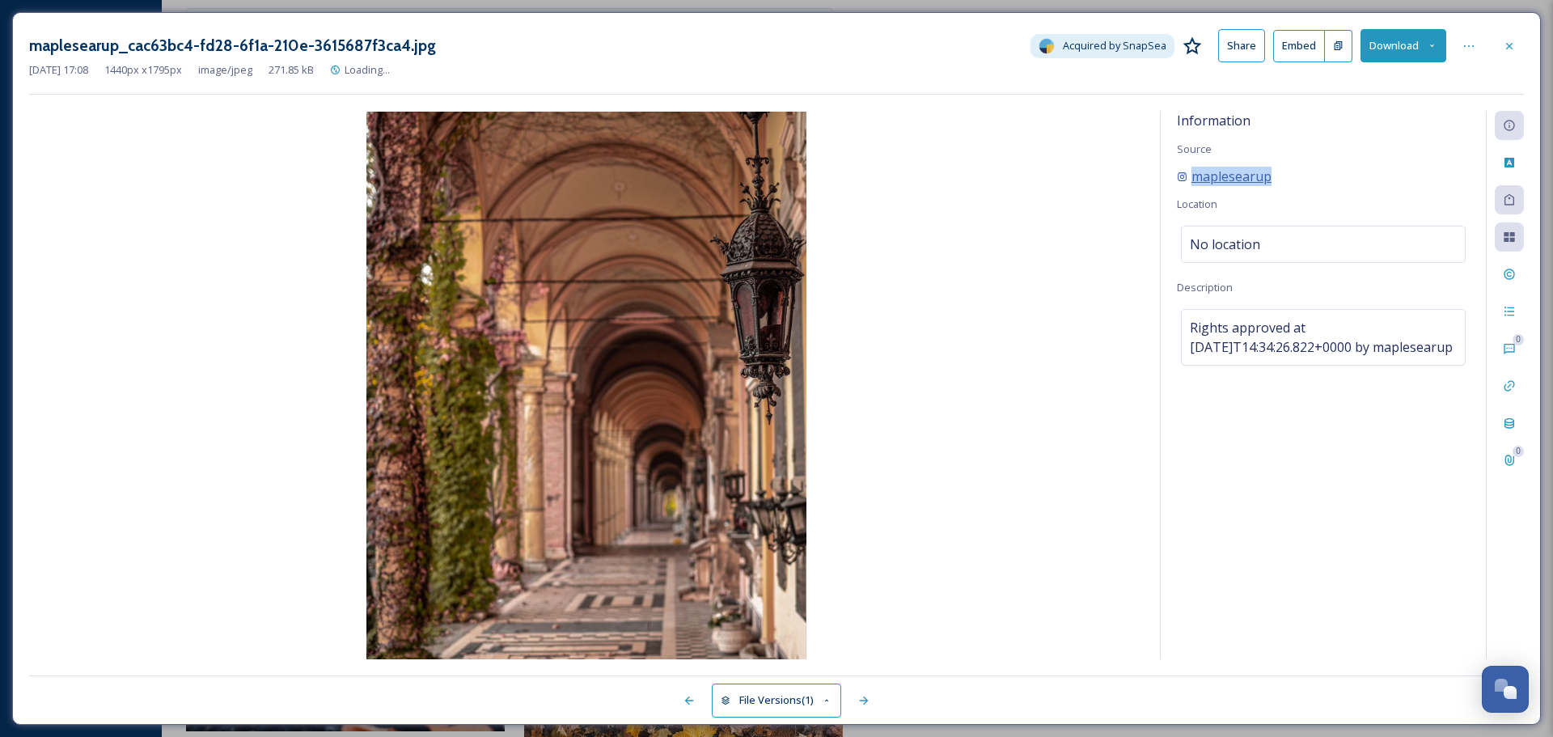
drag, startPoint x: 1300, startPoint y: 176, endPoint x: 1183, endPoint y: 171, distance: 116.6
click at [1183, 171] on div "maplesearup" at bounding box center [1323, 176] width 293 height 19
copy span "maplesearup"
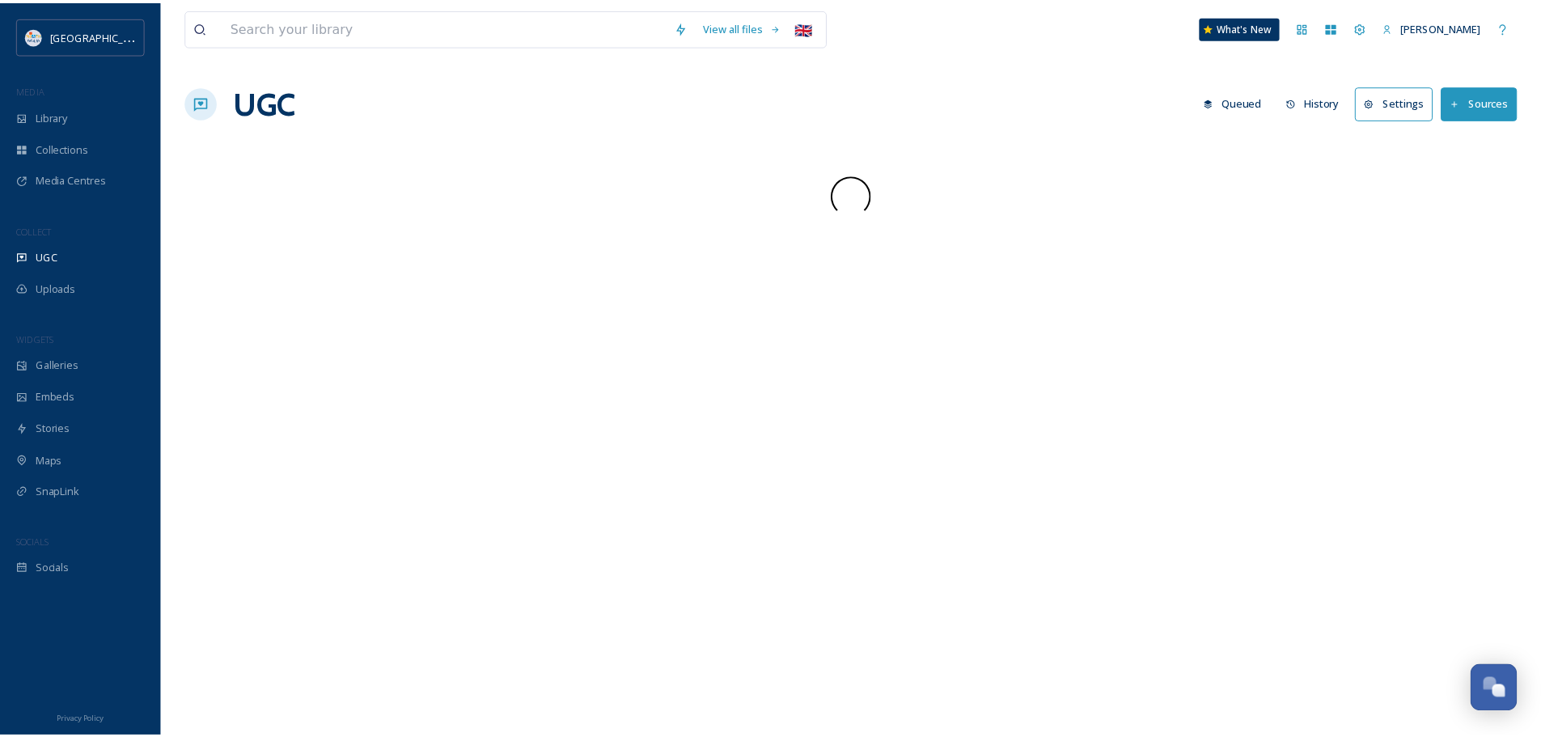
scroll to position [2205, 0]
